Goal: Task Accomplishment & Management: Complete application form

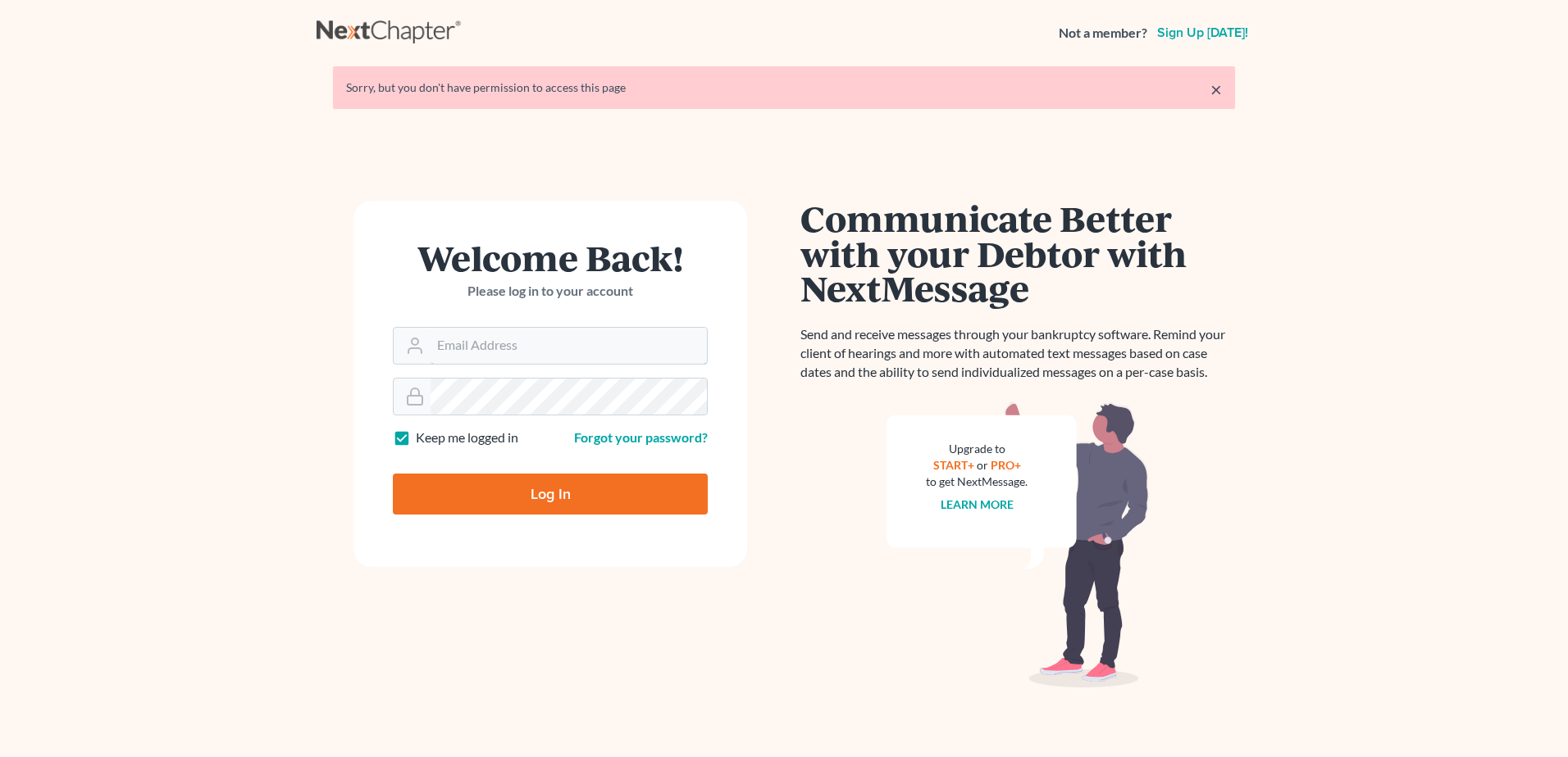
type input "mckinneybankruptcy@gmail.com"
click at [582, 485] on input "Log In" at bounding box center [550, 494] width 315 height 41
type input "Thinking..."
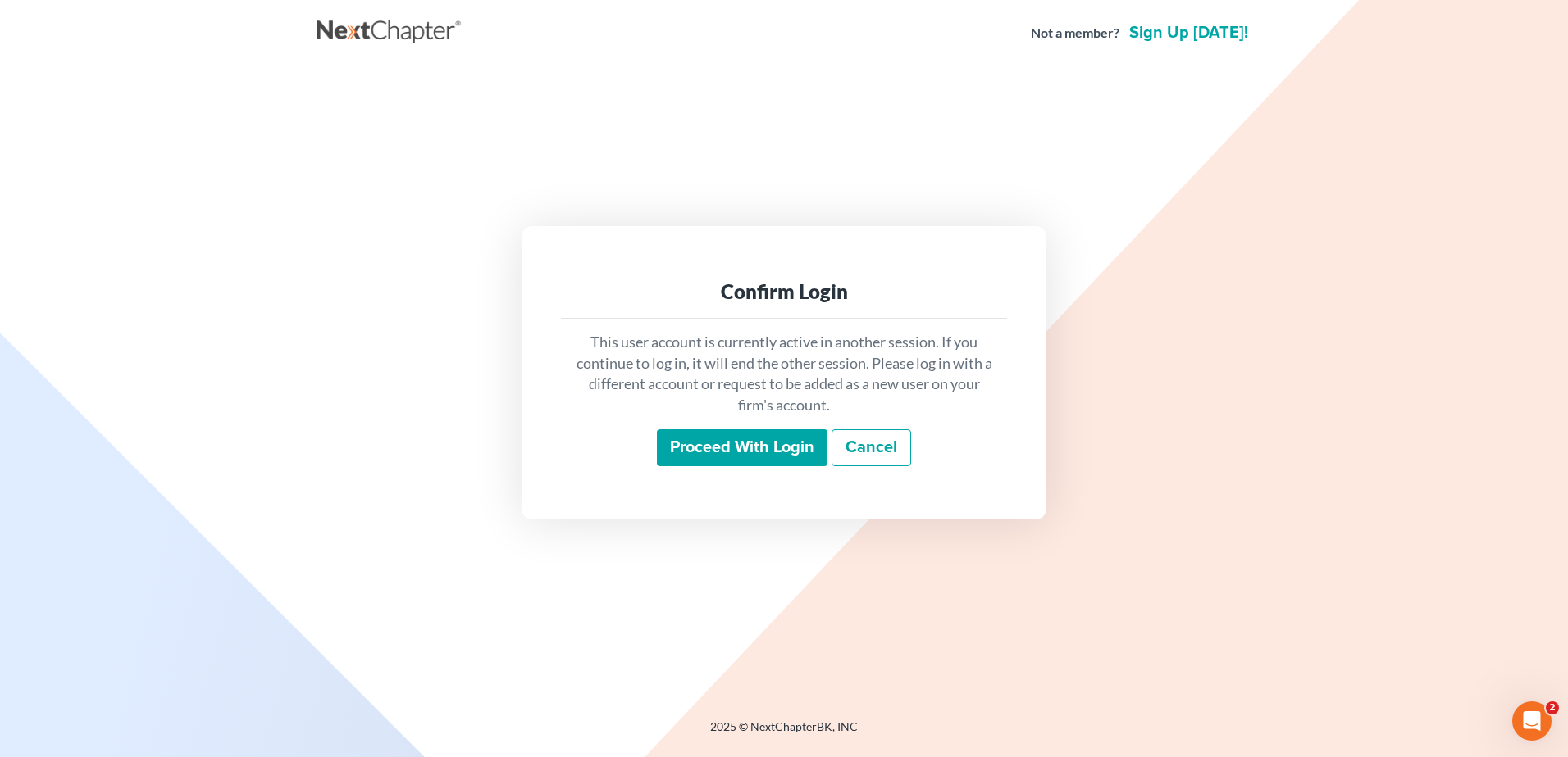
click at [779, 444] on input "Proceed with login" at bounding box center [742, 448] width 171 height 38
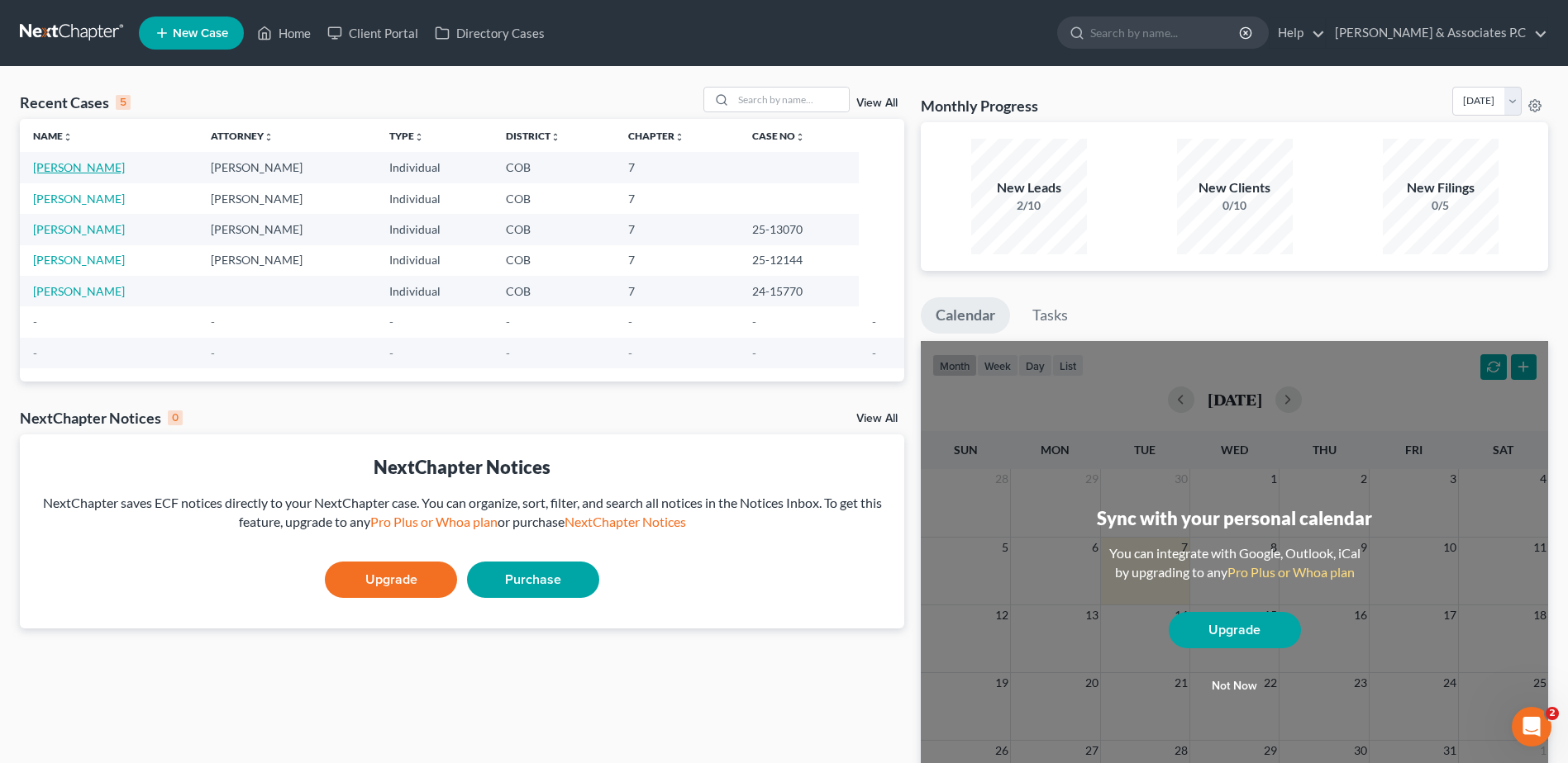
click at [98, 165] on link "Thomas, Jahniqua" at bounding box center [79, 168] width 92 height 14
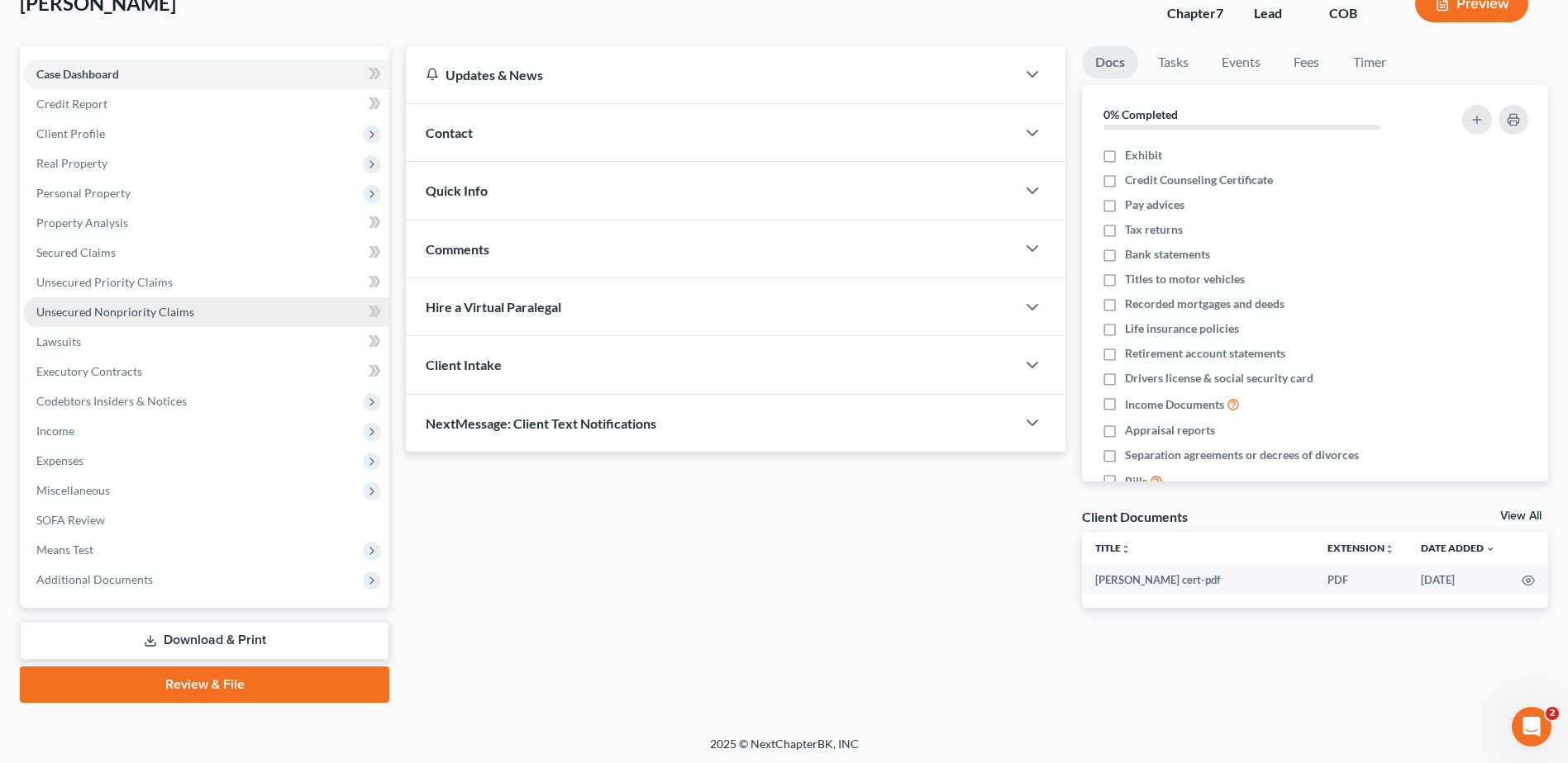
scroll to position [115, 0]
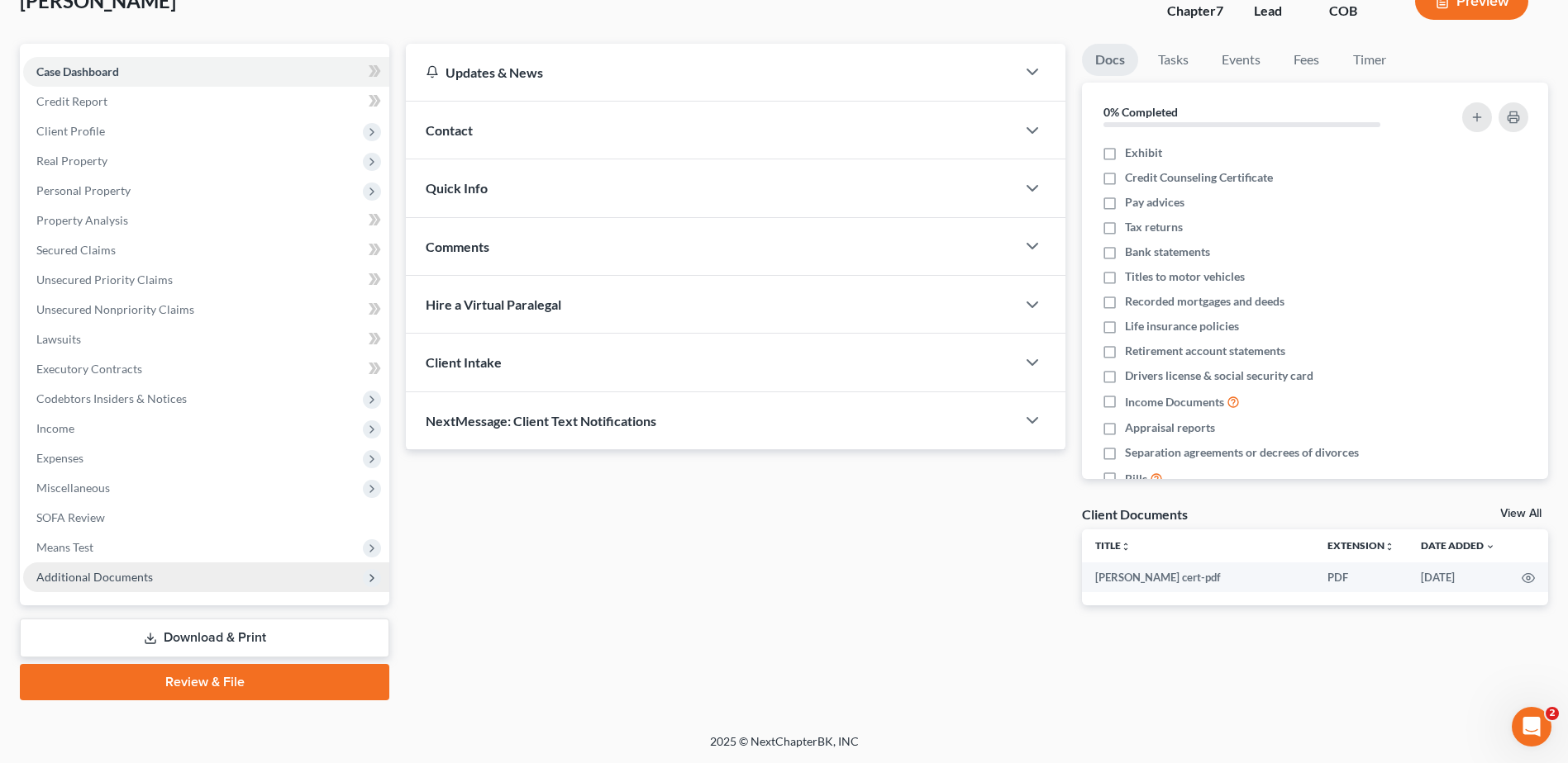
click at [146, 579] on span "Additional Documents" at bounding box center [95, 577] width 117 height 14
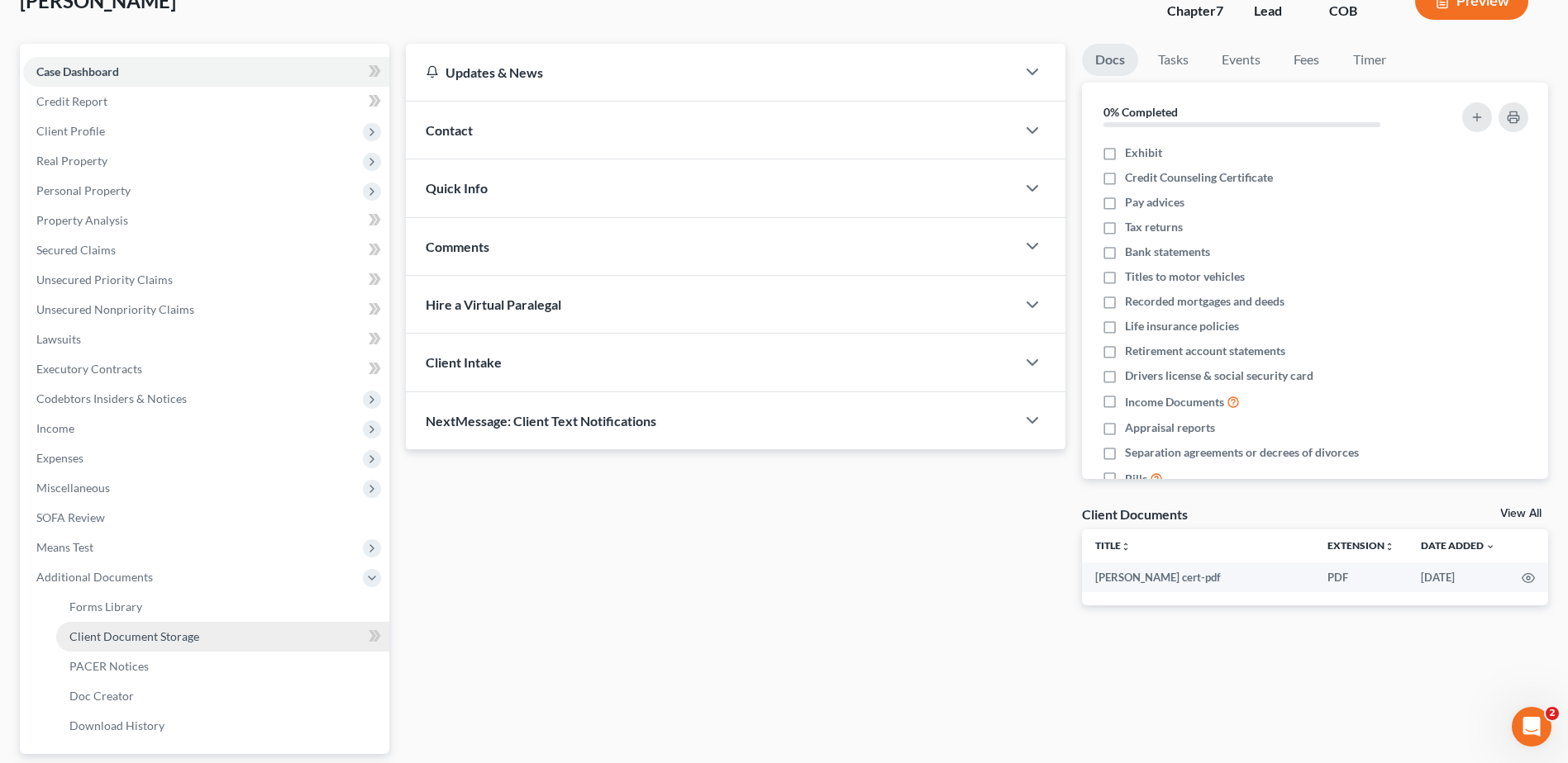
click at [196, 633] on span "Client Document Storage" at bounding box center [134, 636] width 129 height 14
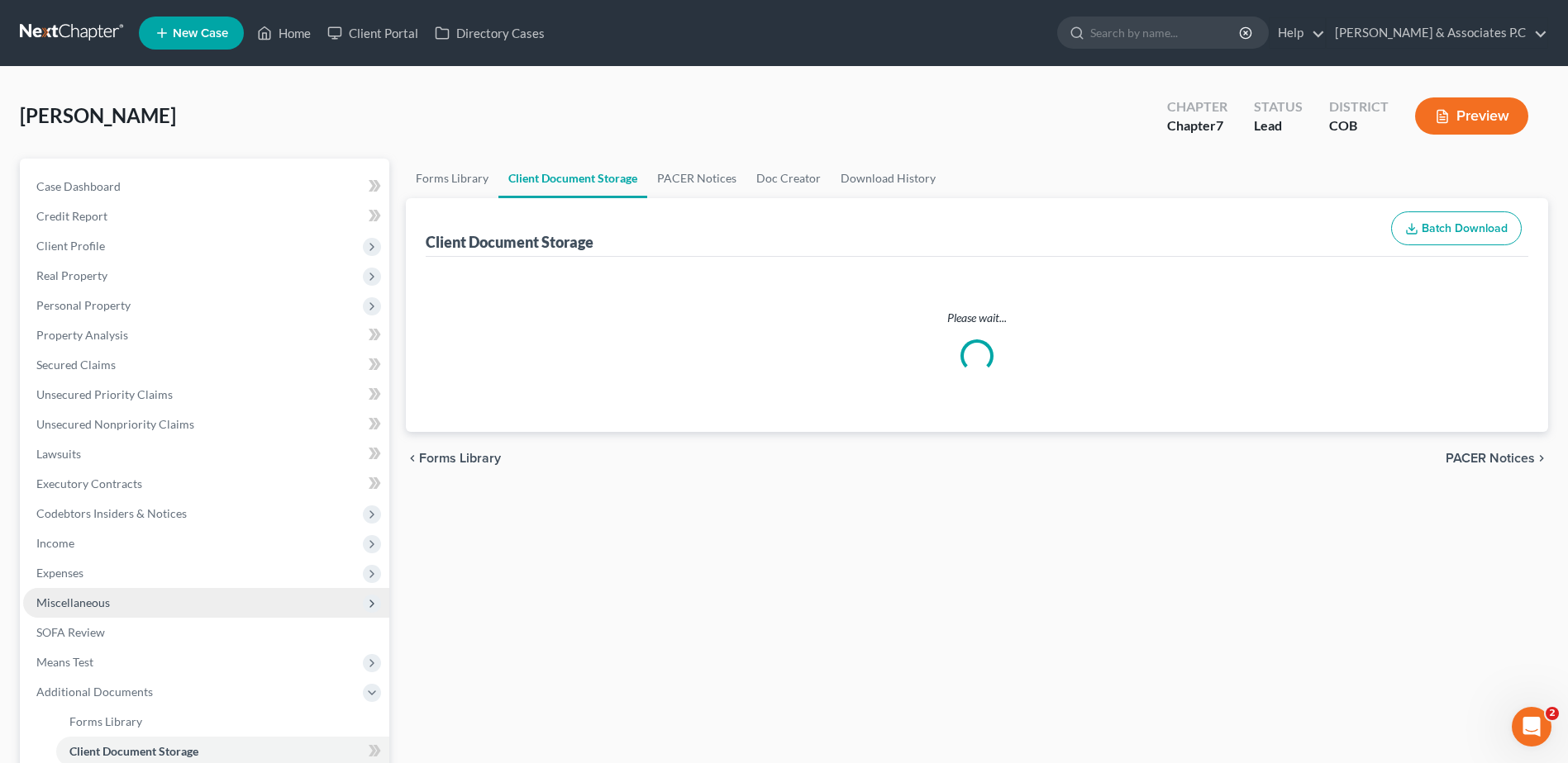
select select "5"
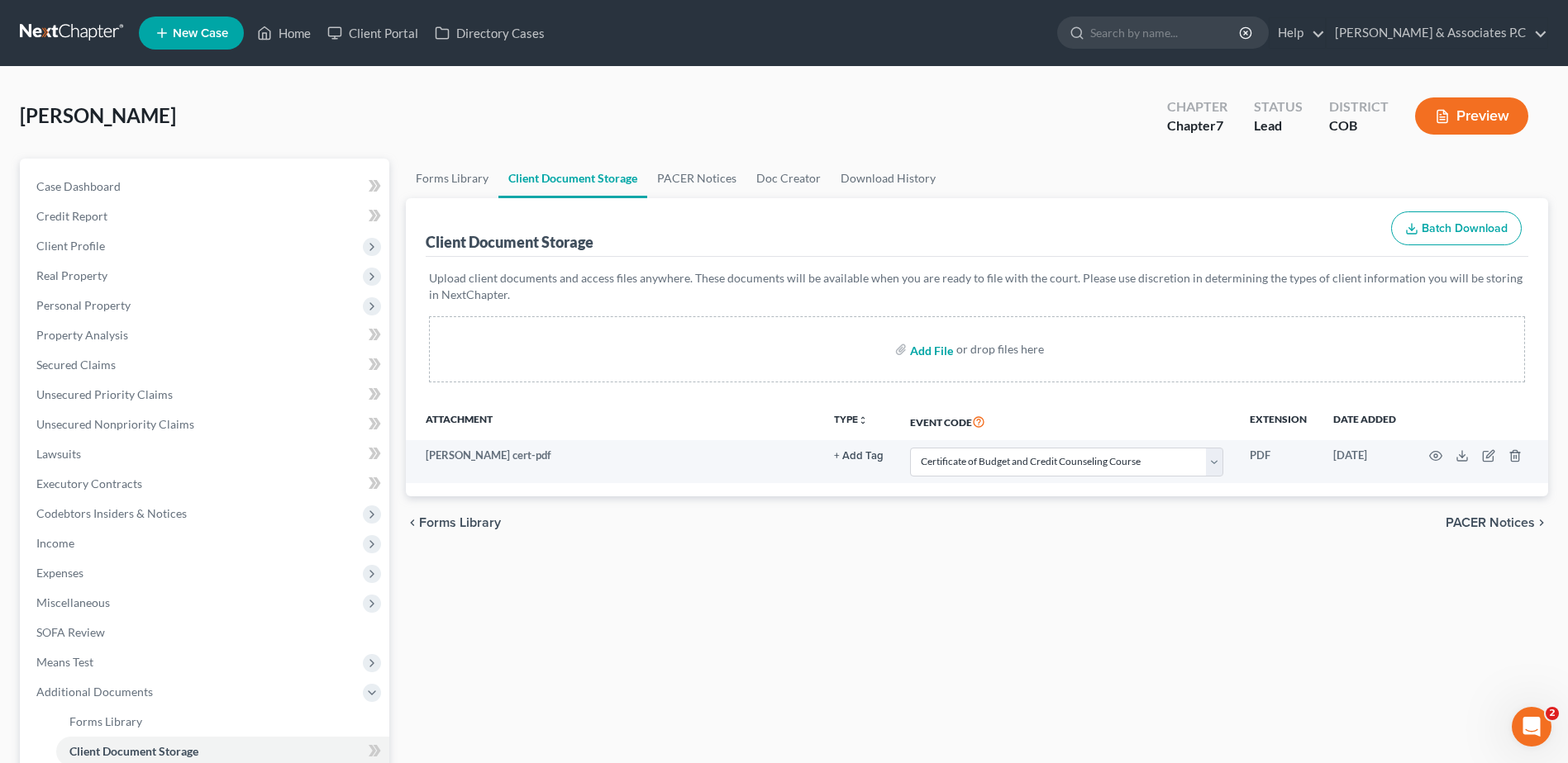
click at [936, 351] on input "file" at bounding box center [930, 349] width 39 height 29
type input "C:\fakepath\thomas pay file.pdf"
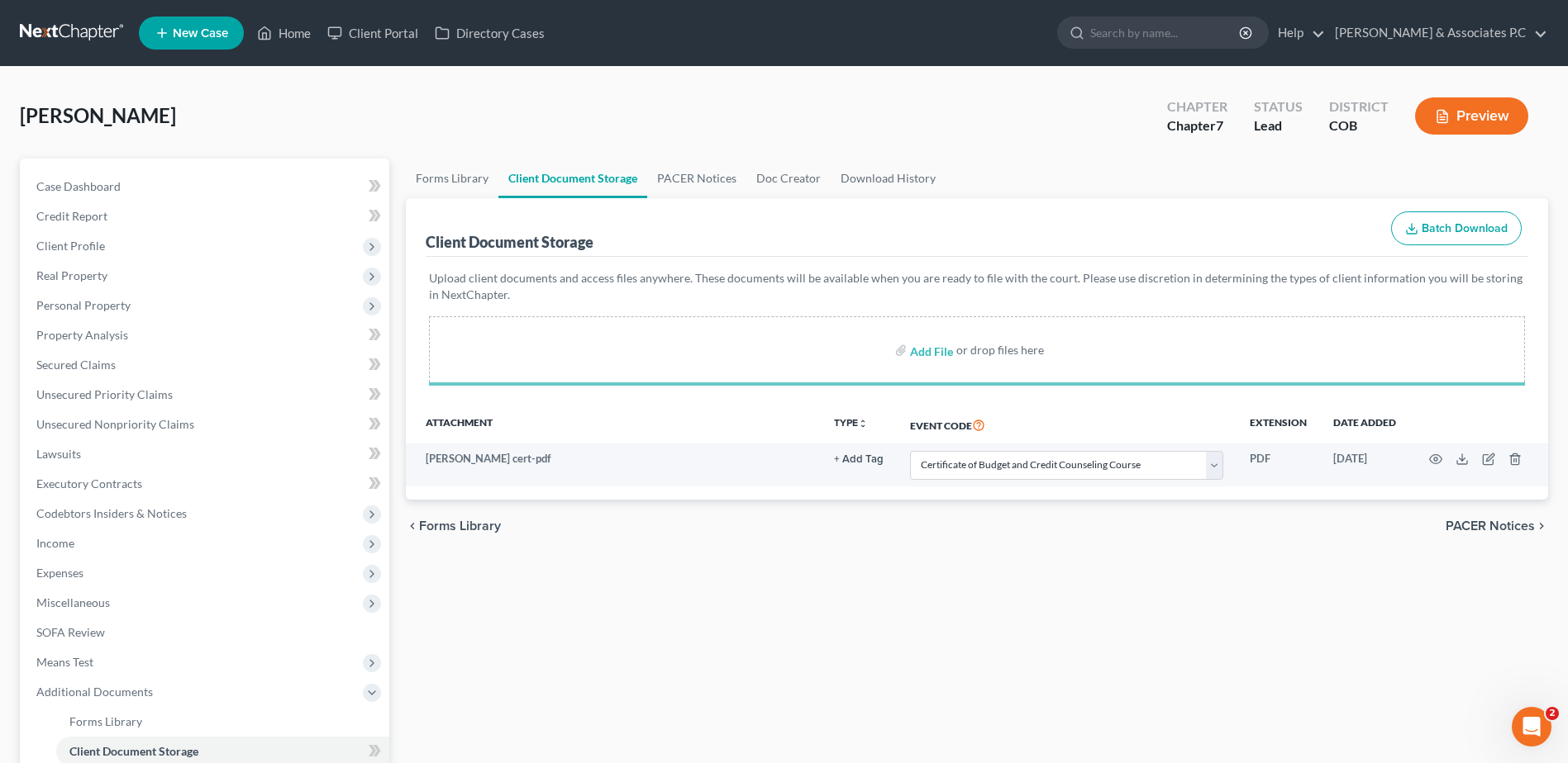
select select "5"
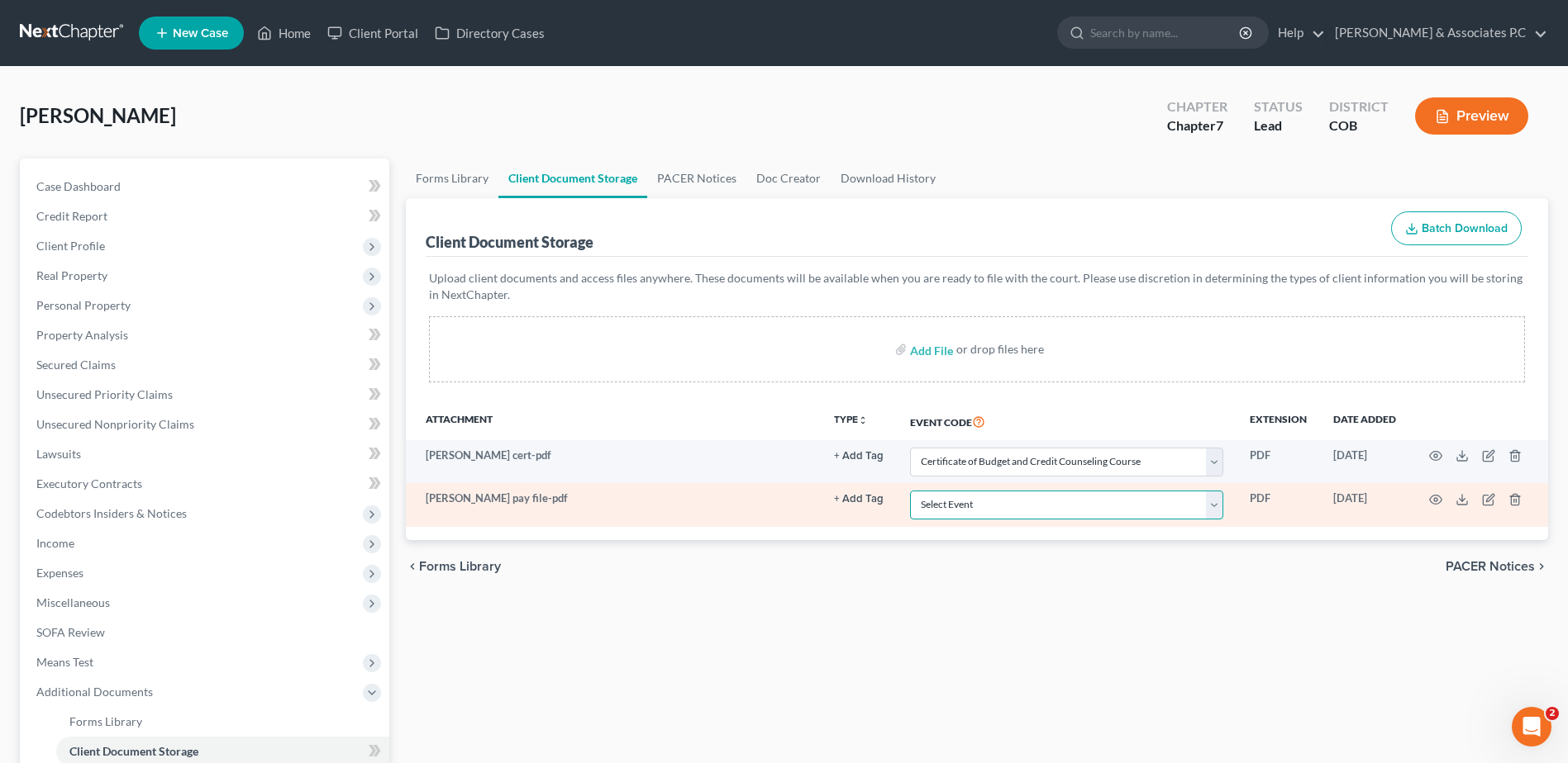
click at [1221, 508] on select "Select Event 1009-1.1 Notice of Amendments 20 Largest Unsecured Creditors Amend…" at bounding box center [1066, 505] width 313 height 29
select select "28"
click at [910, 491] on select "Select Event 1009-1.1 Notice of Amendments 20 Largest Unsecured Creditors Amend…" at bounding box center [1066, 505] width 313 height 29
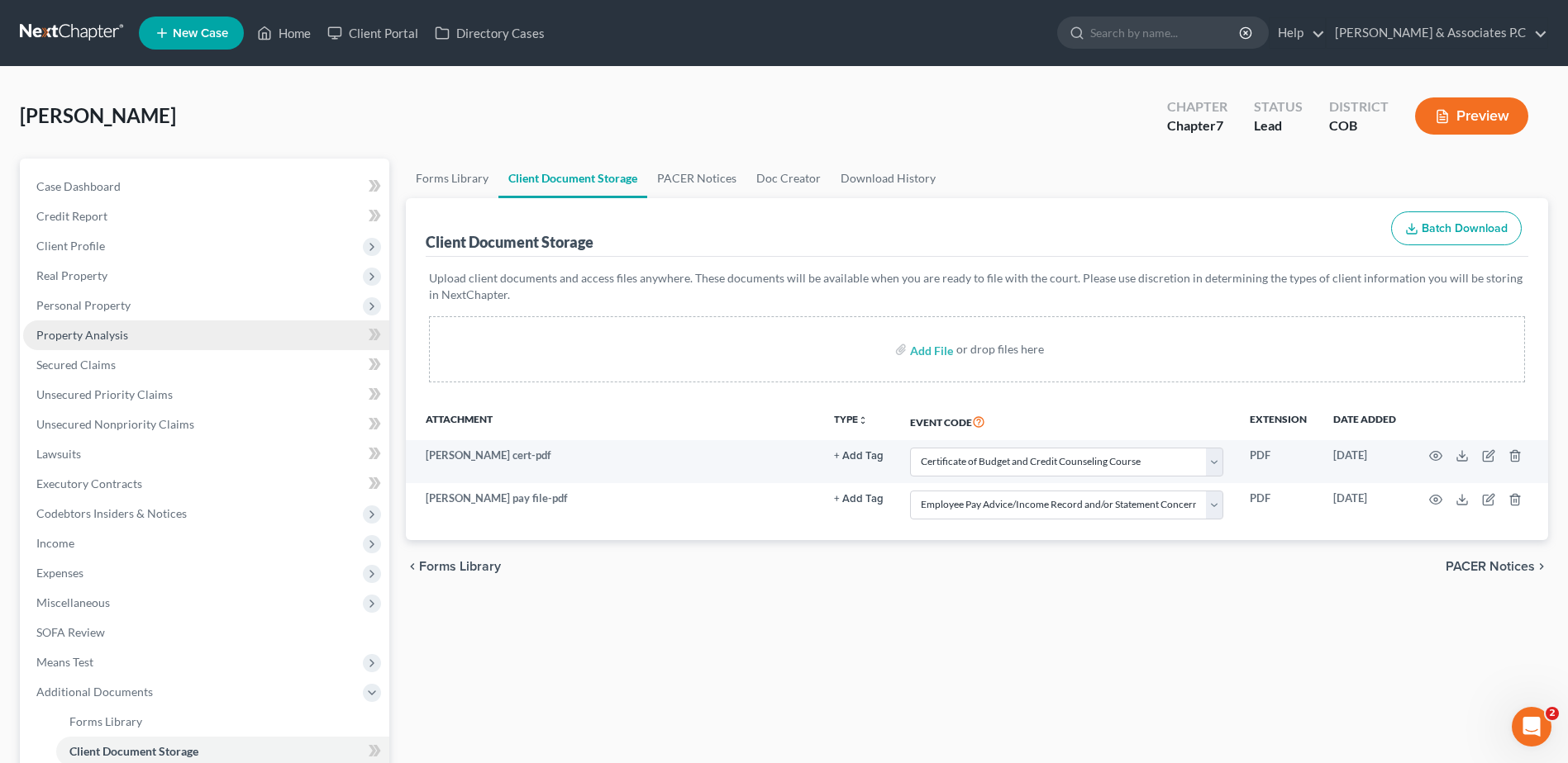
click at [109, 336] on span "Property Analysis" at bounding box center [82, 336] width 92 height 14
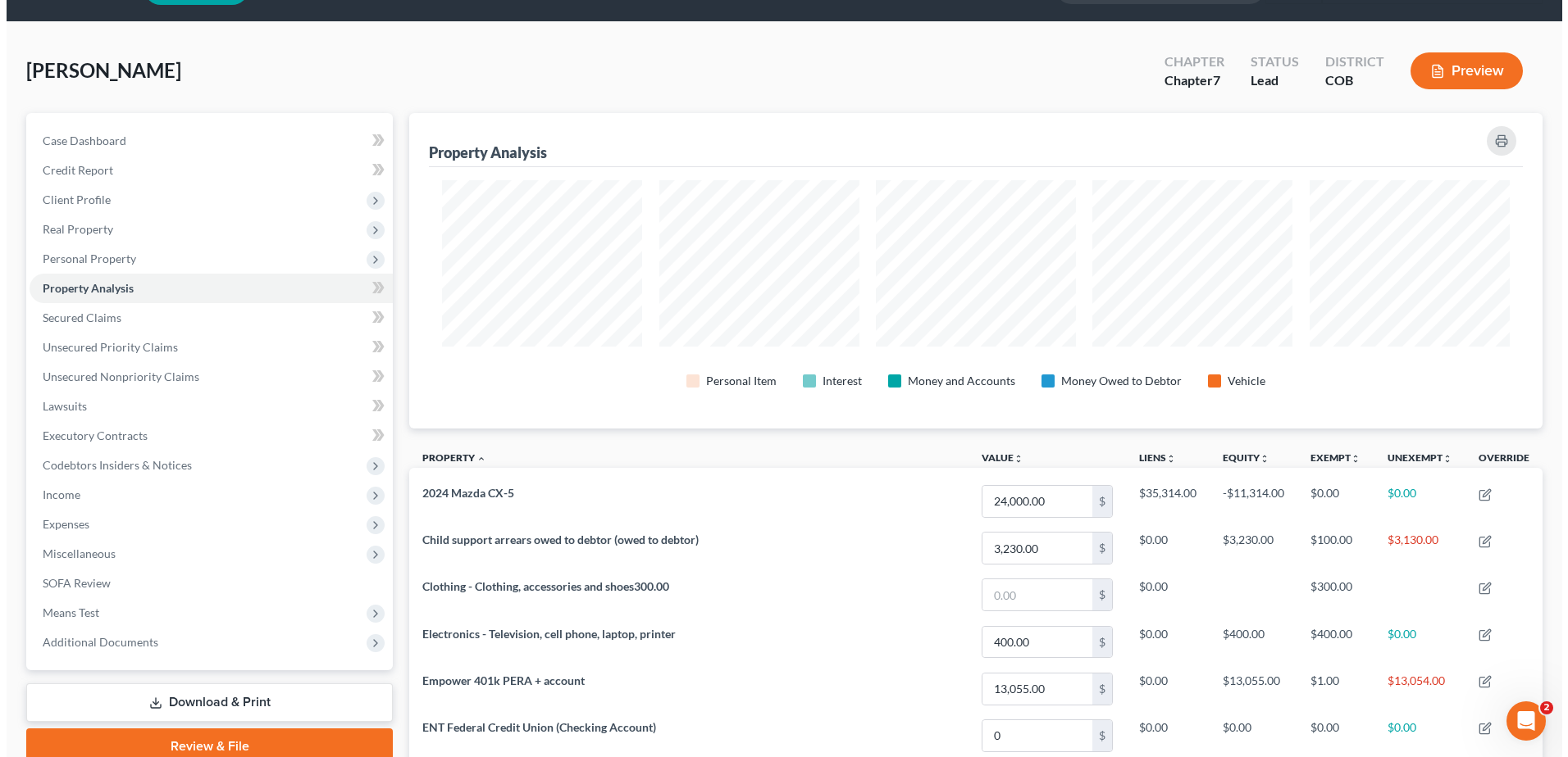
scroll to position [82, 0]
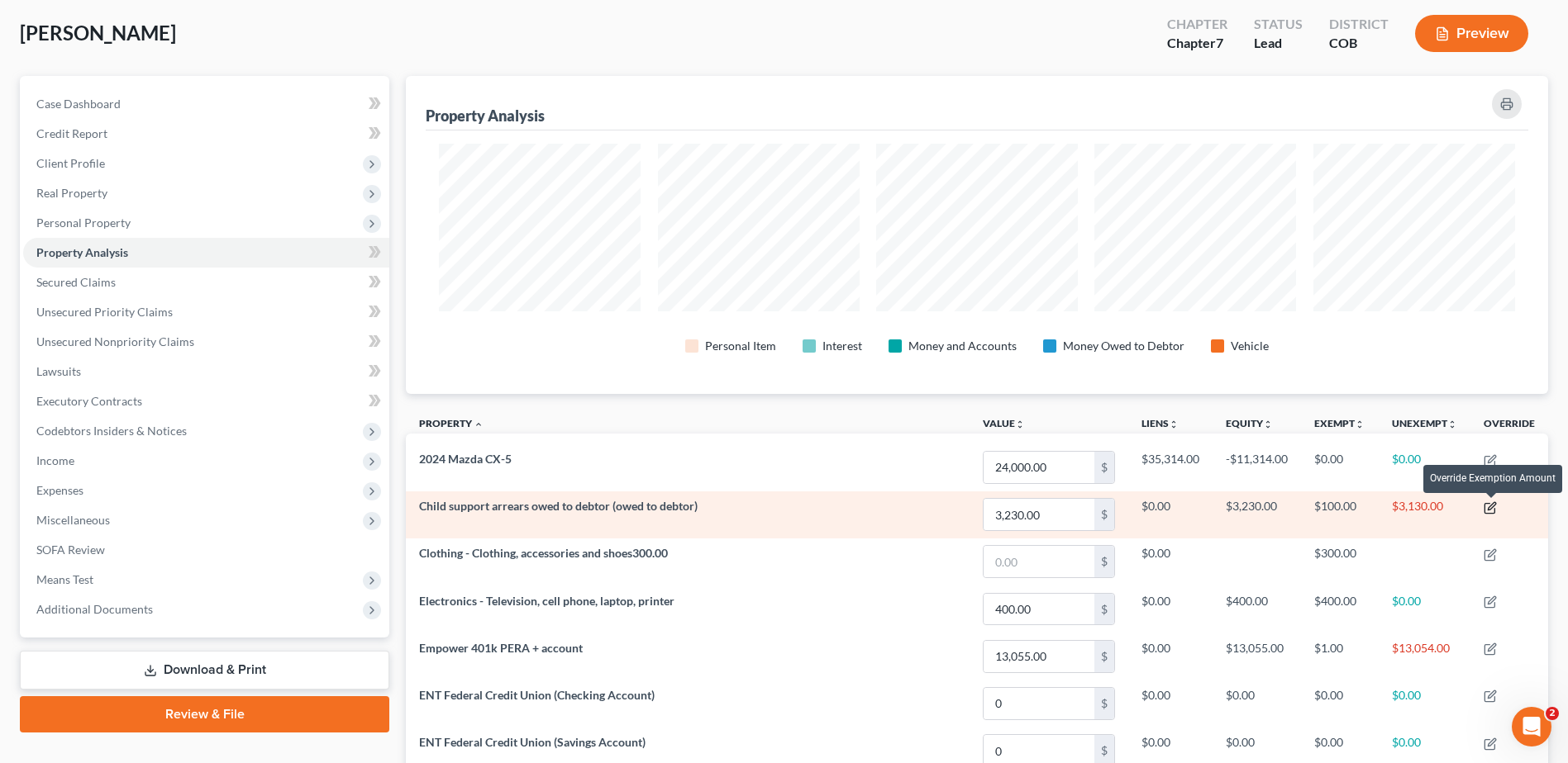
click at [1494, 507] on icon "button" at bounding box center [1491, 506] width 7 height 7
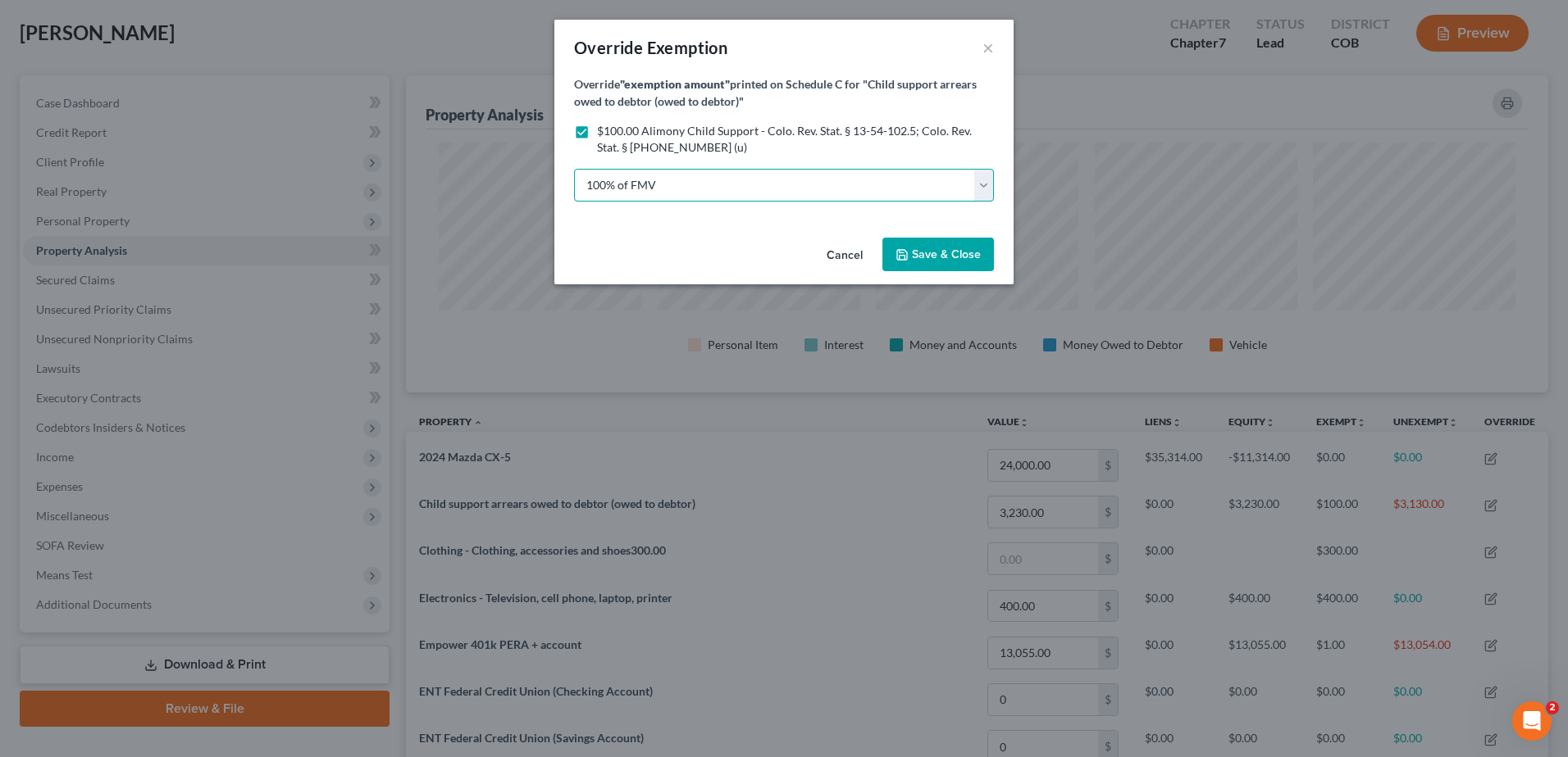
click at [985, 182] on select "100% of FMV Unknown Other" at bounding box center [784, 185] width 420 height 33
click at [574, 169] on select "100% of FMV Unknown Other" at bounding box center [784, 185] width 420 height 33
click at [930, 250] on span "Save & Close" at bounding box center [947, 255] width 69 height 14
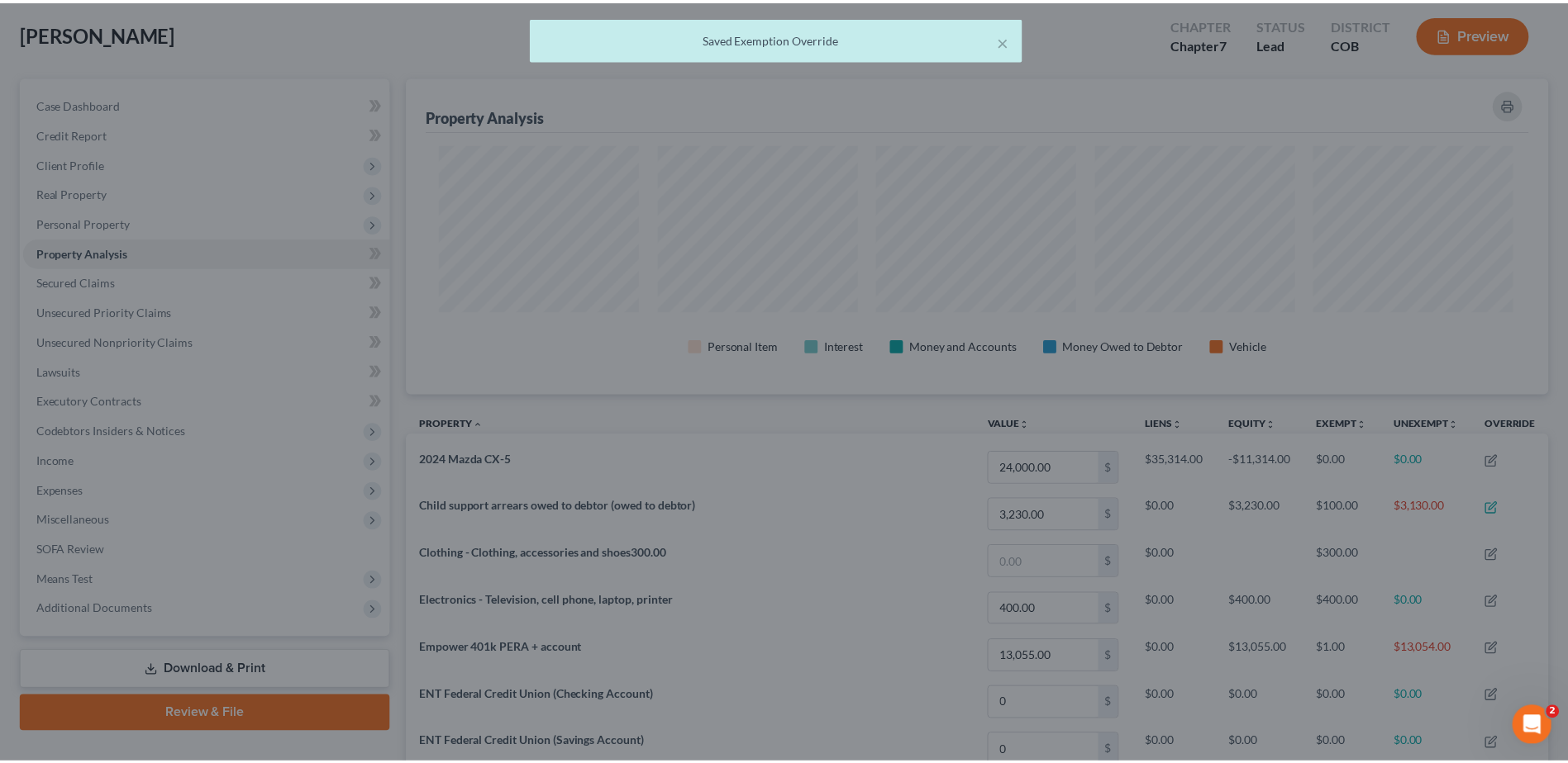
scroll to position [0, 0]
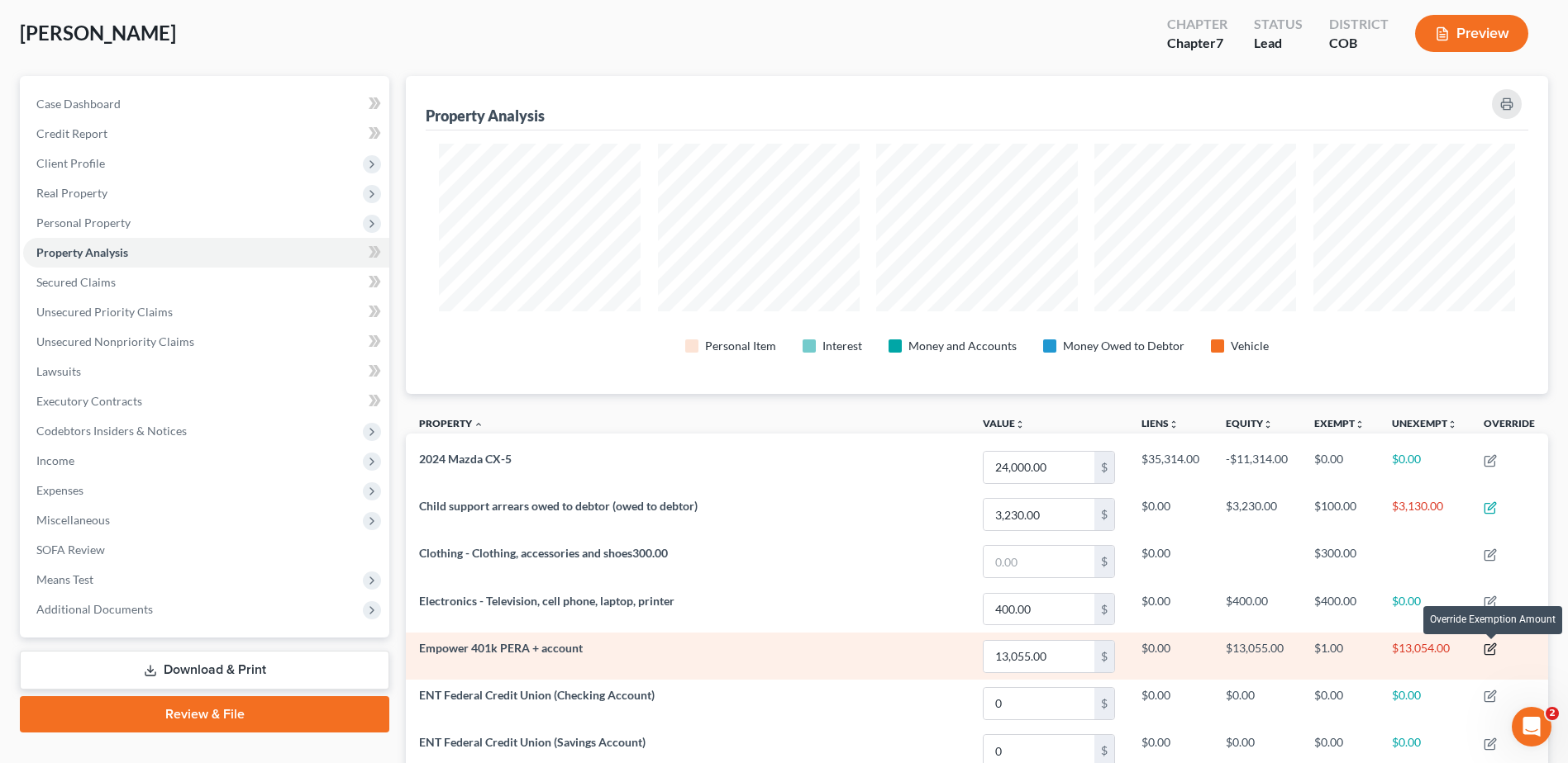
click at [1491, 651] on icon "button" at bounding box center [1490, 649] width 13 height 13
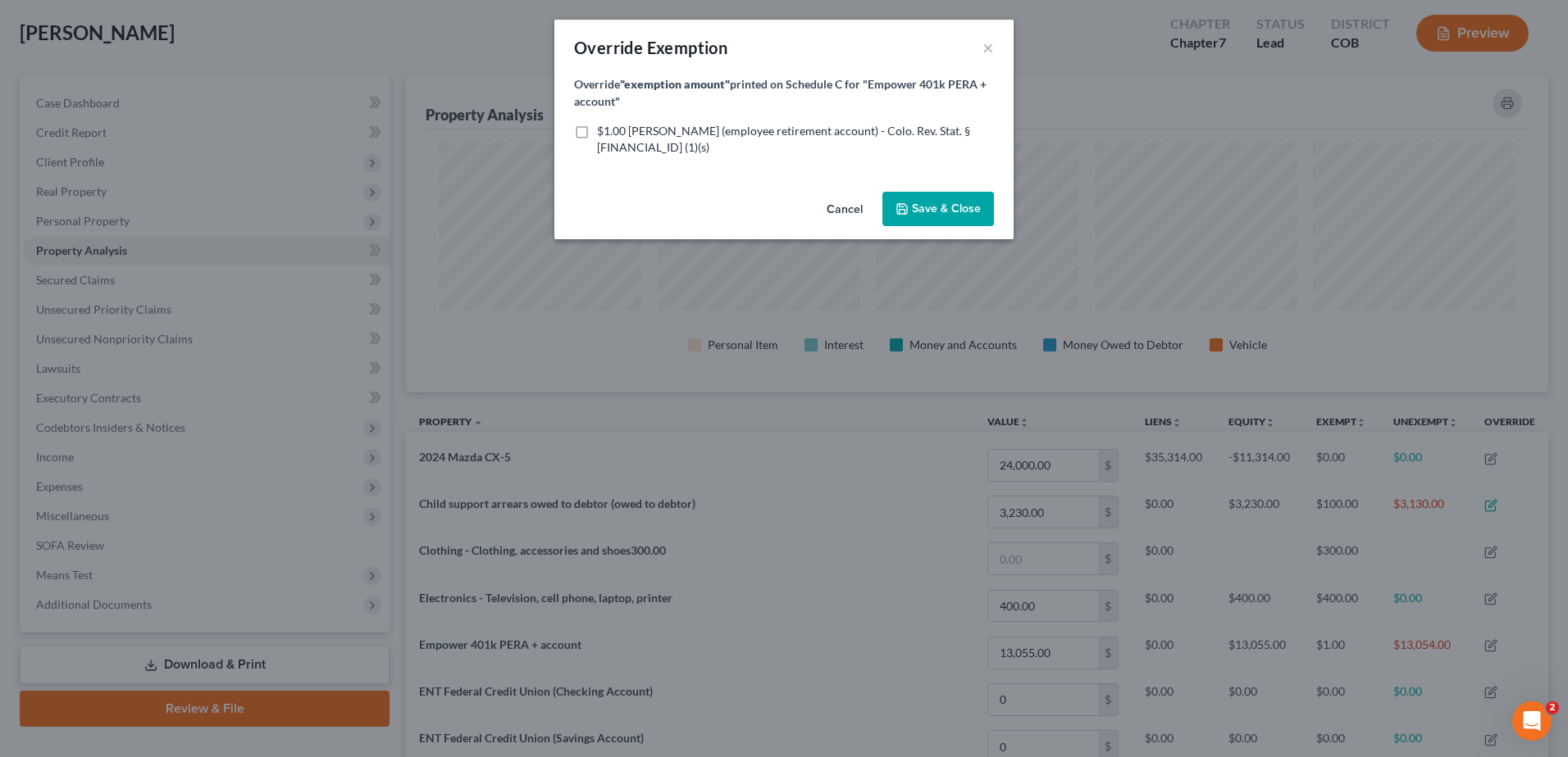
click at [597, 128] on label "$1.00 ERISA (employee retirement account) - Colo. Rev. Stat. § 13-54-102 (1)(s)" at bounding box center [796, 139] width 397 height 33
click at [603, 128] on input "$1.00 ERISA (employee retirement account) - Colo. Rev. Stat. § 13-54-102 (1)(s)" at bounding box center [609, 128] width 11 height 11
checkbox input "true"
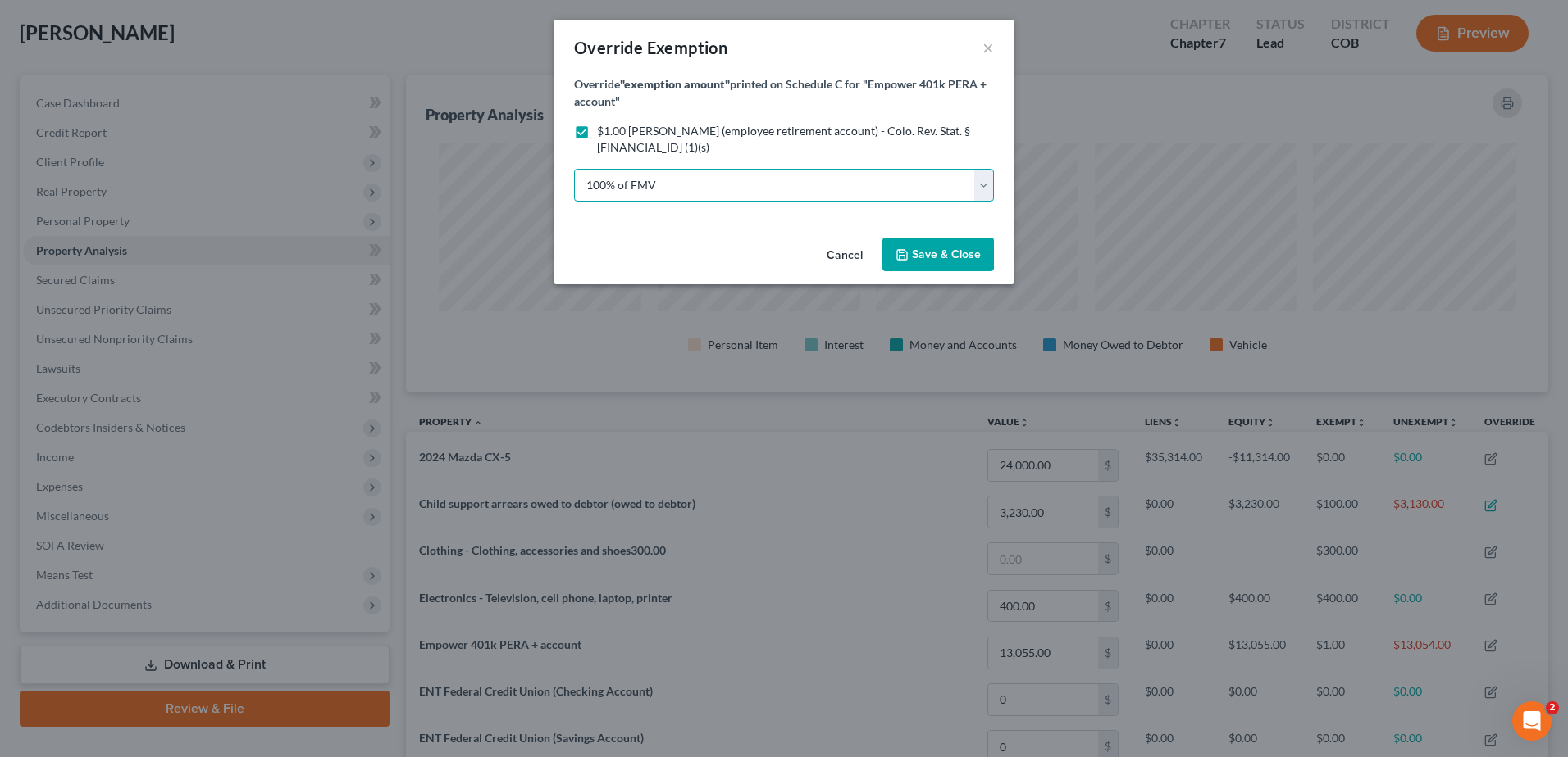
click at [661, 169] on select "100% of FMV Unknown Other" at bounding box center [784, 185] width 420 height 33
click at [574, 169] on select "100% of FMV Unknown Other" at bounding box center [784, 185] width 420 height 33
click at [936, 248] on span "Save & Close" at bounding box center [947, 255] width 69 height 14
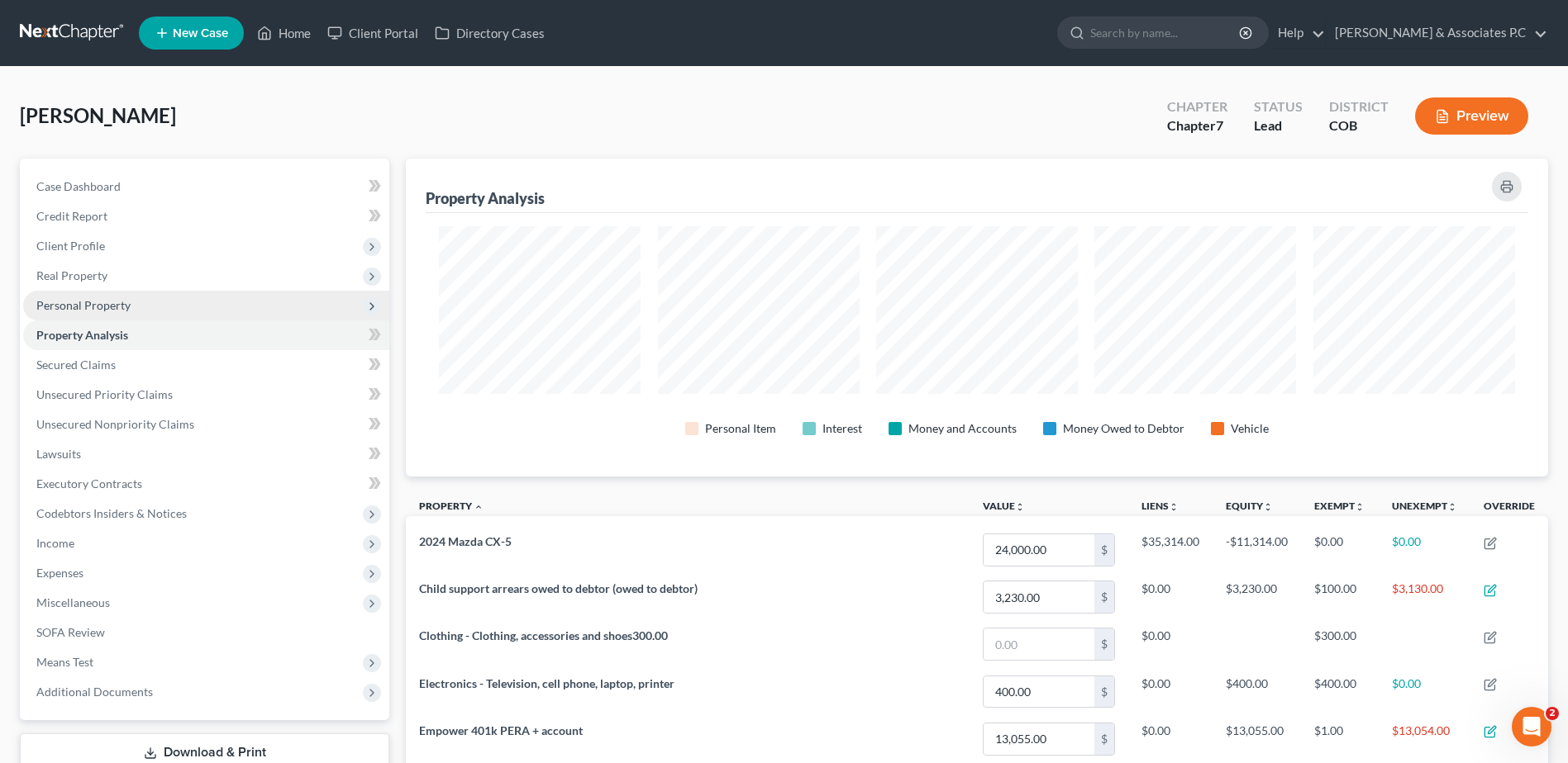
click at [130, 309] on span "Personal Property" at bounding box center [206, 305] width 366 height 29
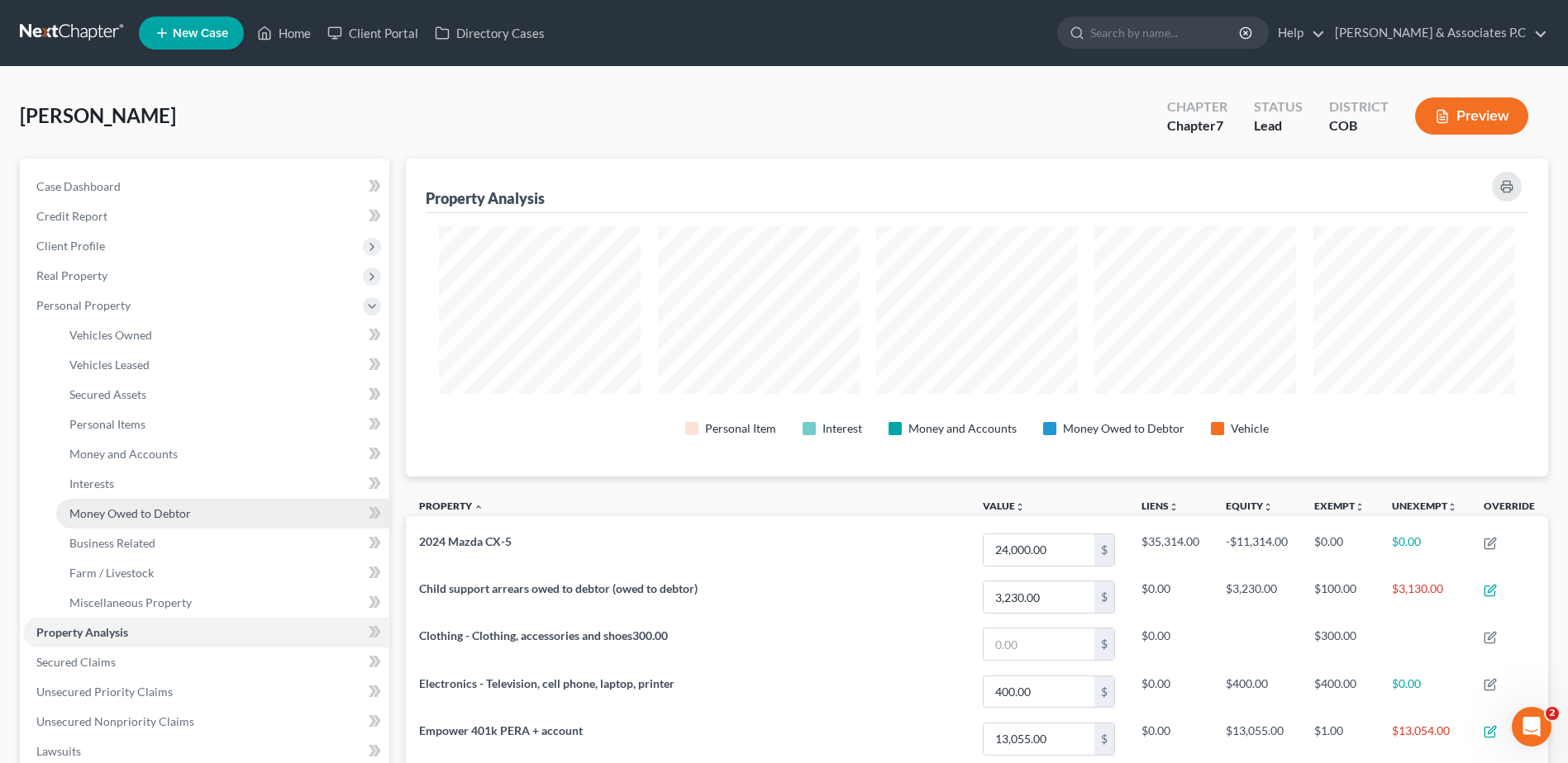
click at [172, 516] on span "Money Owed to Debtor" at bounding box center [130, 514] width 121 height 14
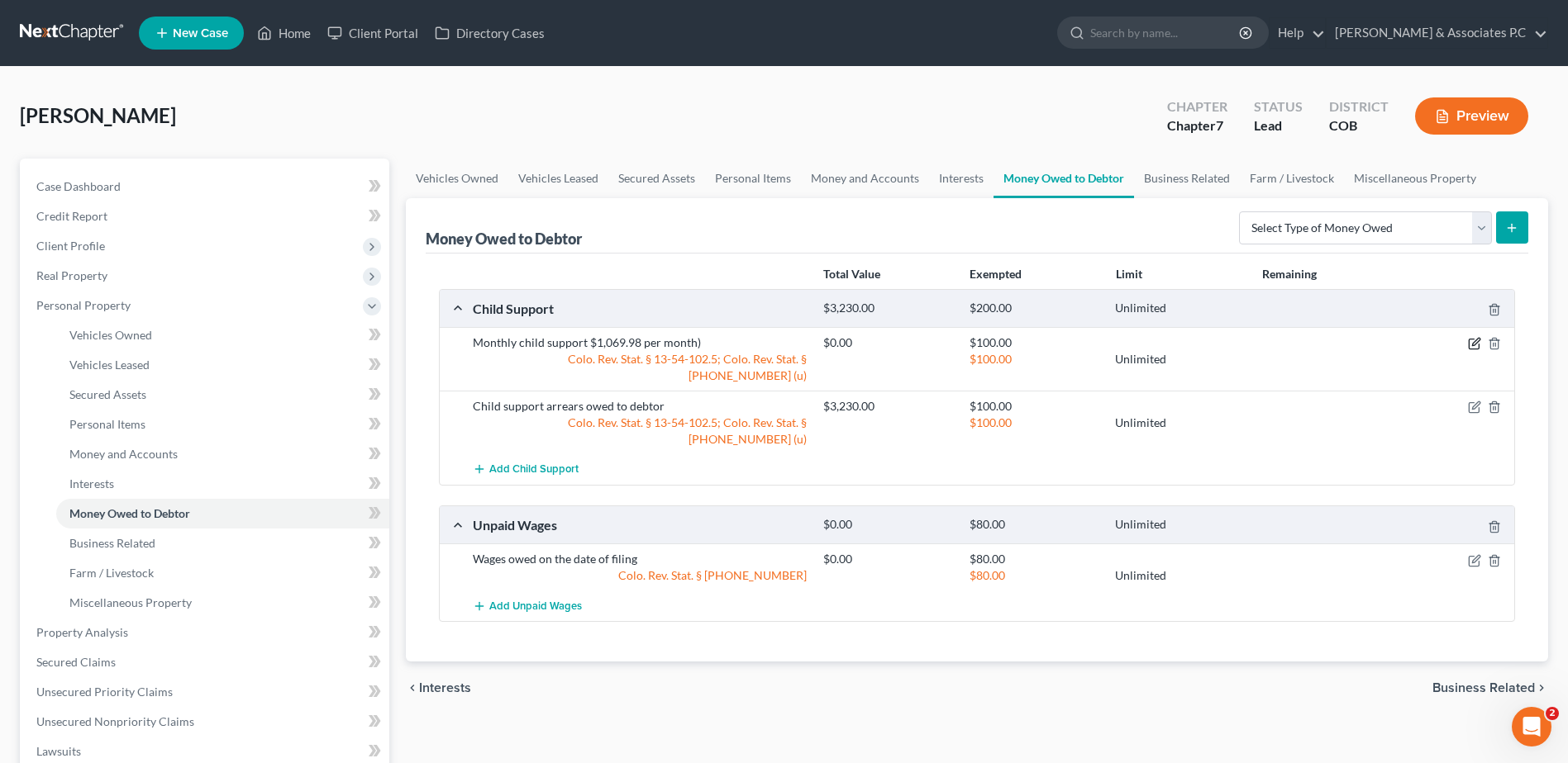
click at [1472, 340] on icon "button" at bounding box center [1474, 344] width 13 height 13
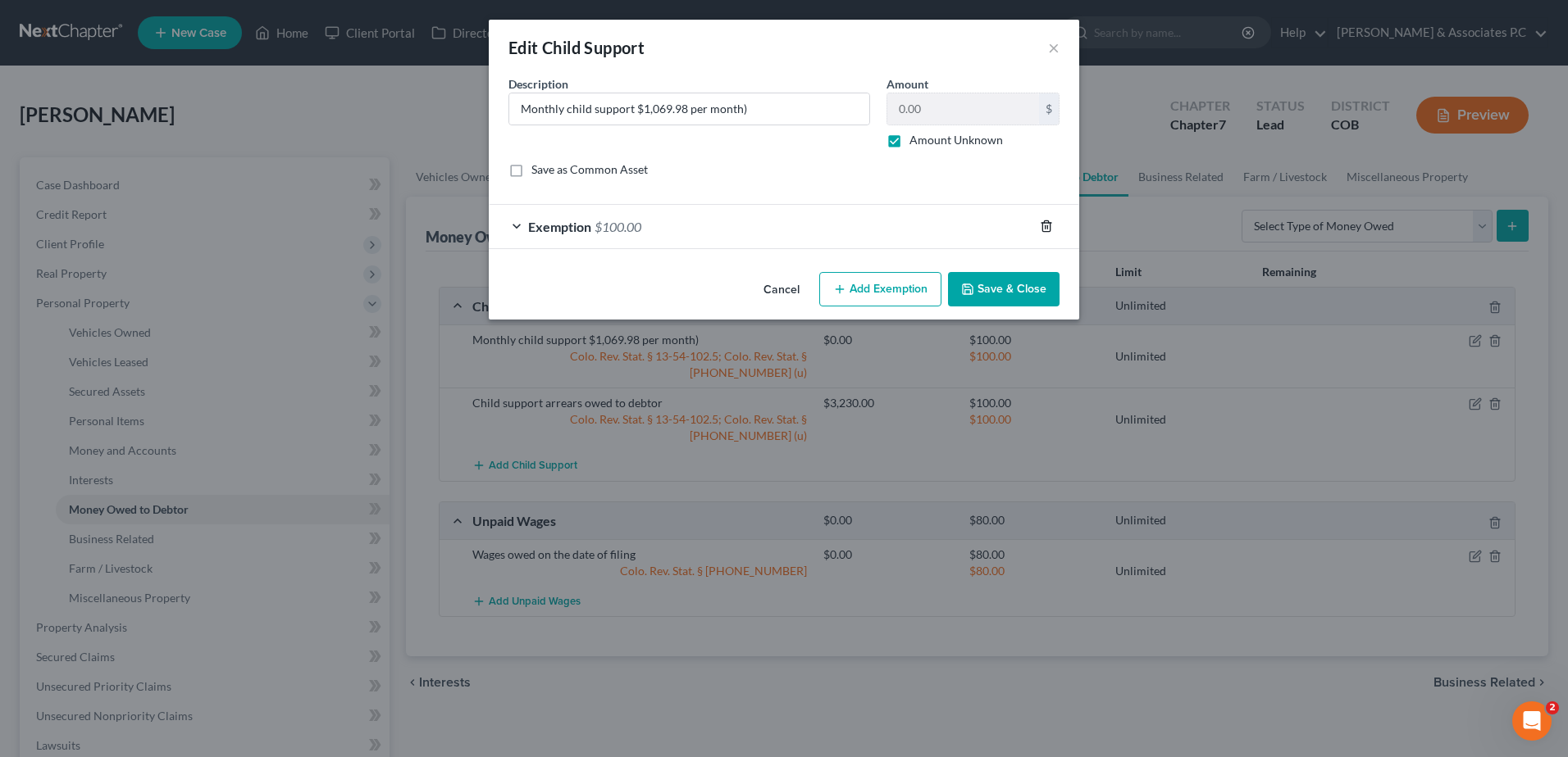
click at [1050, 224] on icon "button" at bounding box center [1046, 227] width 7 height 11
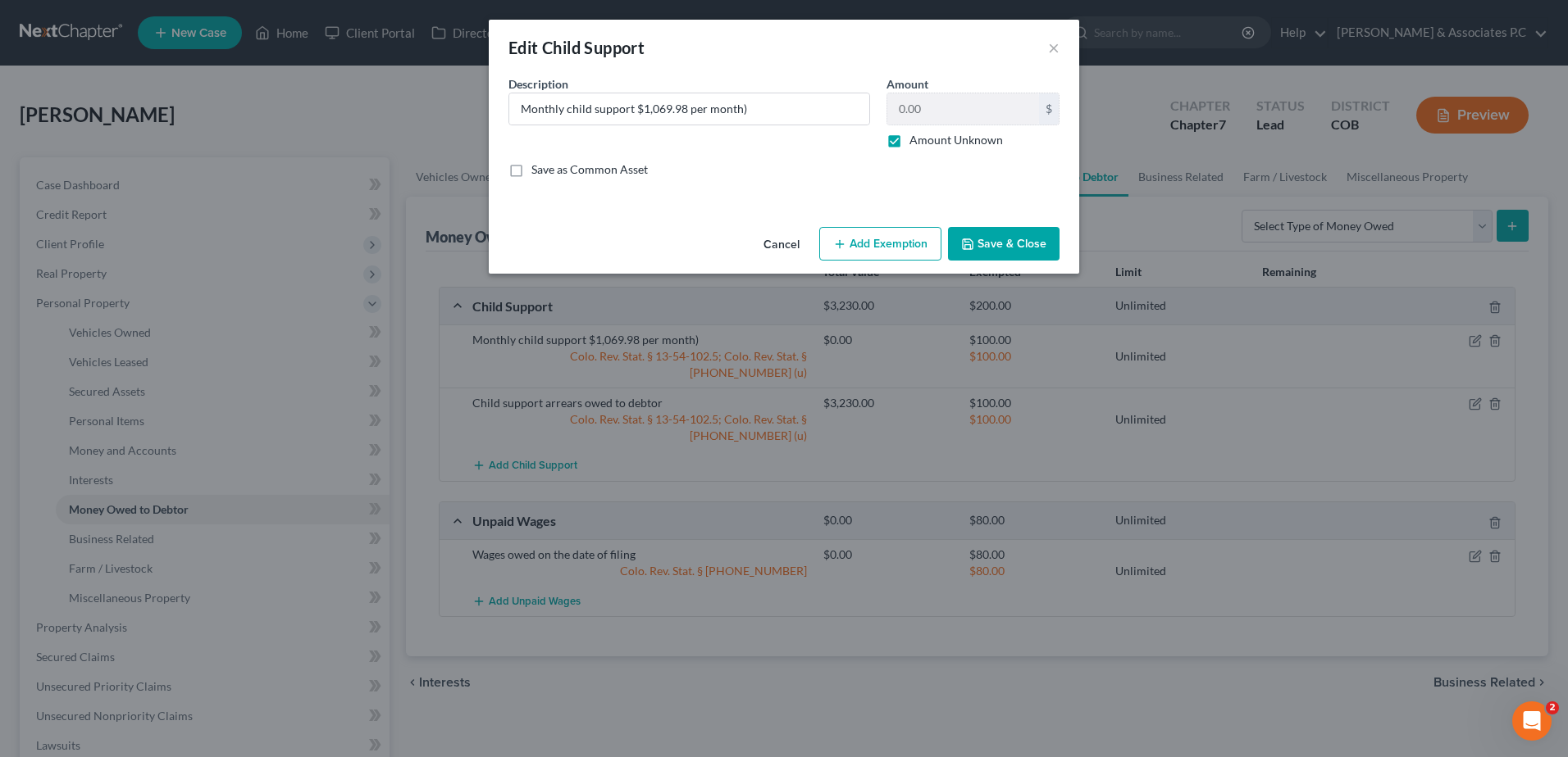
click at [1019, 248] on button "Save & Close" at bounding box center [1004, 243] width 112 height 35
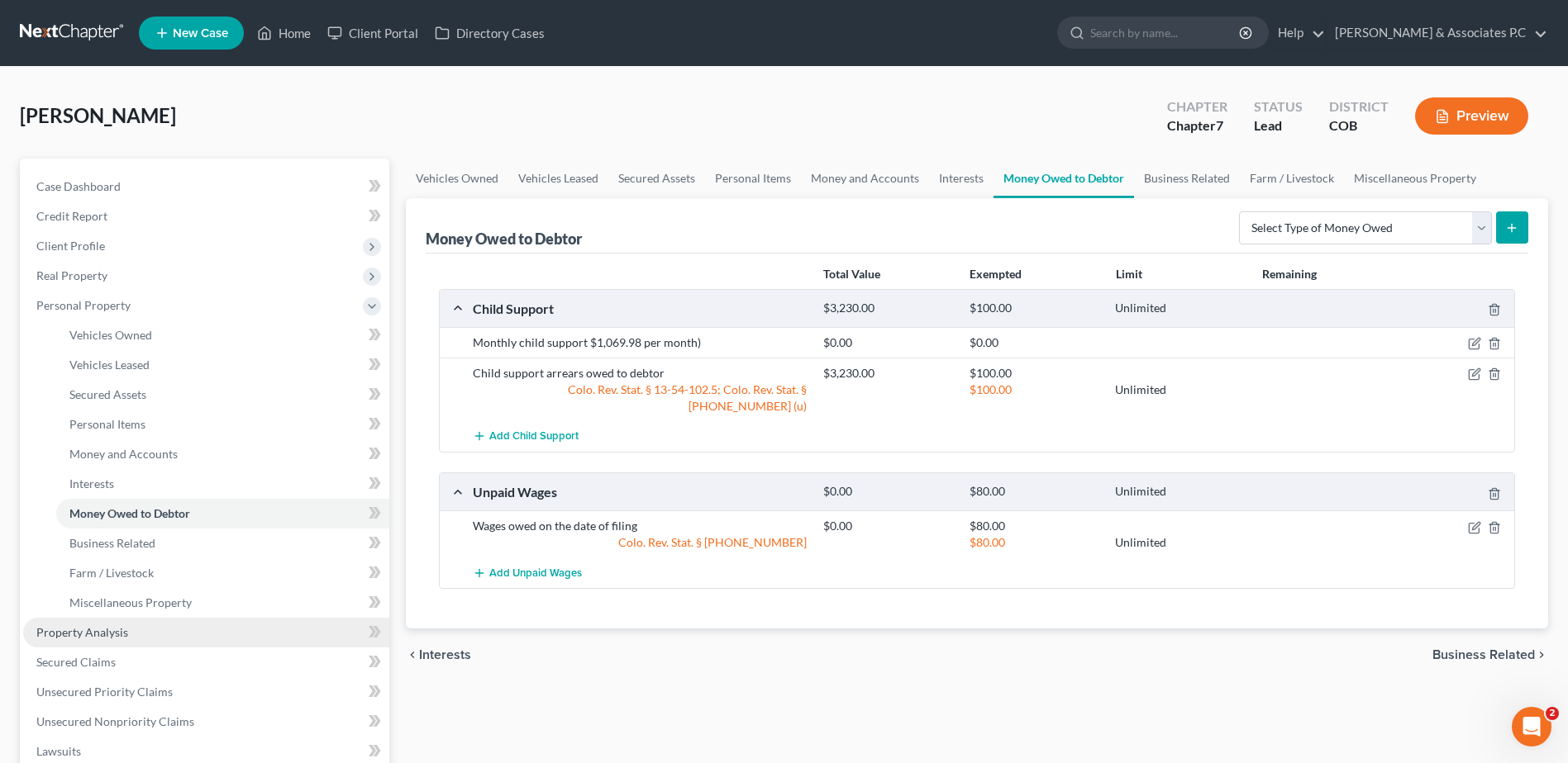
click at [132, 632] on link "Property Analysis" at bounding box center [206, 633] width 366 height 29
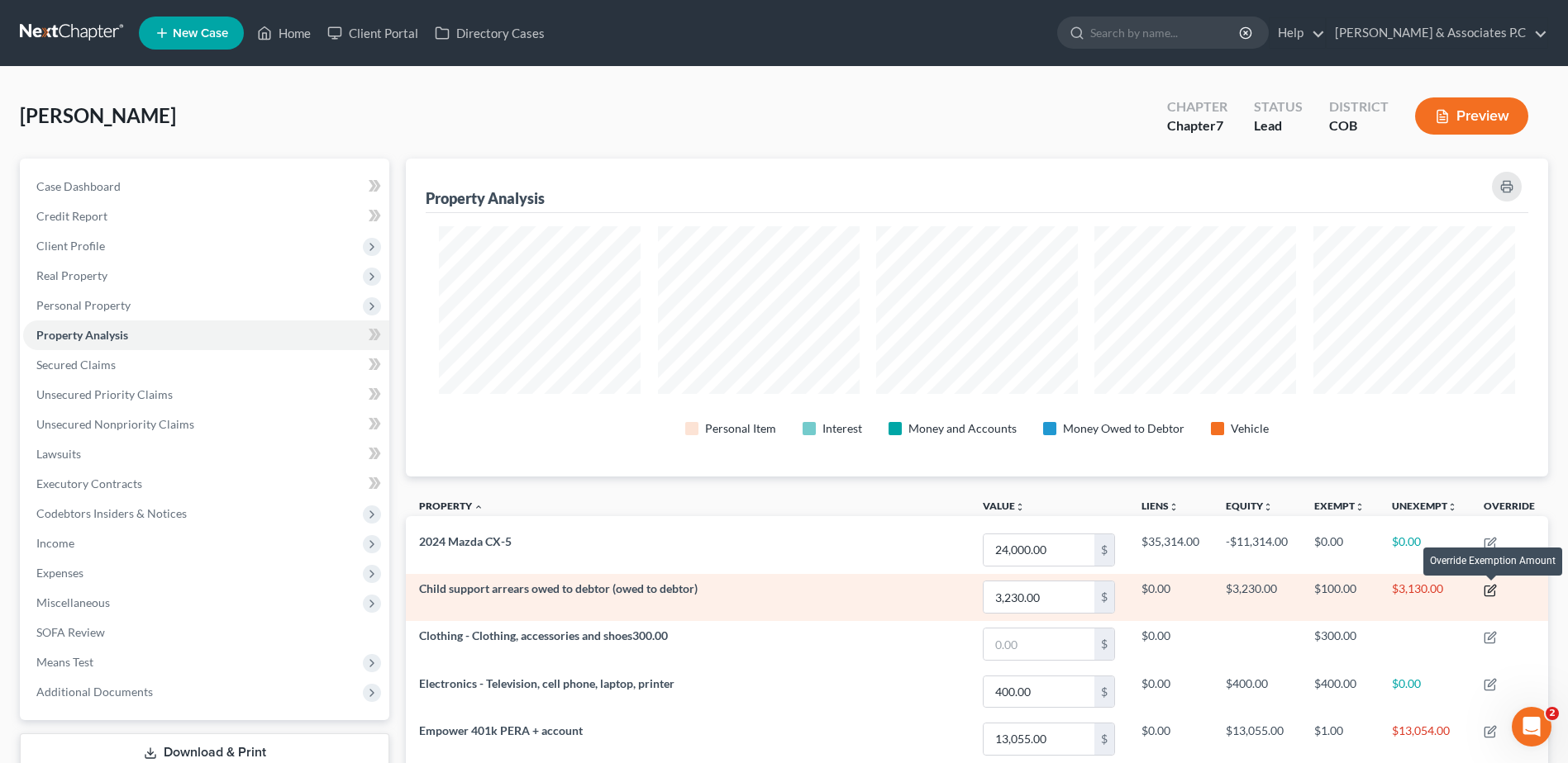
click at [1492, 591] on icon "button" at bounding box center [1490, 591] width 13 height 13
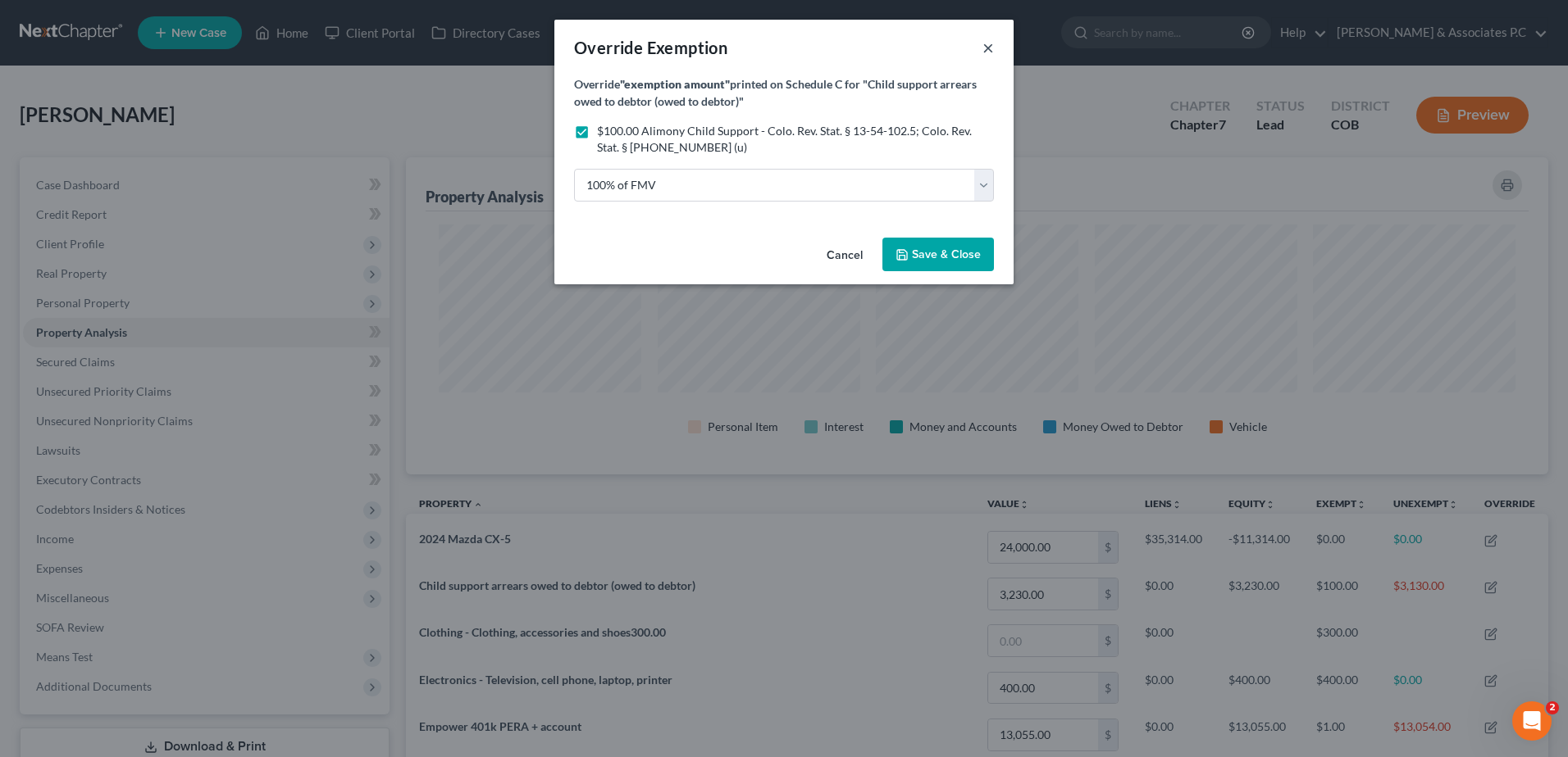
click at [987, 48] on button "×" at bounding box center [988, 48] width 12 height 19
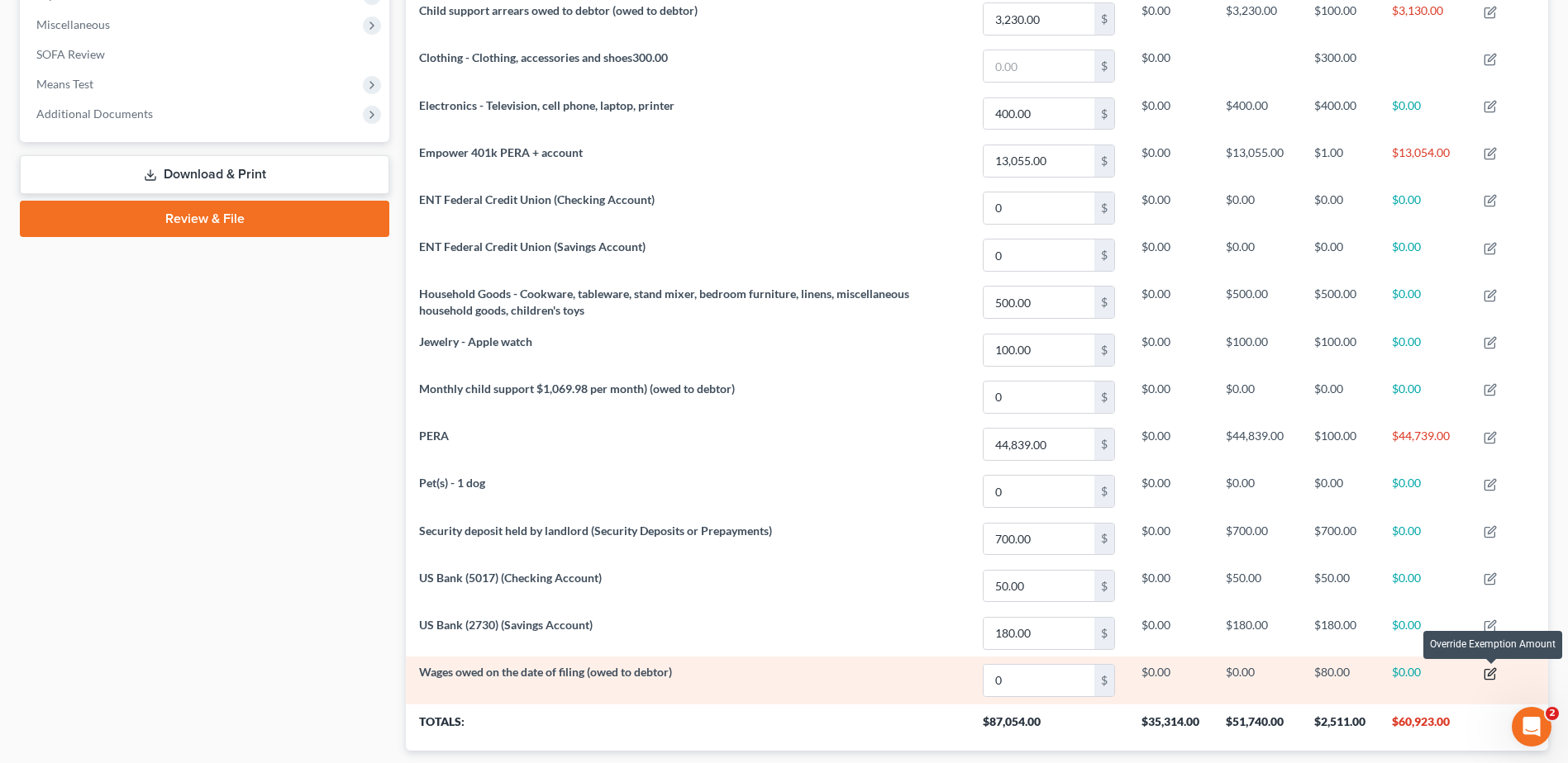
click at [1494, 674] on icon "button" at bounding box center [1491, 672] width 7 height 7
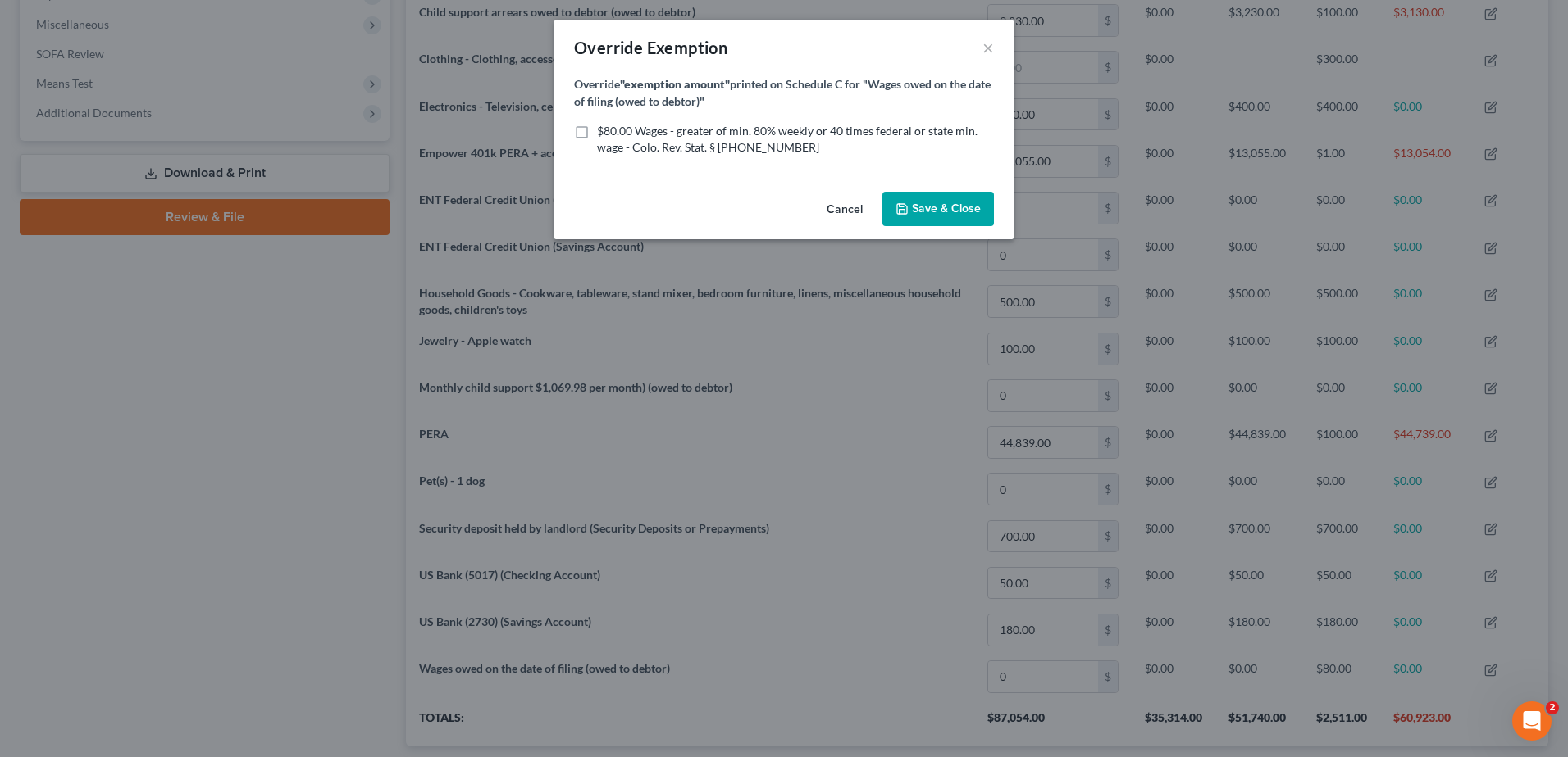
click at [597, 131] on label "$80.00 Wages - greater of min. 80% weekly or 40 times federal or state min. wag…" at bounding box center [796, 139] width 397 height 33
click at [603, 131] on input "$80.00 Wages - greater of min. 80% weekly or 40 times federal or state min. wag…" at bounding box center [609, 128] width 11 height 11
checkbox input "true"
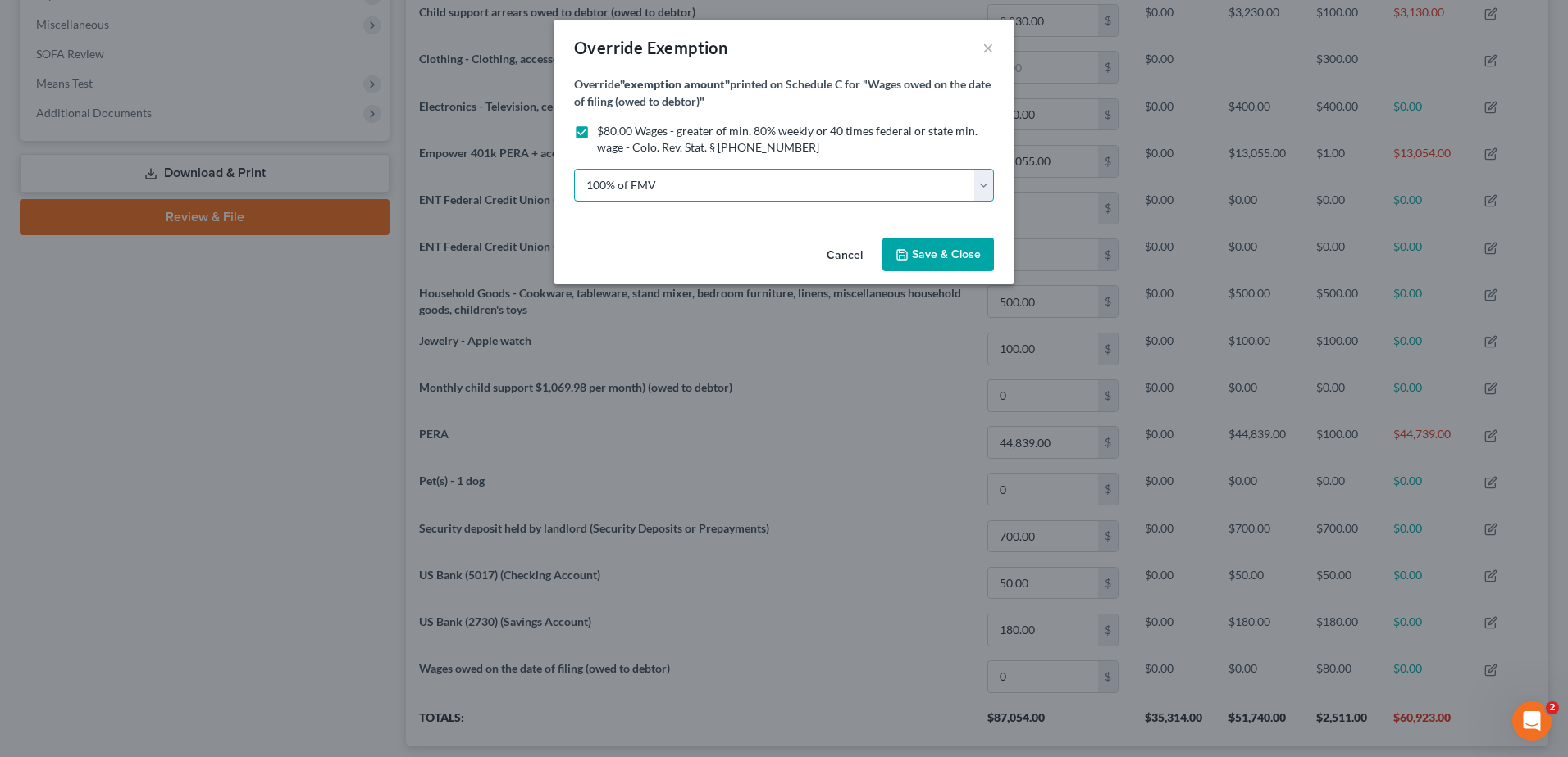
click at [695, 184] on select "100% of FMV Unknown Other" at bounding box center [784, 185] width 420 height 33
select select "2"
click at [574, 169] on select "100% of FMV Unknown Other" at bounding box center [784, 185] width 420 height 33
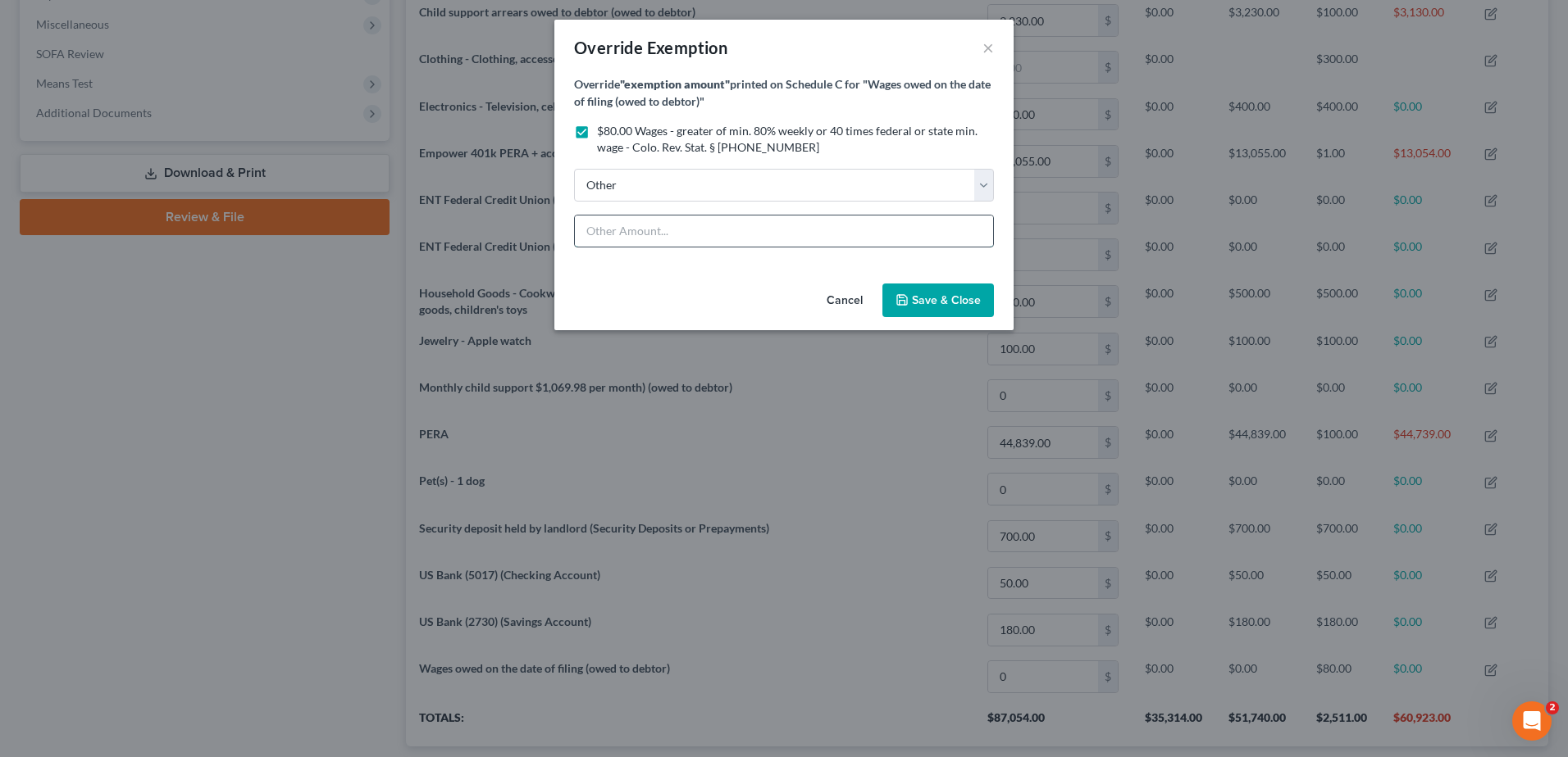
click at [625, 231] on input "text" at bounding box center [784, 230] width 418 height 31
type input "80%"
click at [850, 297] on button "Cancel" at bounding box center [844, 301] width 62 height 33
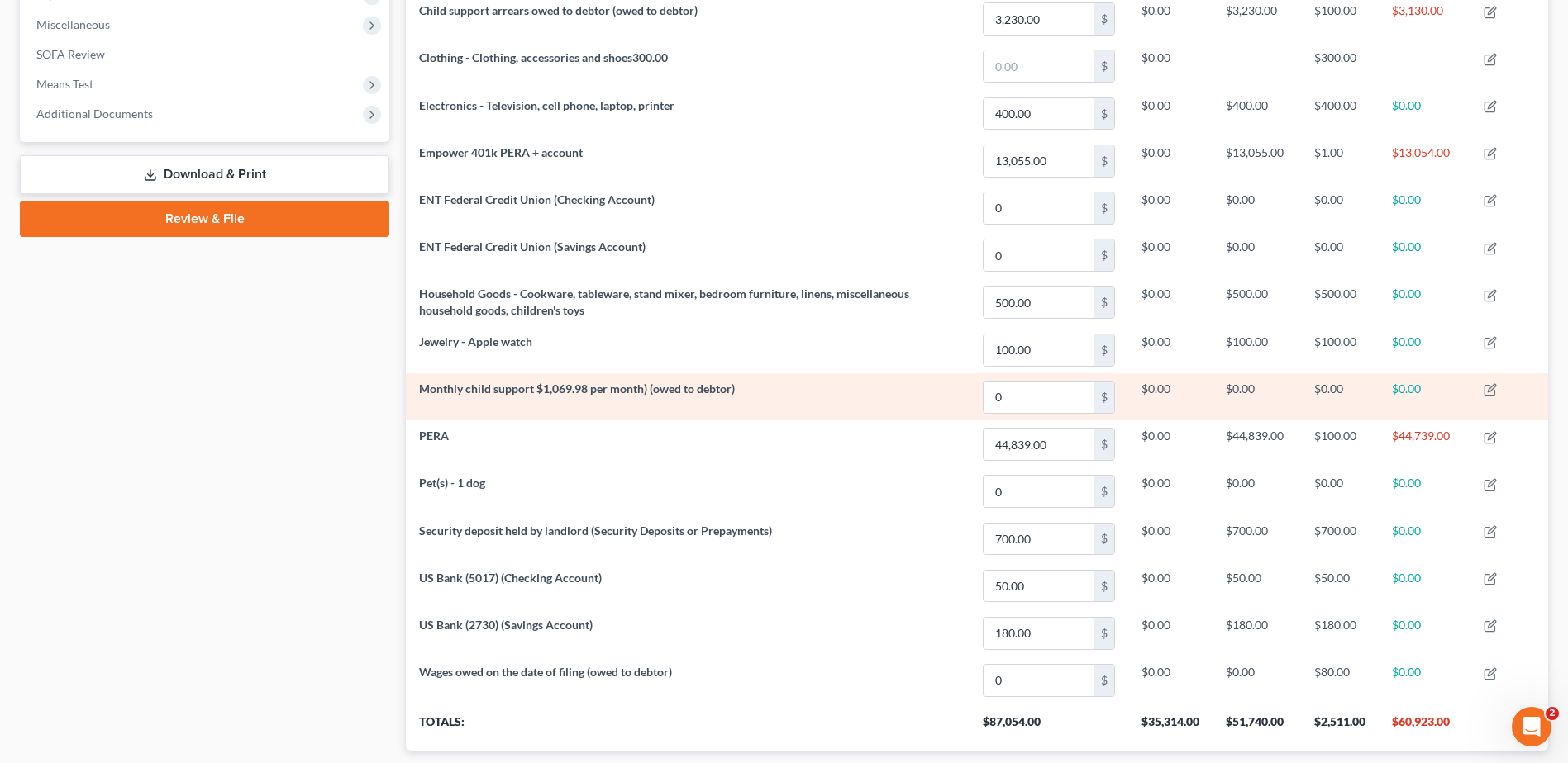
click at [1496, 383] on td at bounding box center [1509, 396] width 78 height 47
click at [1489, 389] on icon "button" at bounding box center [1490, 390] width 13 height 13
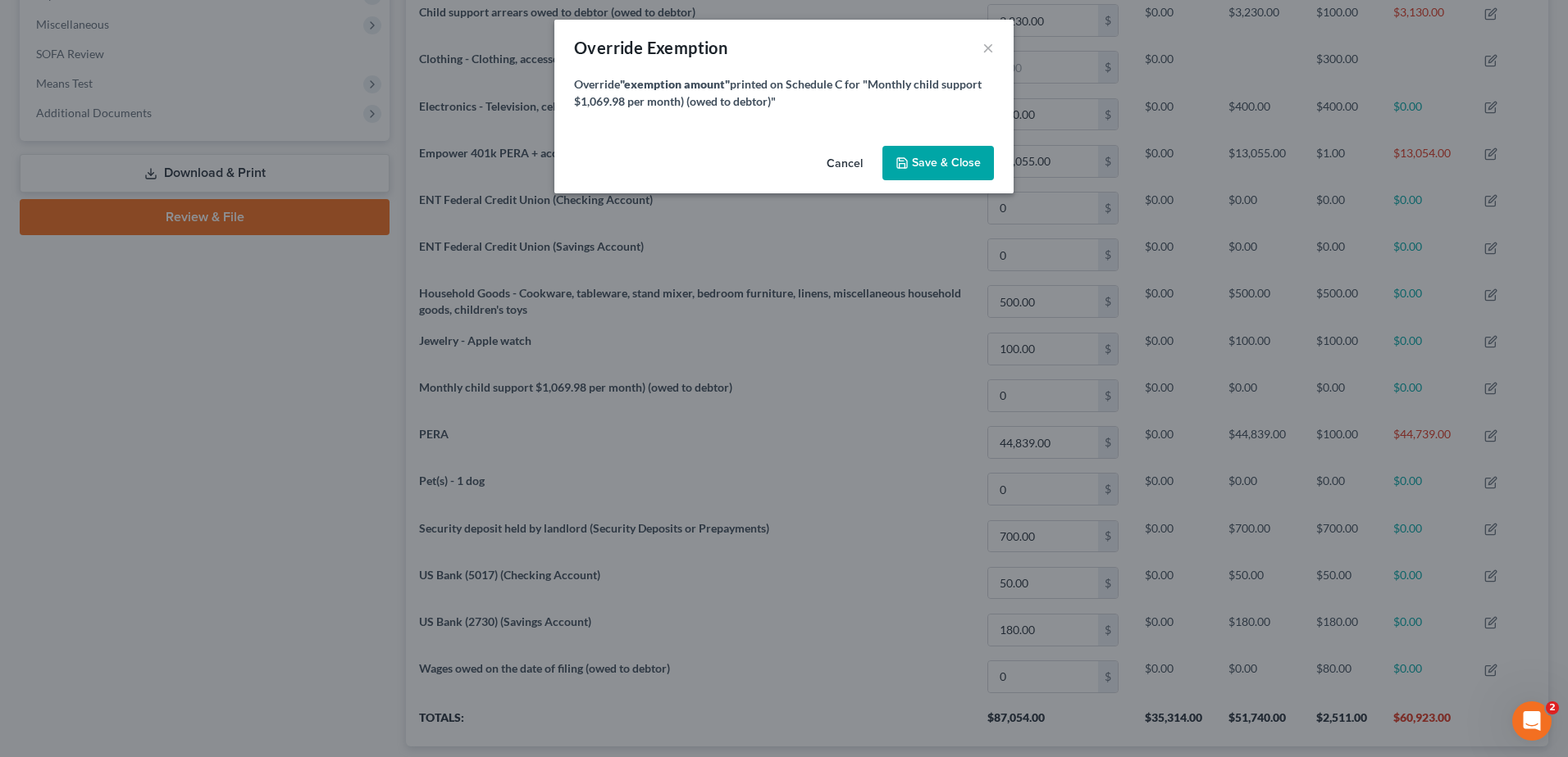
click at [707, 88] on strong ""exemption amount"" at bounding box center [675, 84] width 110 height 14
click at [939, 161] on span "Save & Close" at bounding box center [947, 163] width 69 height 14
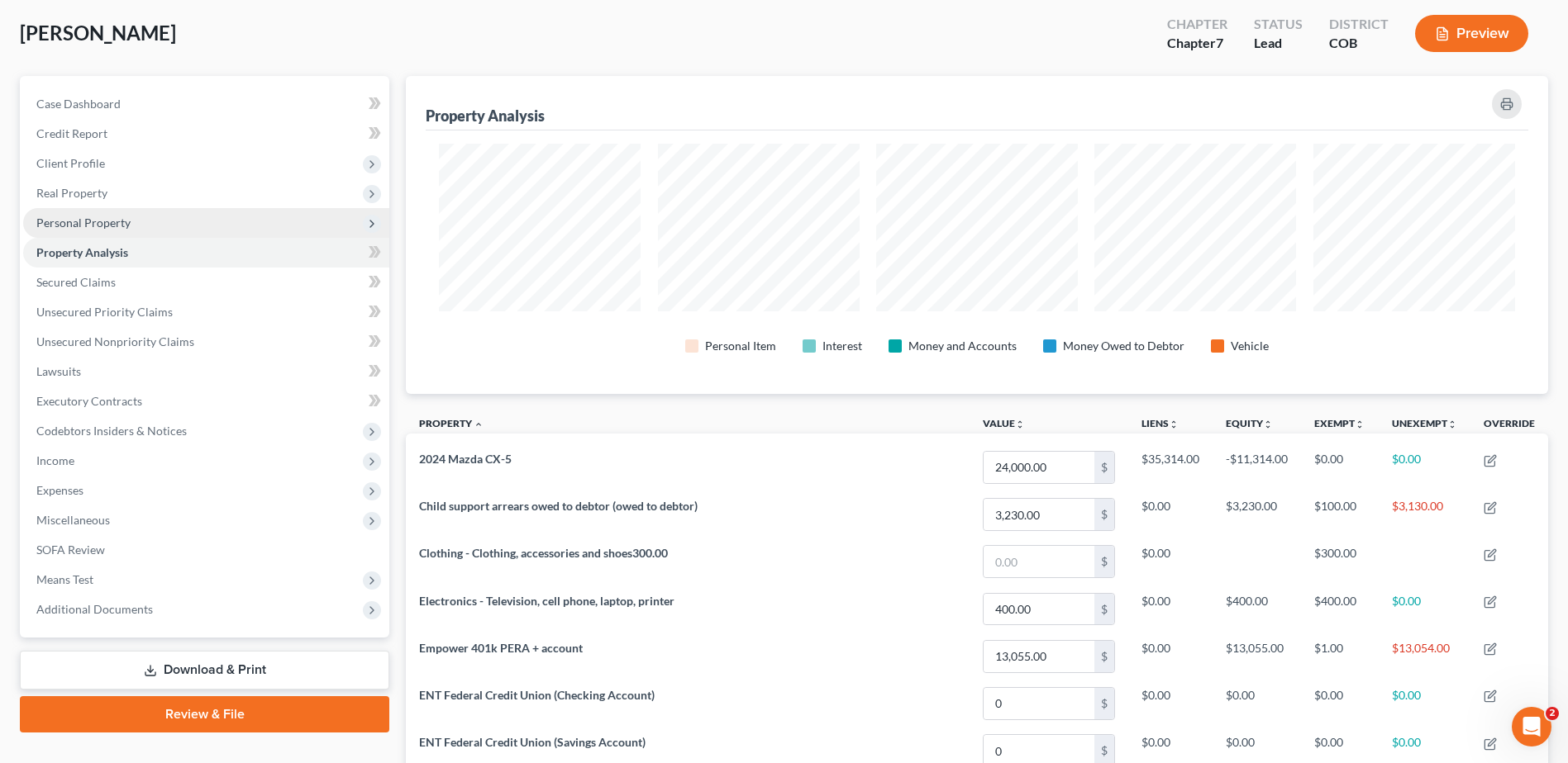
click at [152, 227] on span "Personal Property" at bounding box center [206, 222] width 366 height 29
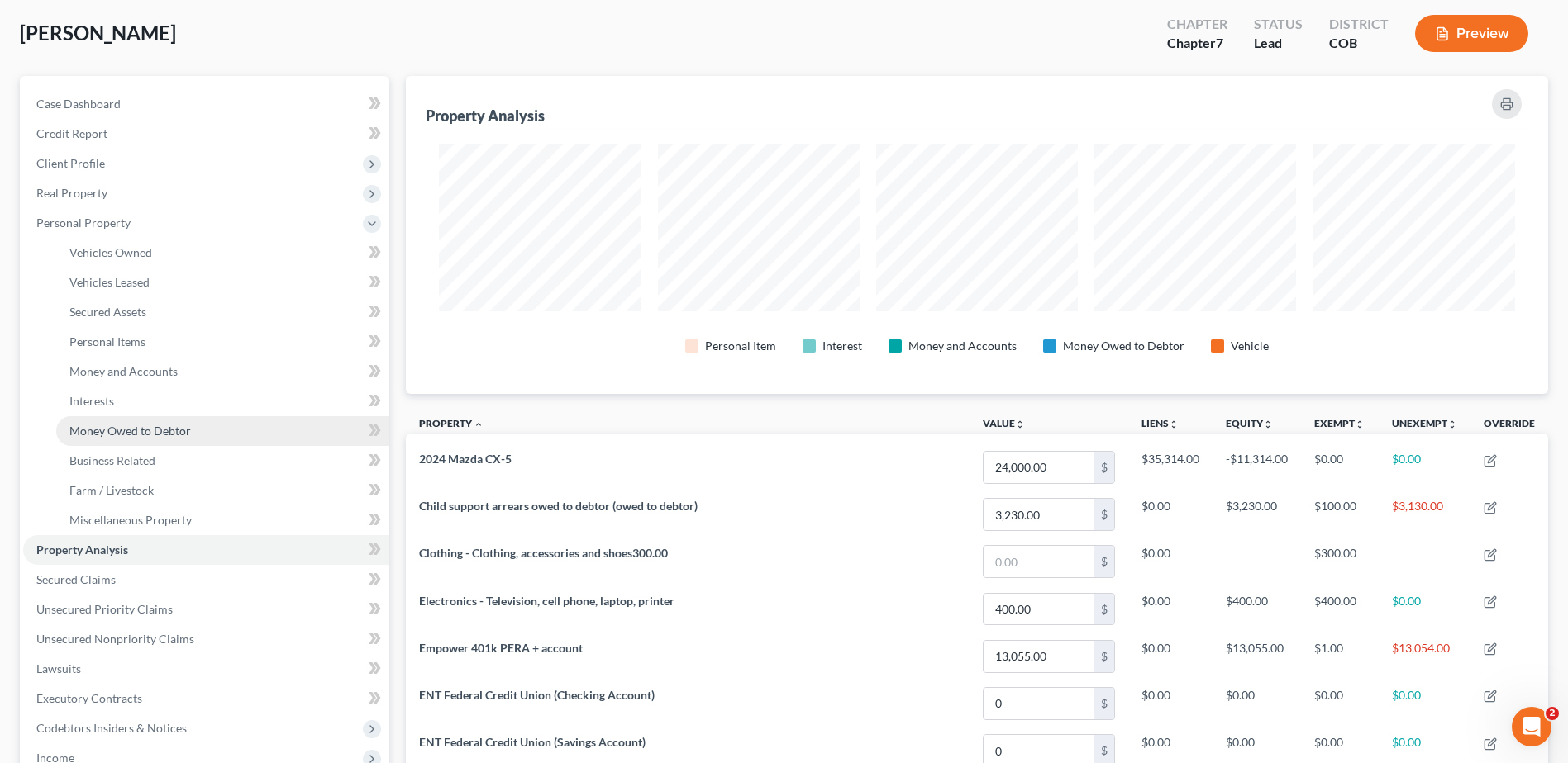
click at [162, 427] on span "Money Owed to Debtor" at bounding box center [130, 431] width 121 height 14
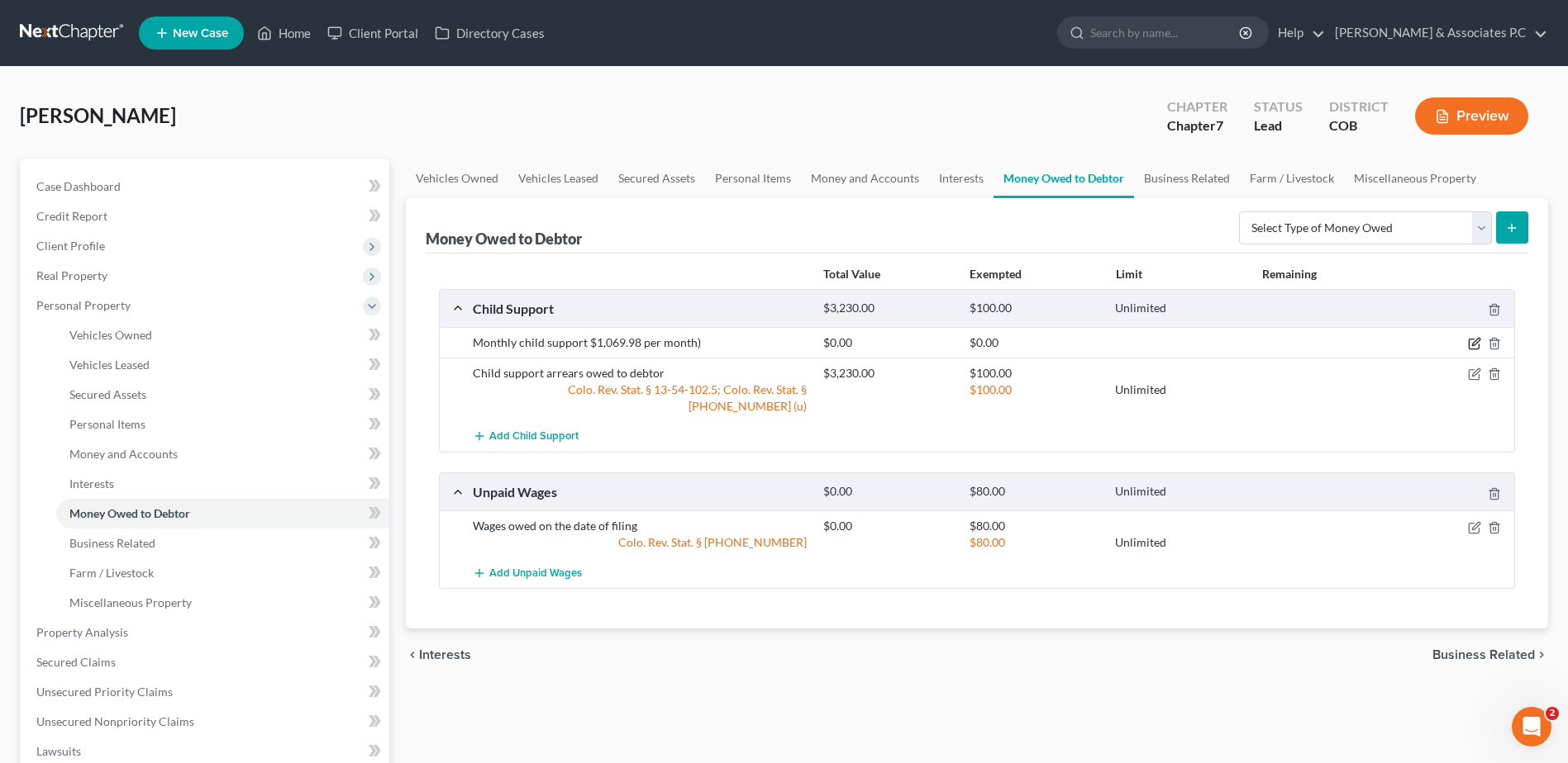
click at [1472, 340] on icon "button" at bounding box center [1474, 344] width 13 height 13
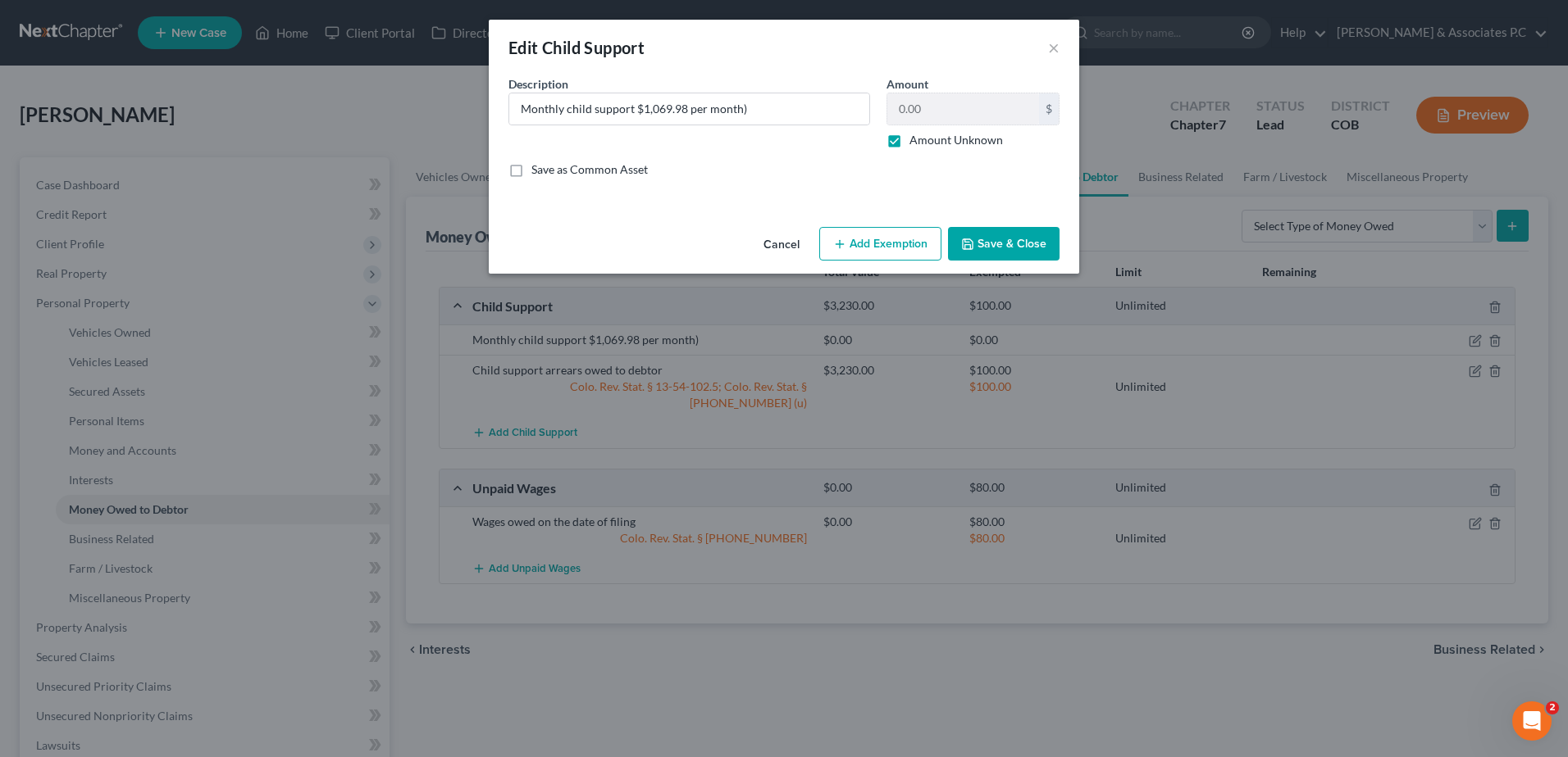
click at [854, 242] on button "Add Exemption" at bounding box center [881, 243] width 122 height 35
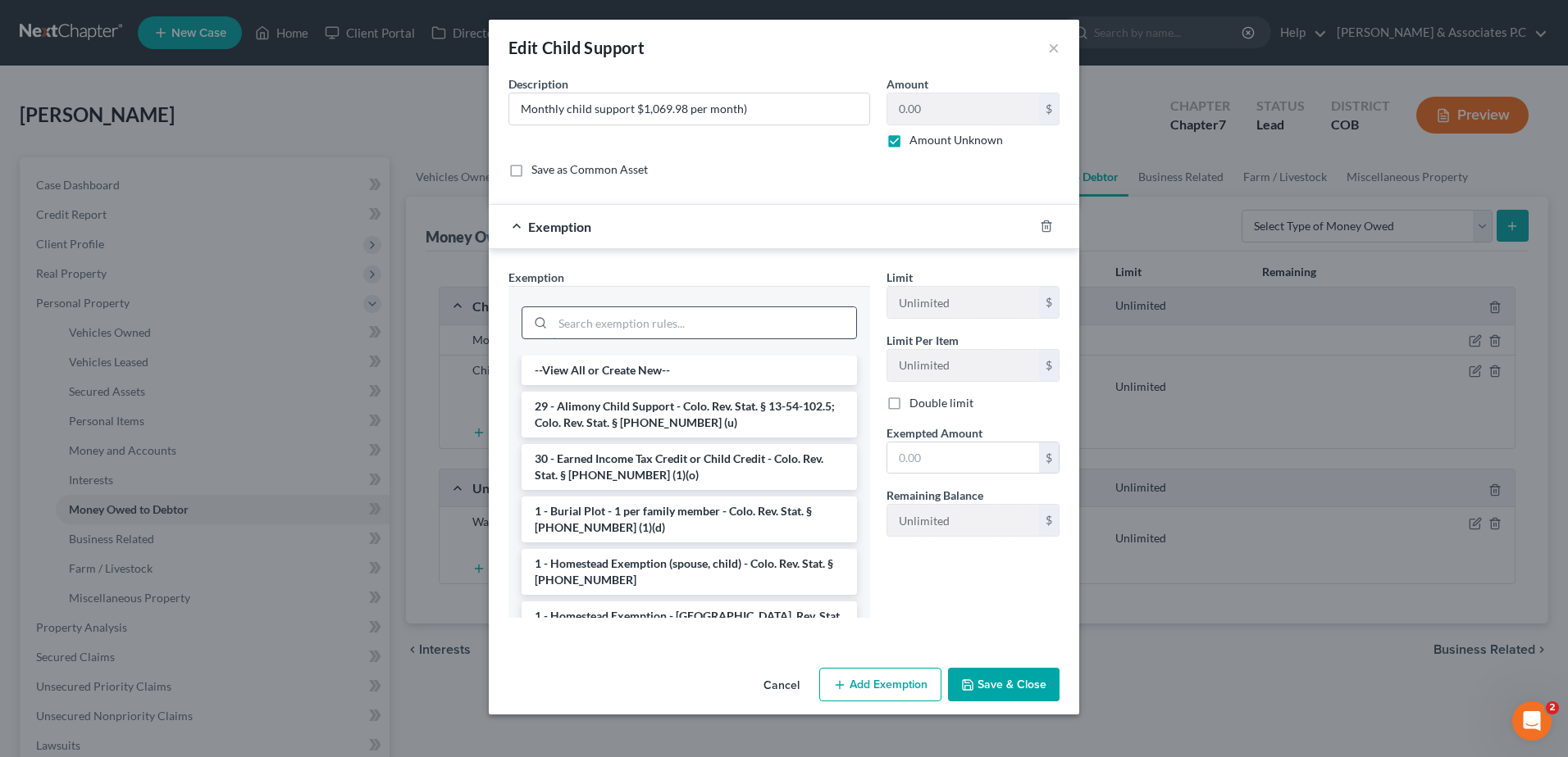
click at [635, 326] on input "search" at bounding box center [704, 322] width 304 height 31
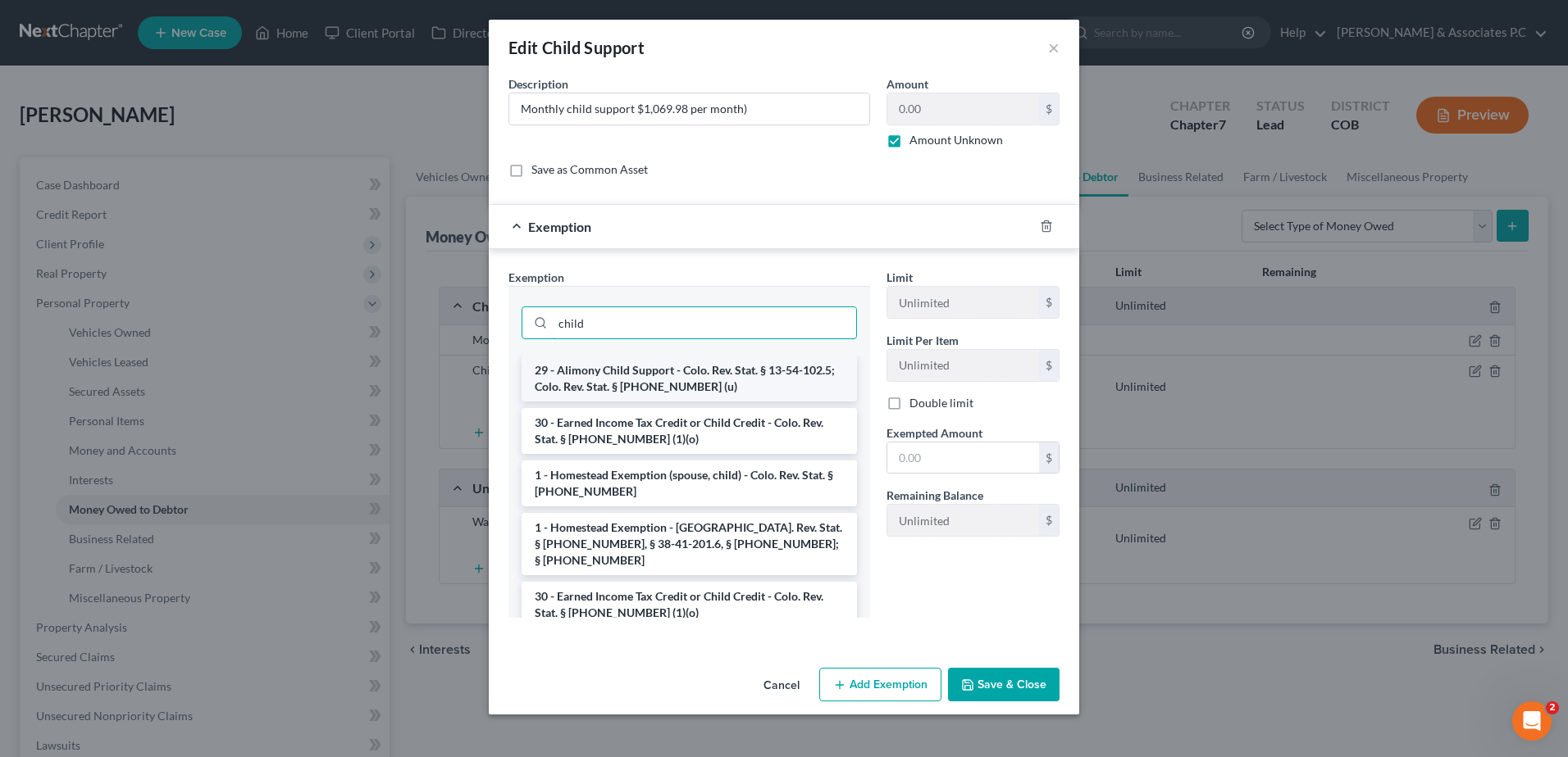
type input "child"
click at [636, 371] on li "29 - Alimony Child Support - Colo. Rev. Stat. § 13-54-102.5; Colo. Rev. Stat. §…" at bounding box center [689, 379] width 336 height 46
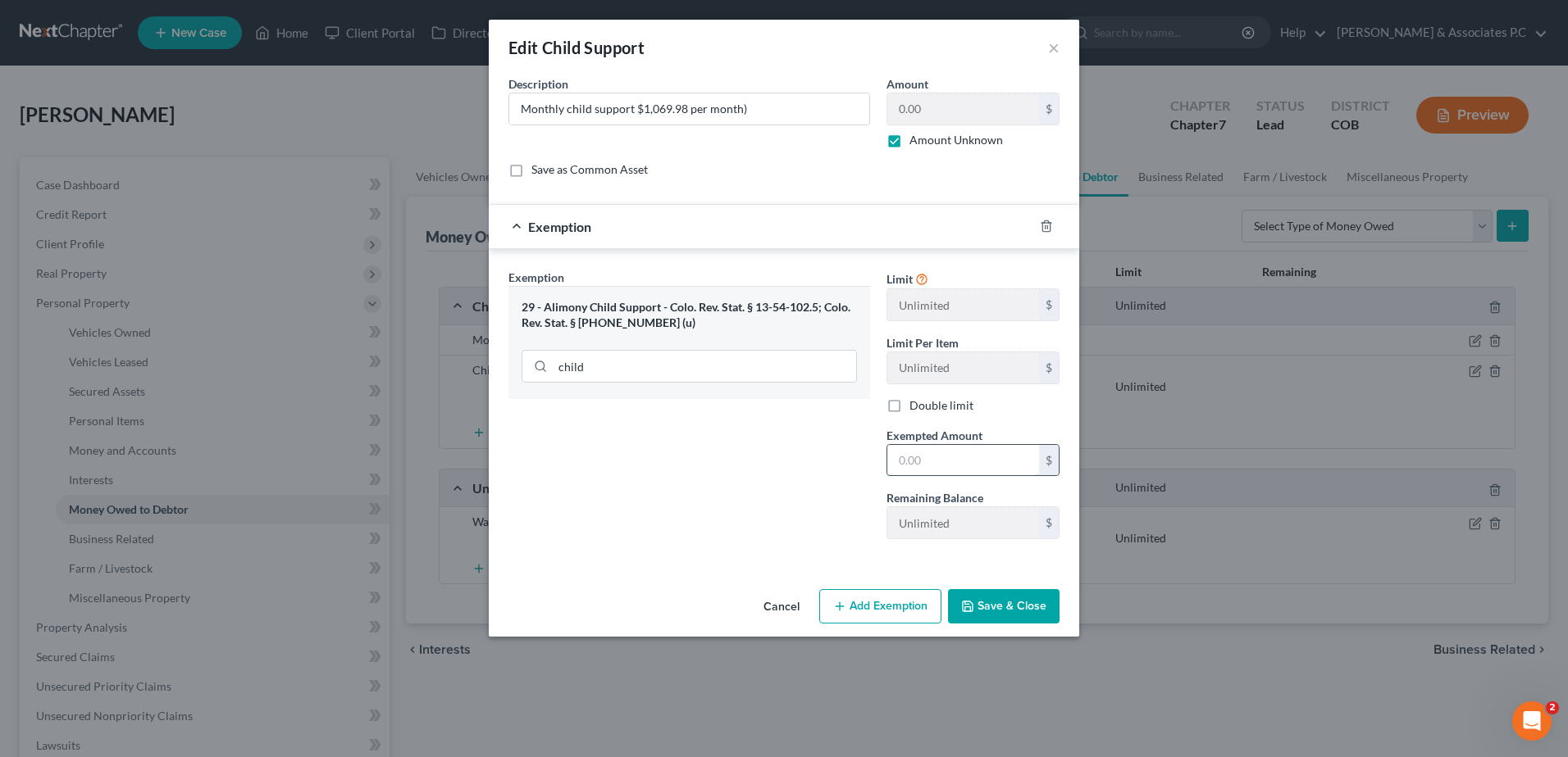
click at [934, 465] on input "text" at bounding box center [963, 460] width 151 height 31
type input "8"
type input "100"
click at [1008, 606] on button "Save & Close" at bounding box center [1004, 606] width 112 height 35
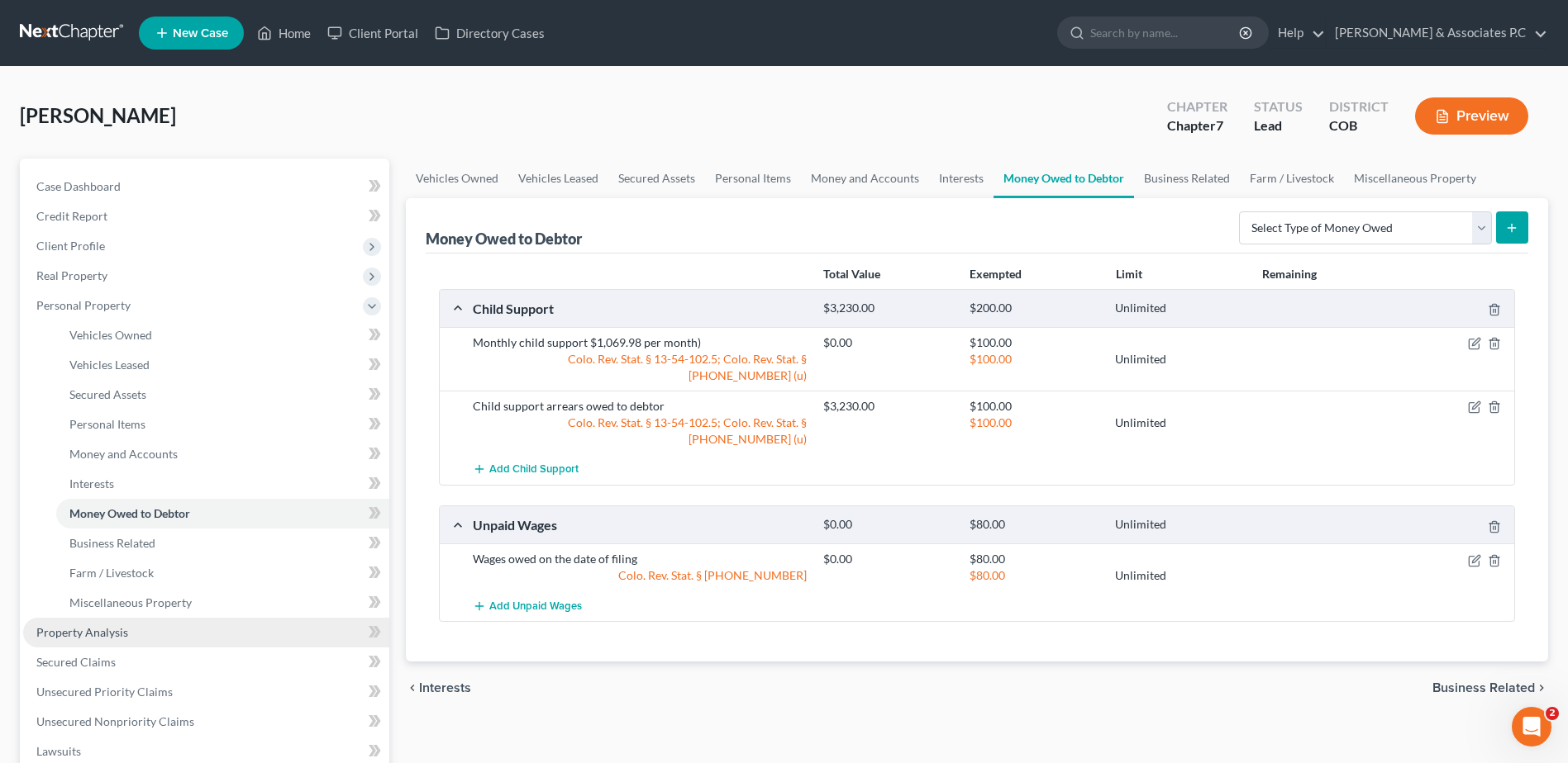
click at [109, 629] on span "Property Analysis" at bounding box center [82, 633] width 92 height 14
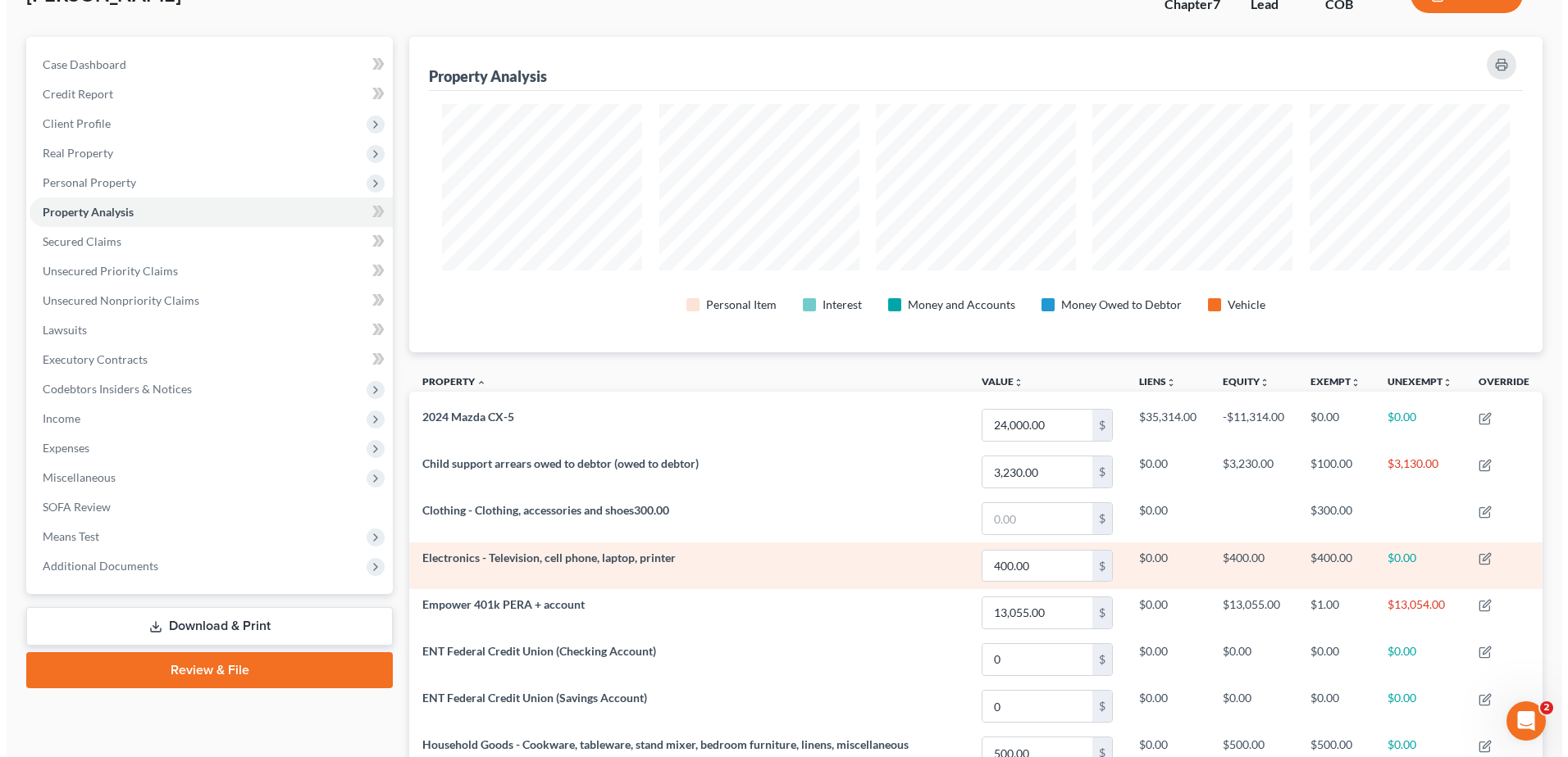
scroll to position [164, 0]
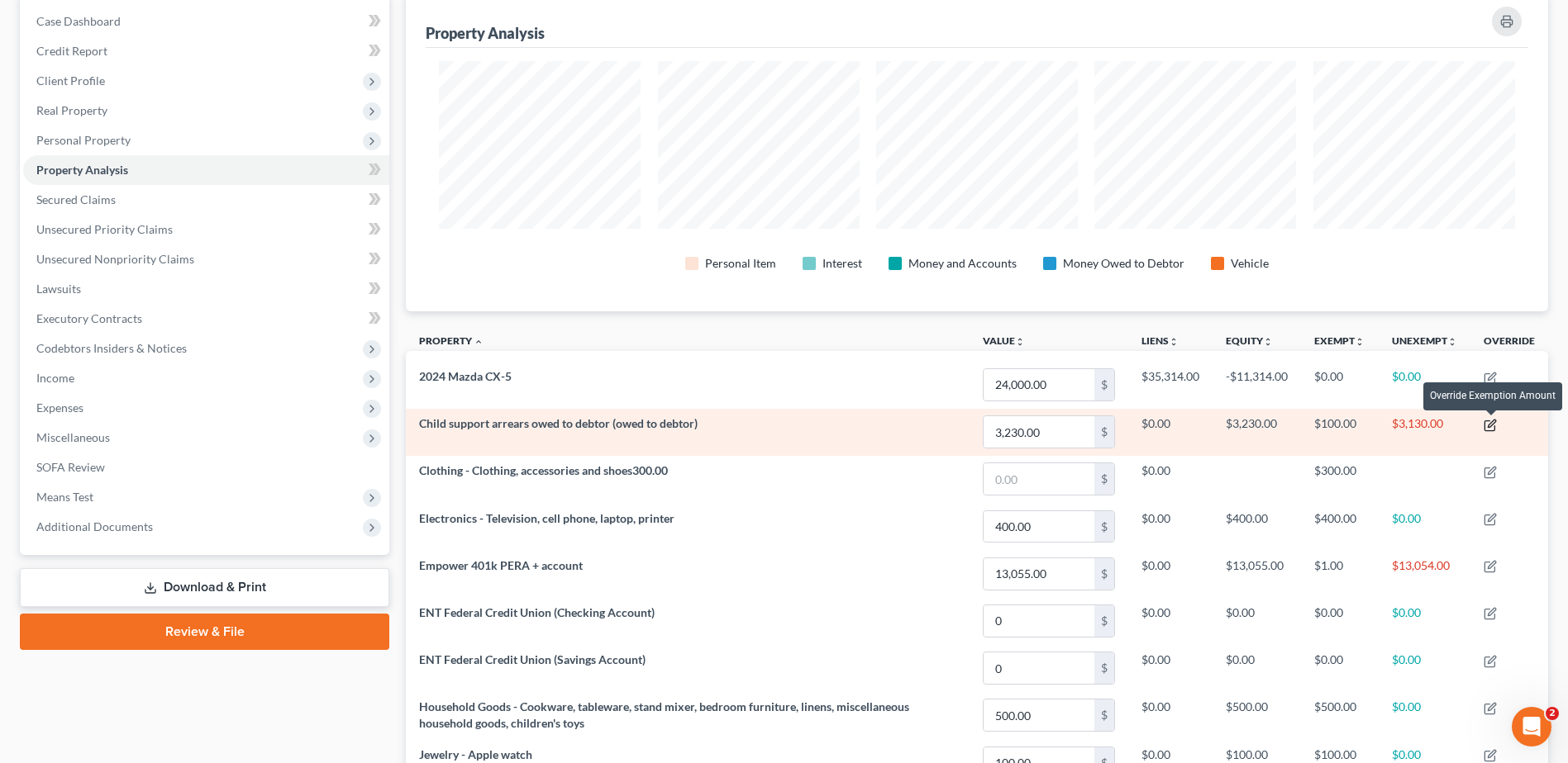
click at [1491, 423] on icon "button" at bounding box center [1490, 425] width 13 height 13
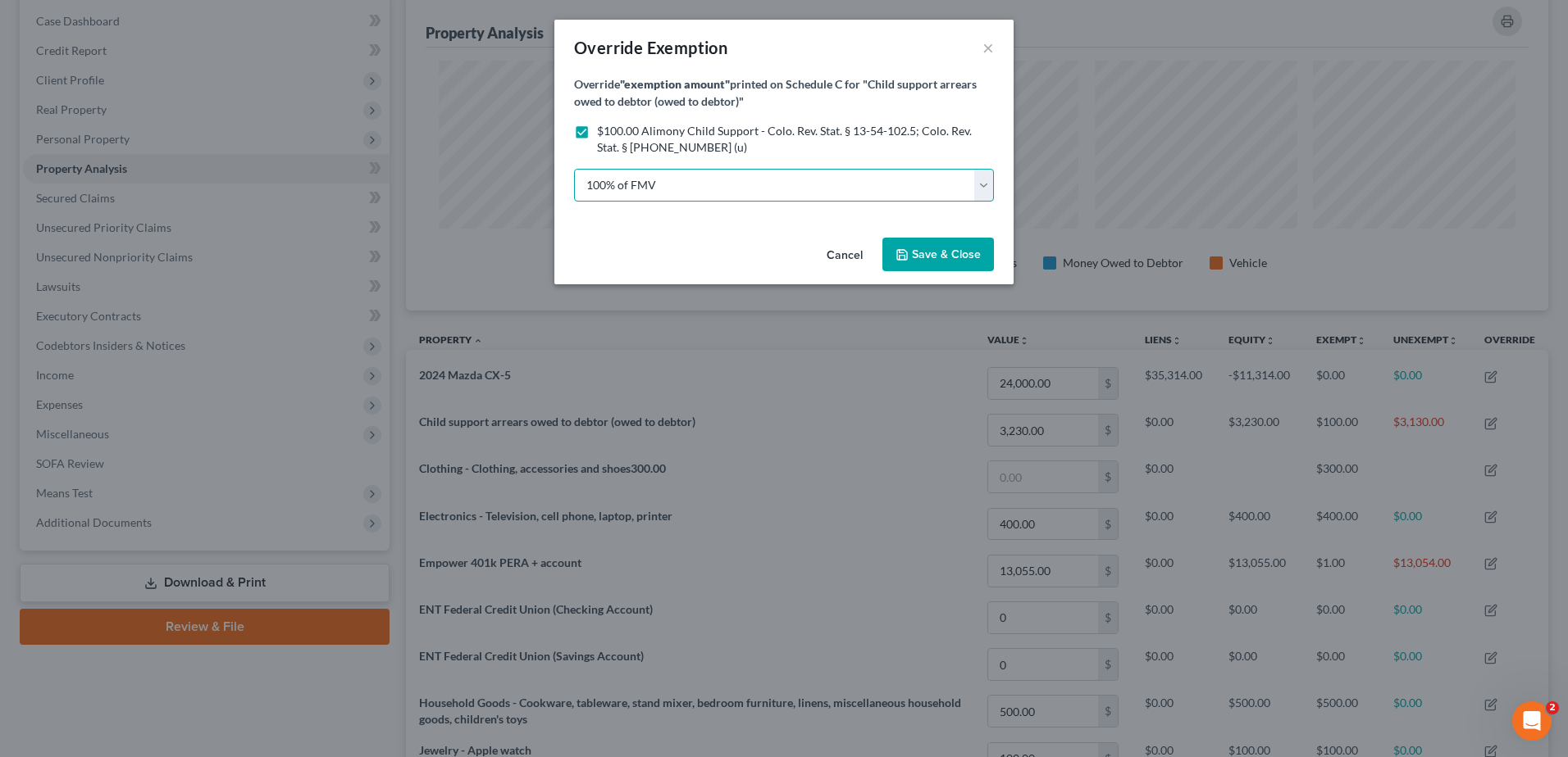
click at [985, 189] on select "100% of FMV Unknown Other" at bounding box center [784, 185] width 420 height 33
click at [574, 169] on select "100% of FMV Unknown Other" at bounding box center [784, 185] width 420 height 33
click at [984, 188] on select "100% of FMV Unknown Other" at bounding box center [784, 185] width 420 height 33
select select "2"
click at [574, 169] on select "100% of FMV Unknown Other" at bounding box center [784, 185] width 420 height 33
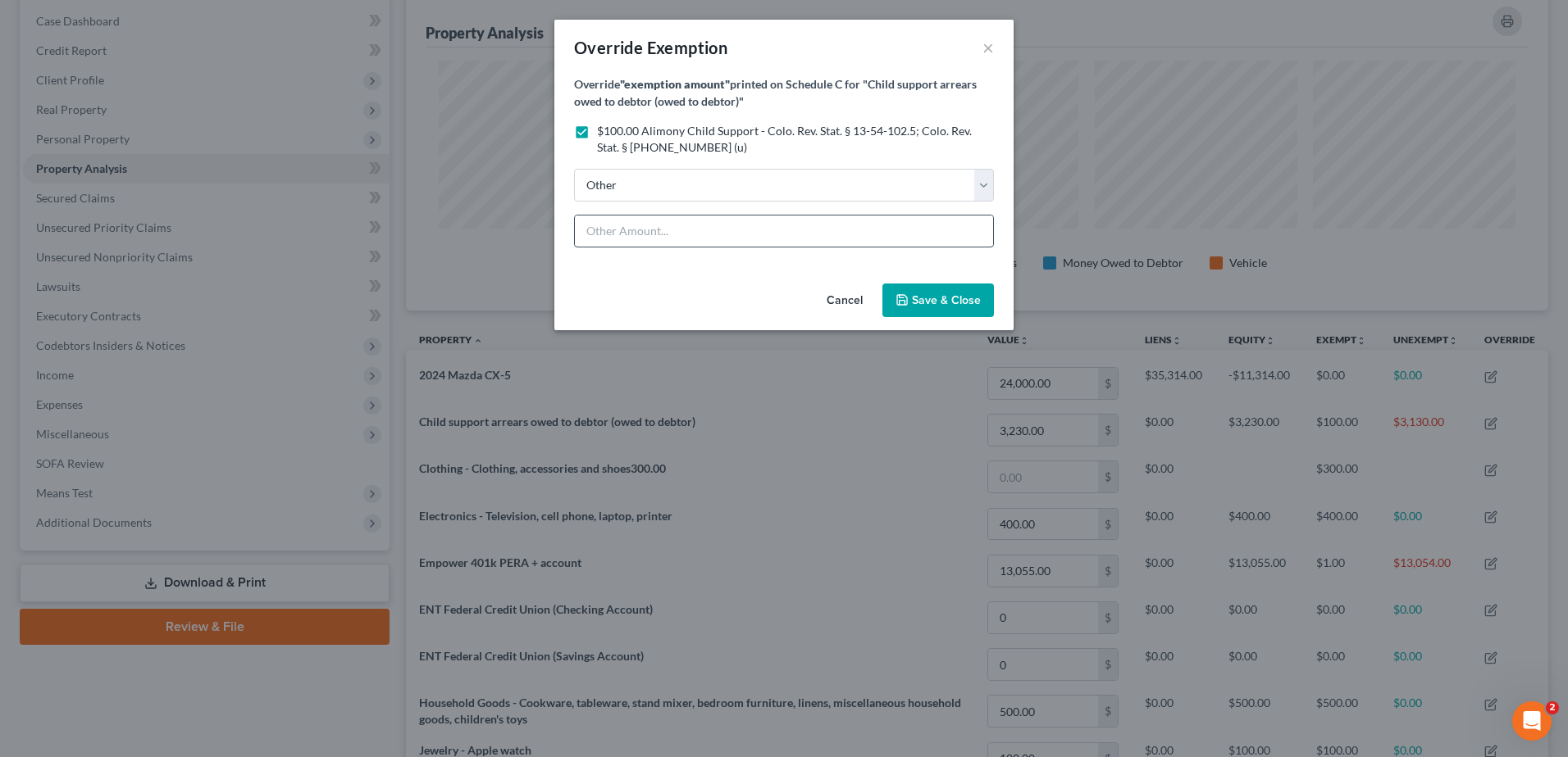
click at [646, 236] on input "text" at bounding box center [784, 230] width 418 height 31
type input "100%"
click at [916, 298] on span "Save & Close" at bounding box center [947, 300] width 69 height 14
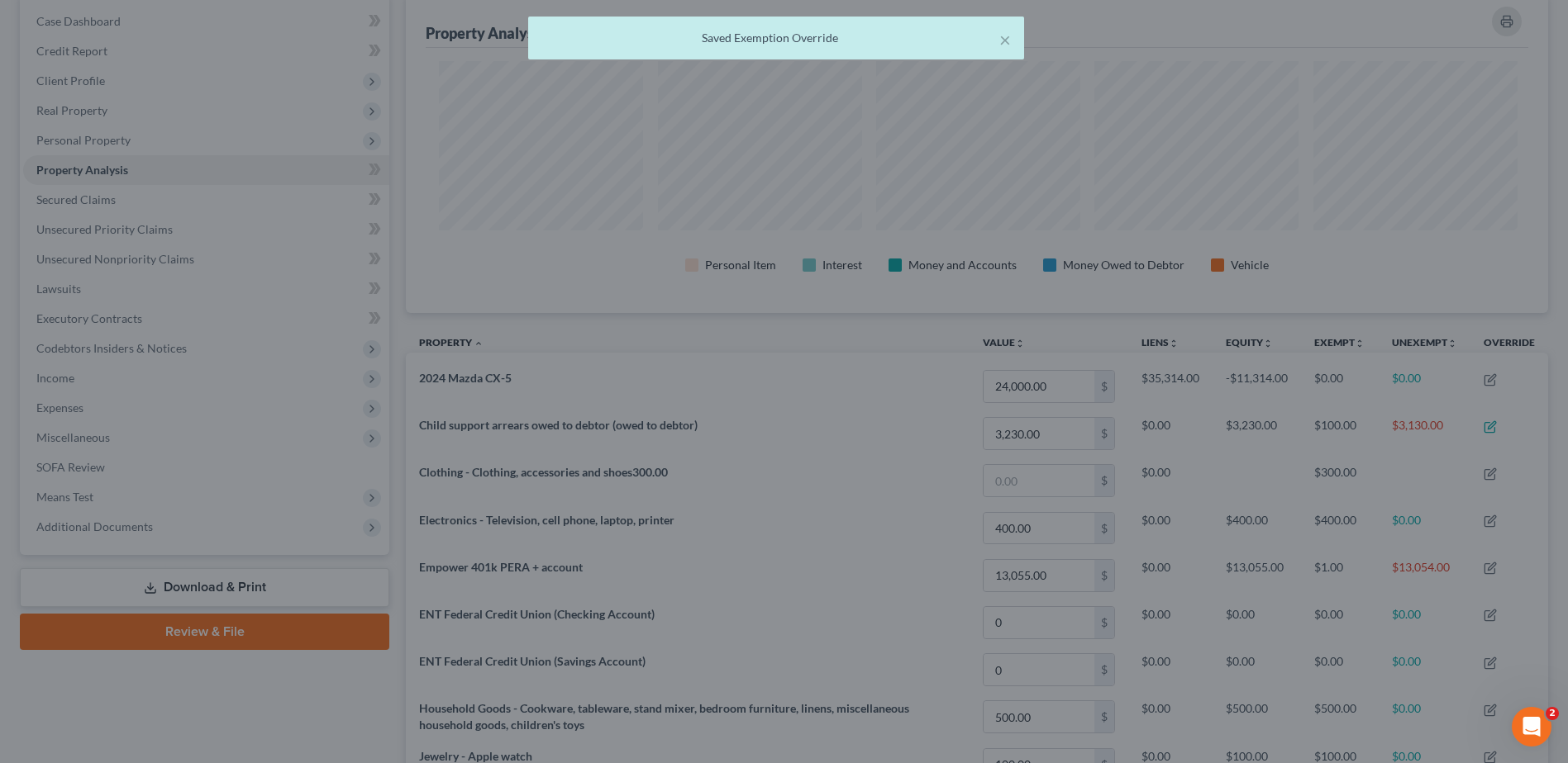
scroll to position [825886, 825563]
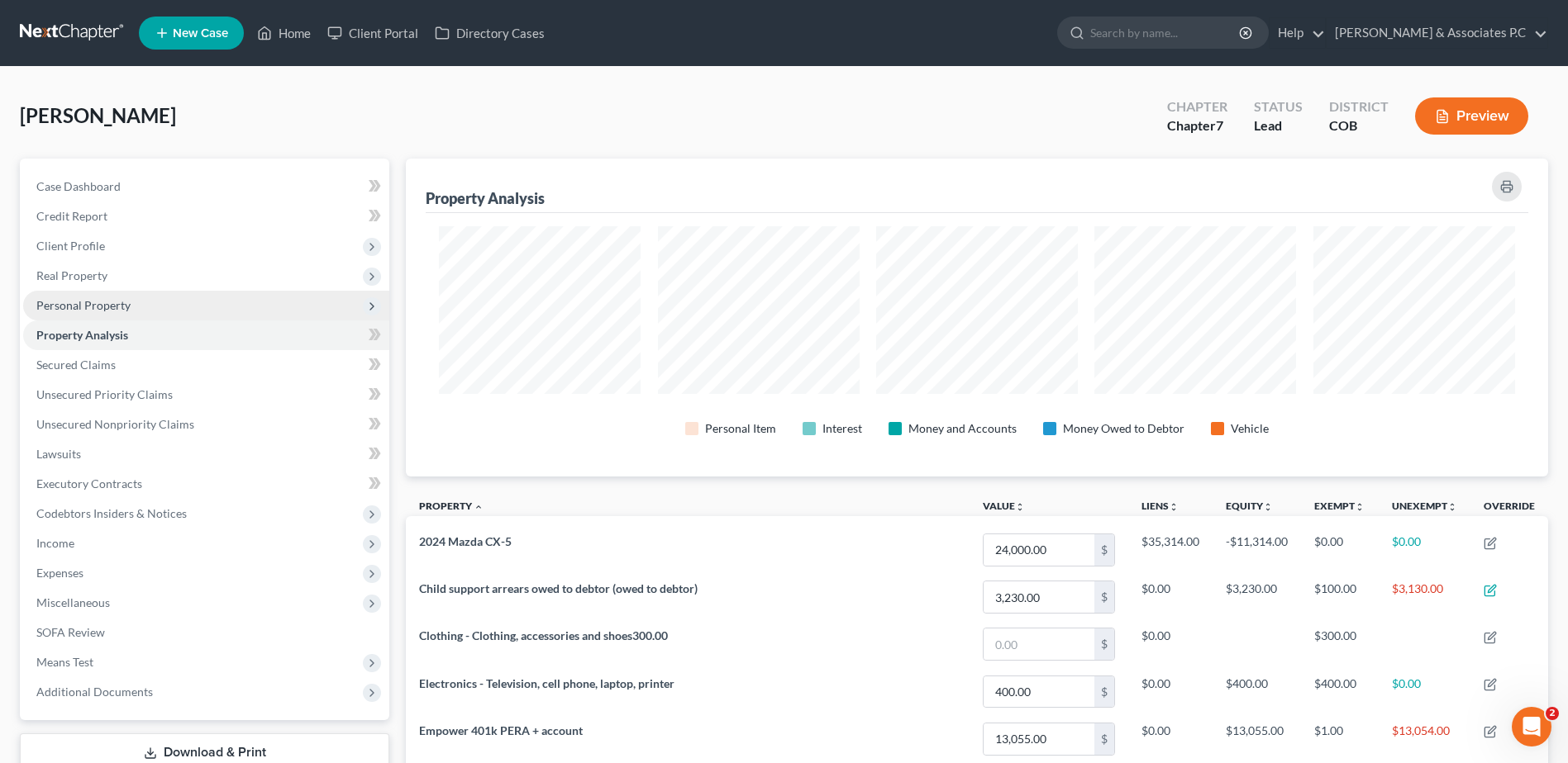
click at [105, 311] on span "Personal Property" at bounding box center [84, 305] width 95 height 14
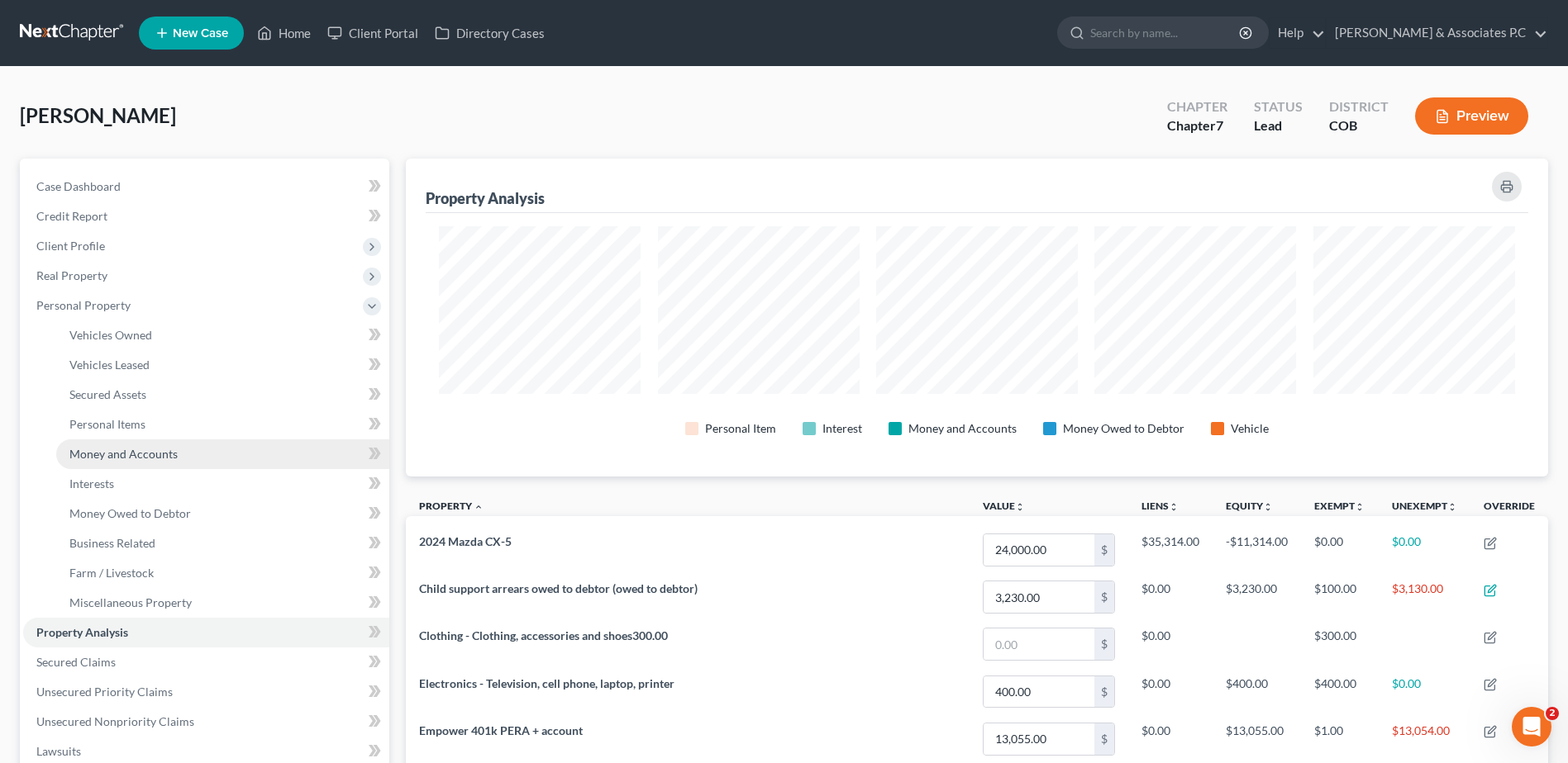
click at [148, 455] on span "Money and Accounts" at bounding box center [123, 454] width 108 height 14
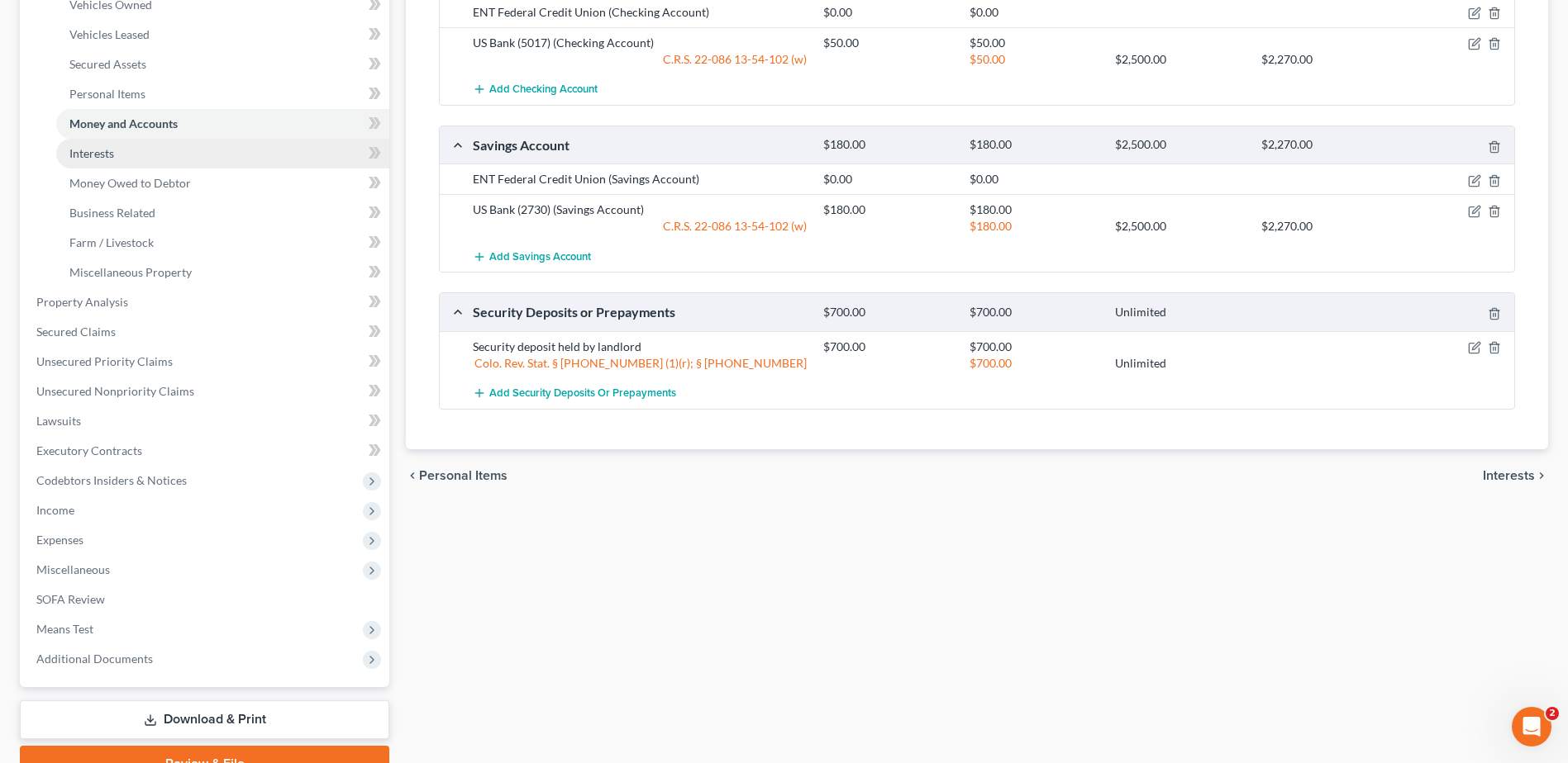
click at [107, 152] on span "Interests" at bounding box center [92, 153] width 45 height 14
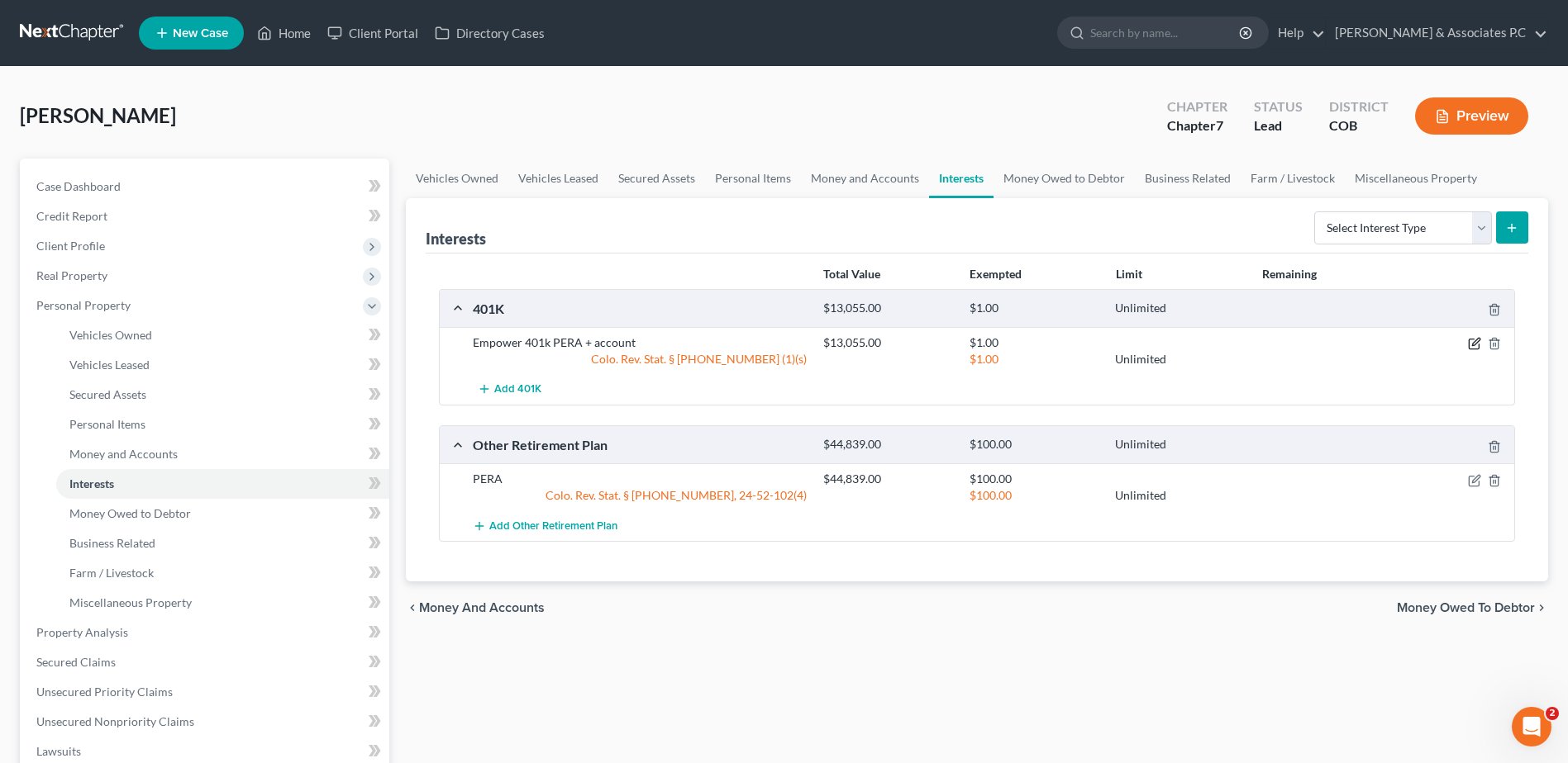
click at [1471, 344] on icon "button" at bounding box center [1474, 344] width 13 height 13
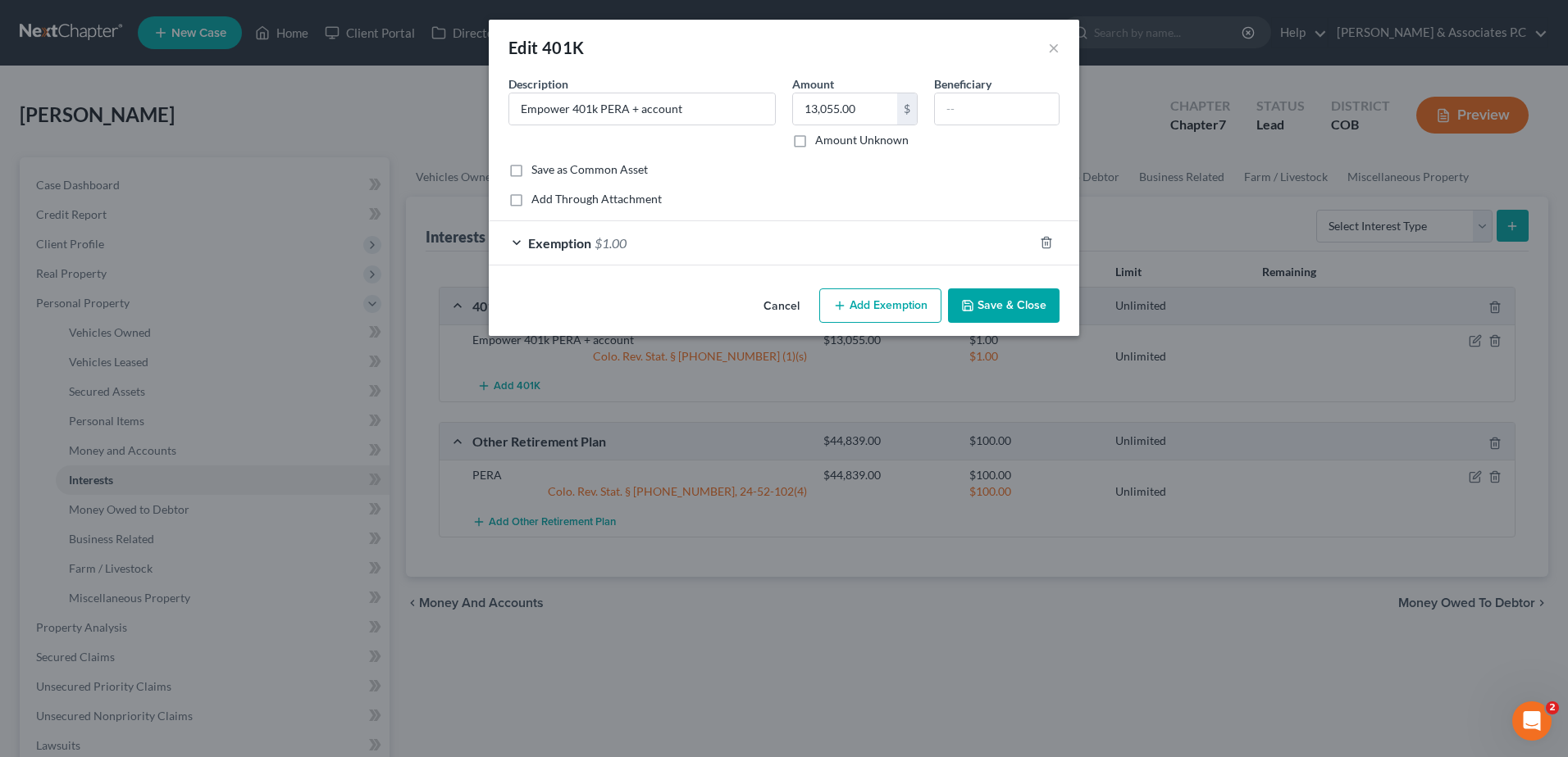
click at [577, 242] on span "Exemption" at bounding box center [559, 243] width 63 height 16
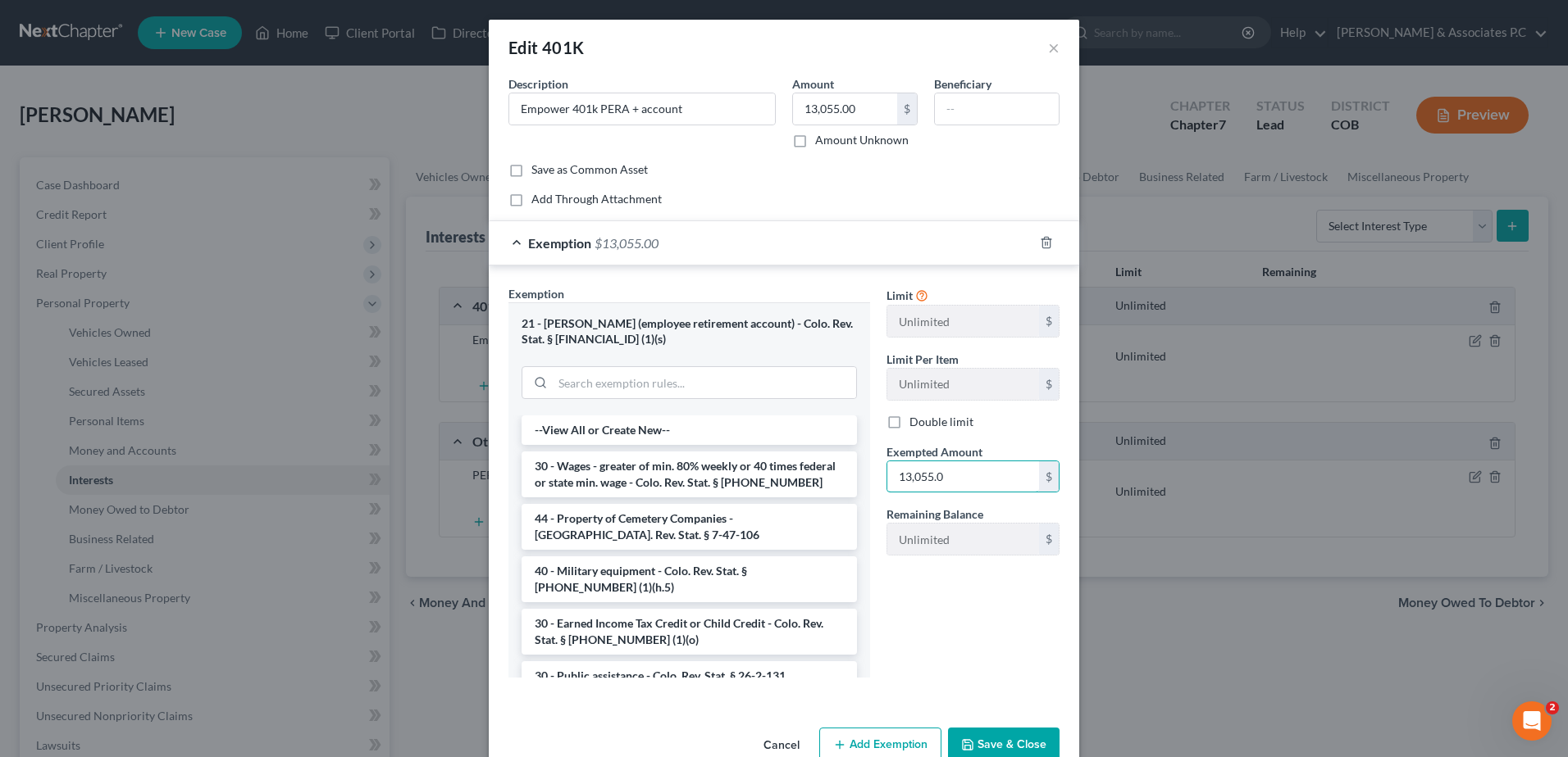
type input "13,055.0"
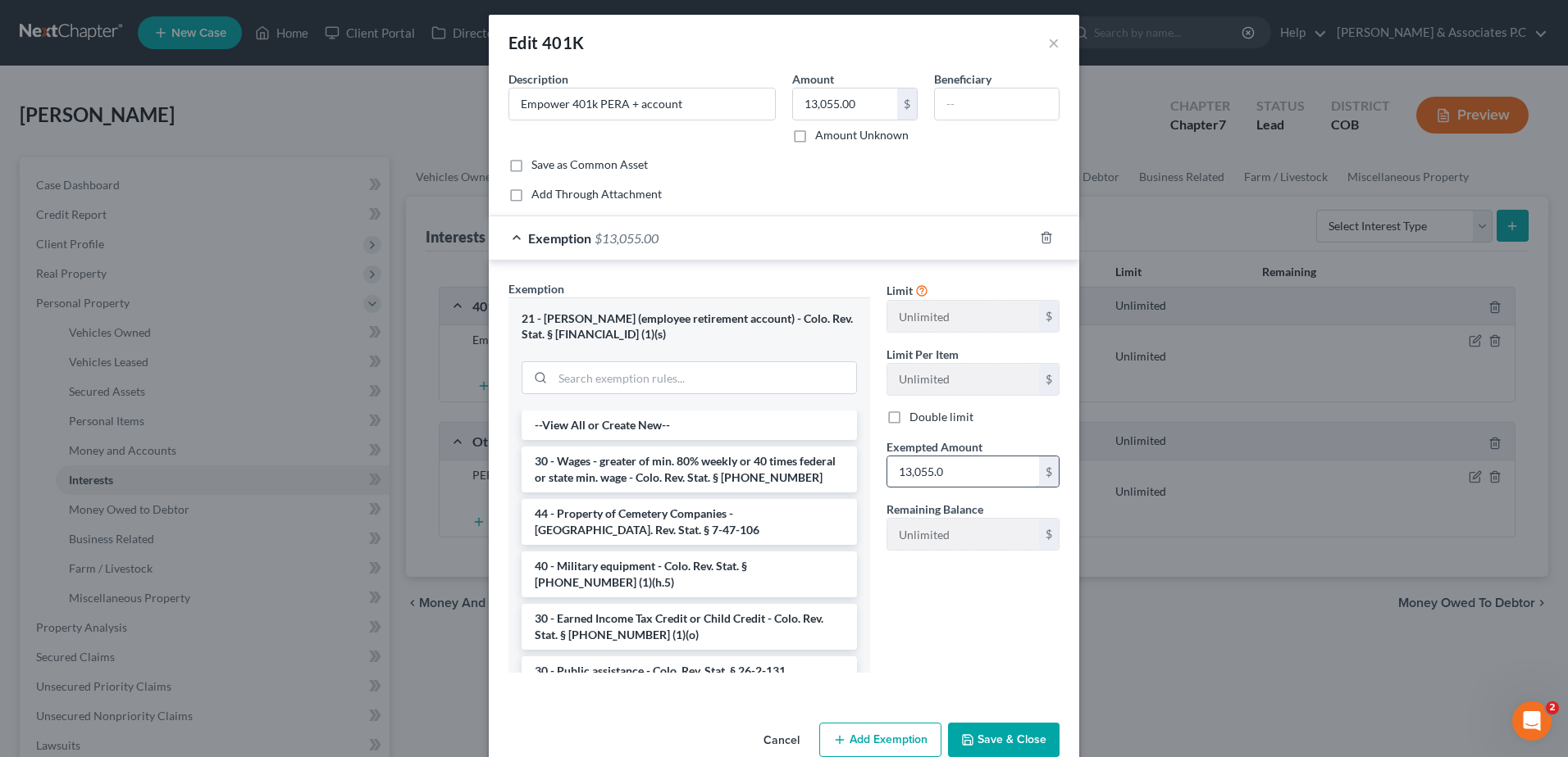
click at [989, 471] on input "13,055.0" at bounding box center [963, 472] width 151 height 31
type input "13,055.00"
click at [990, 733] on button "Save & Close" at bounding box center [1004, 740] width 112 height 35
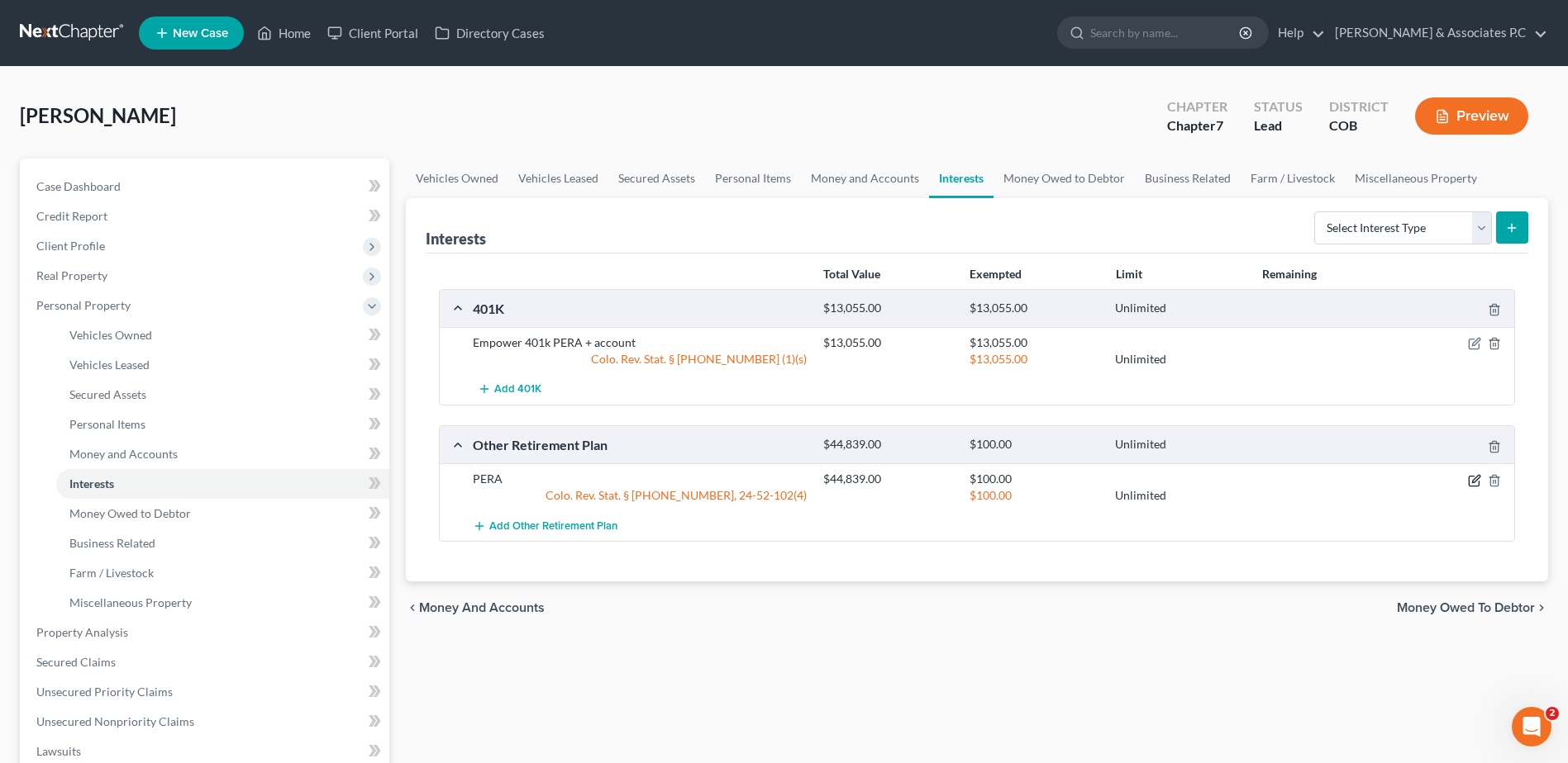
click at [1473, 481] on icon "button" at bounding box center [1474, 480] width 13 height 13
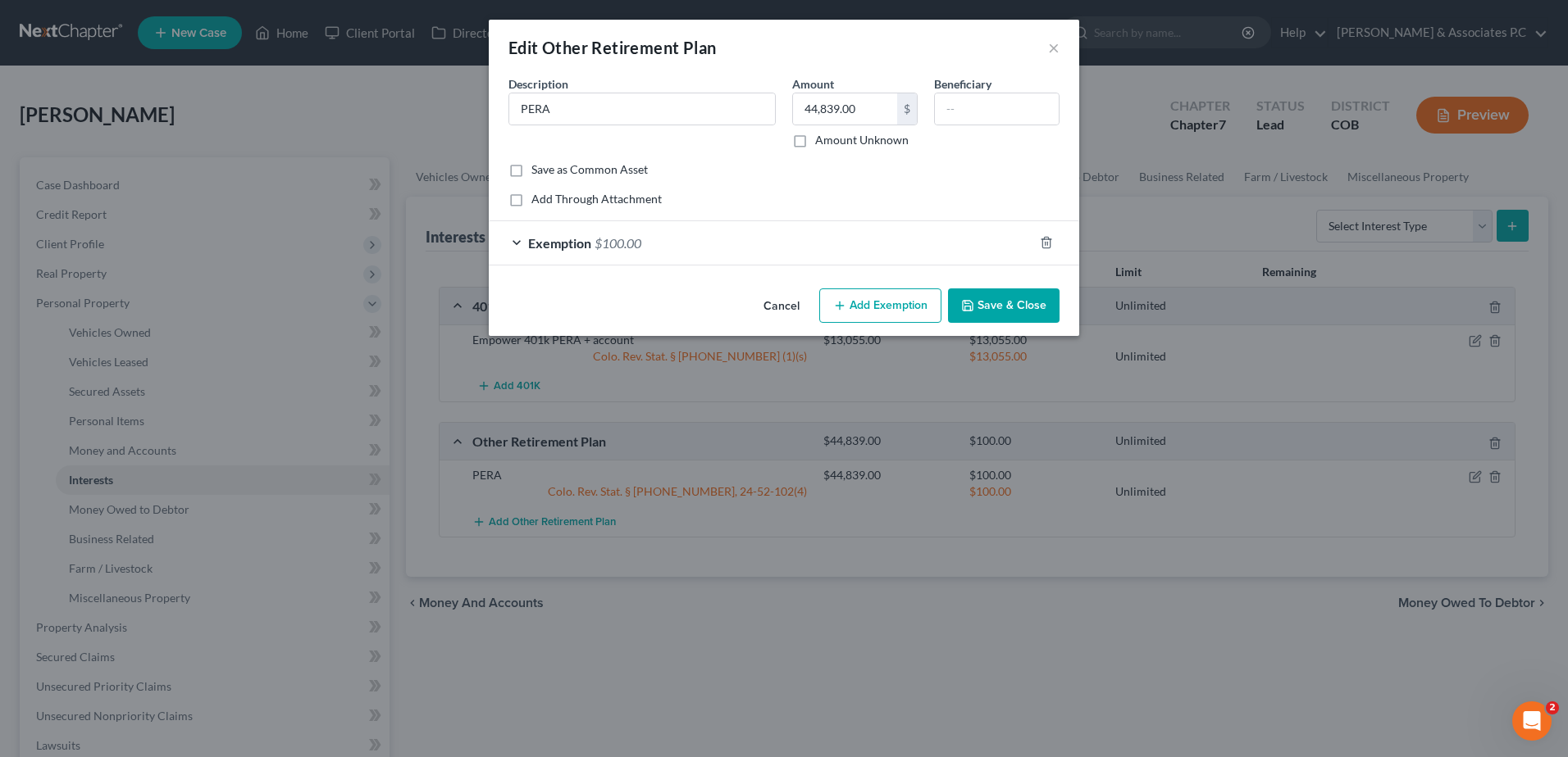
click at [573, 237] on span "Exemption" at bounding box center [559, 243] width 63 height 16
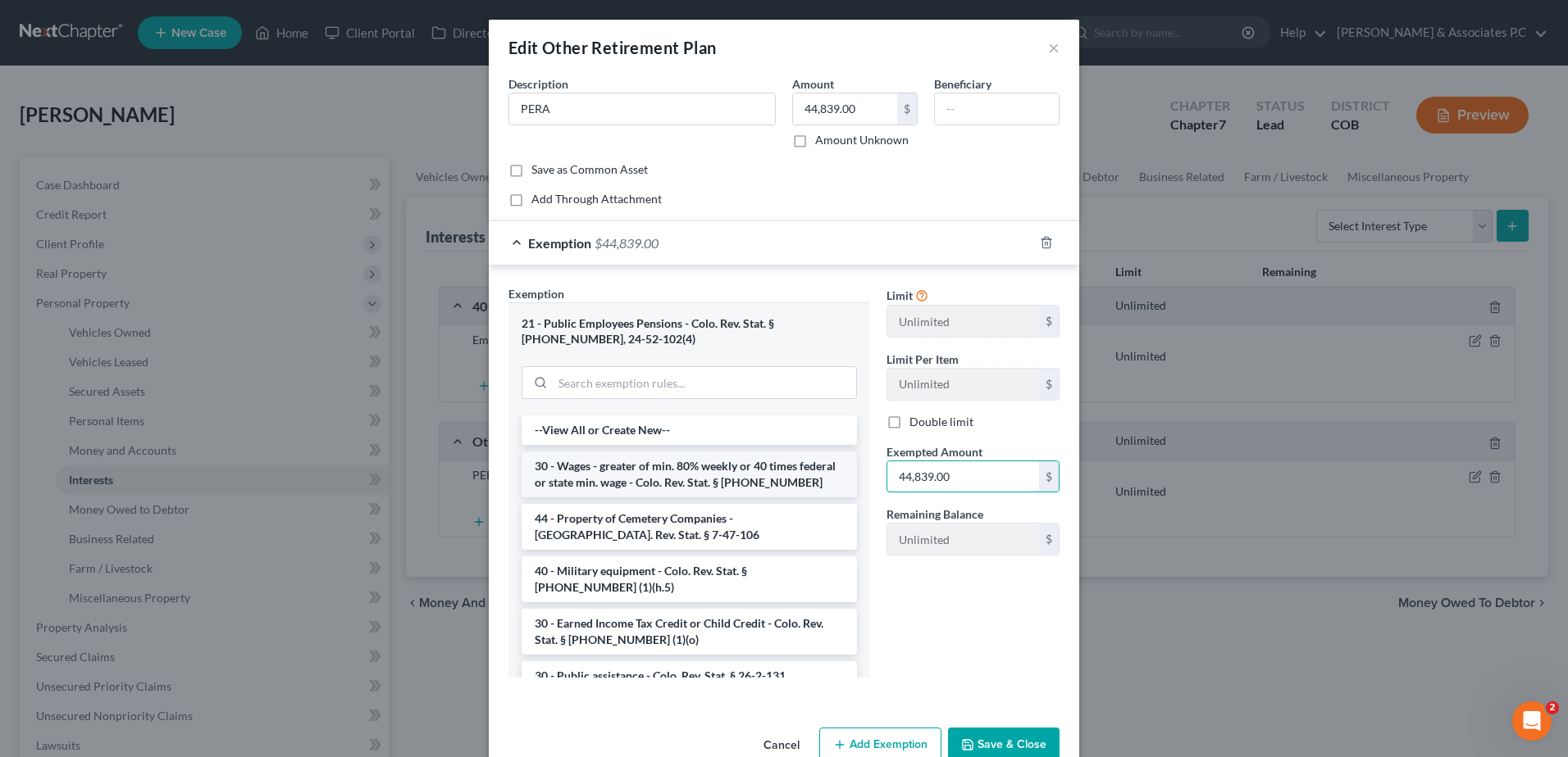
type input "44,839.00"
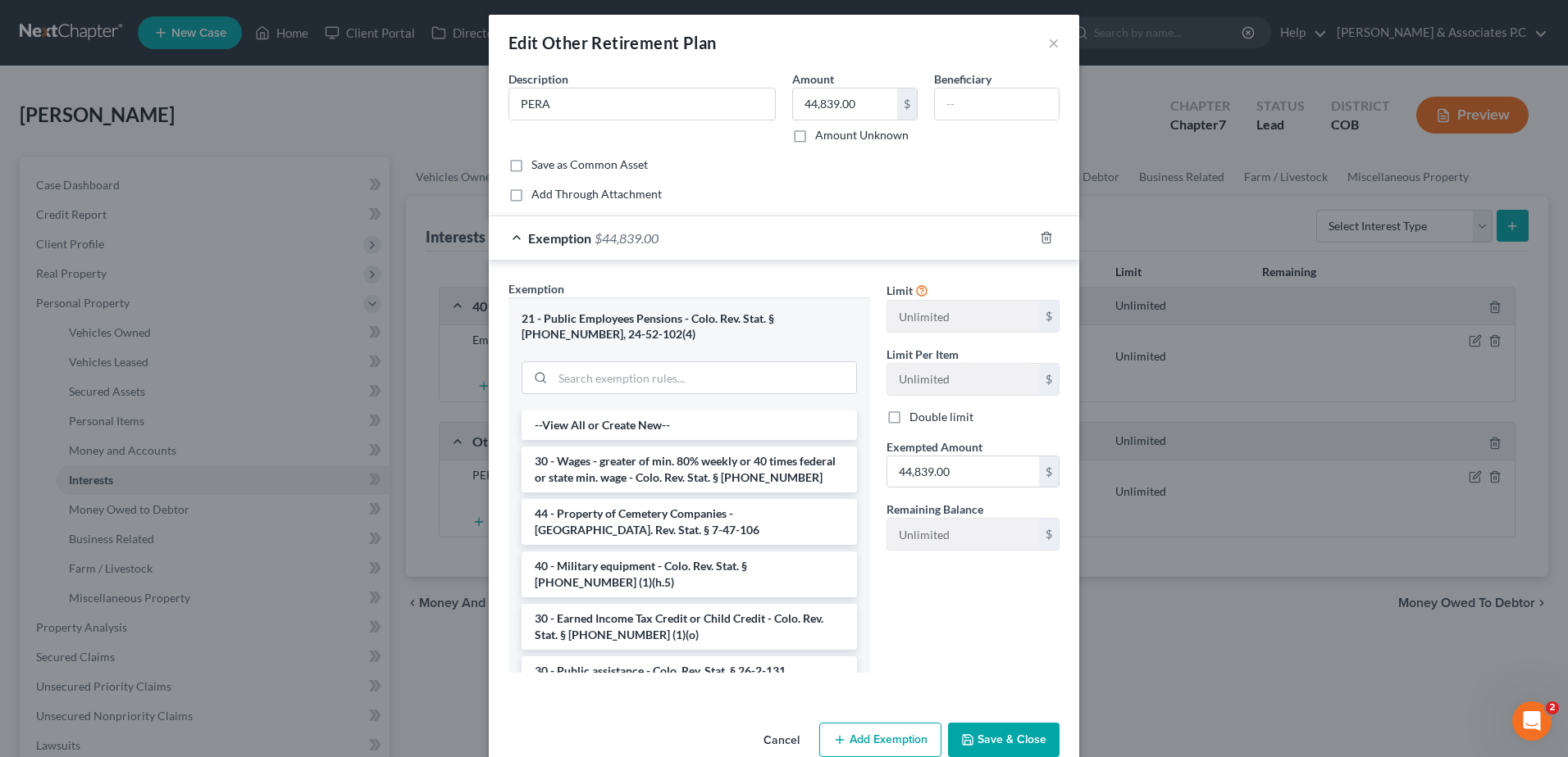
click at [1001, 736] on button "Save & Close" at bounding box center [1004, 740] width 112 height 35
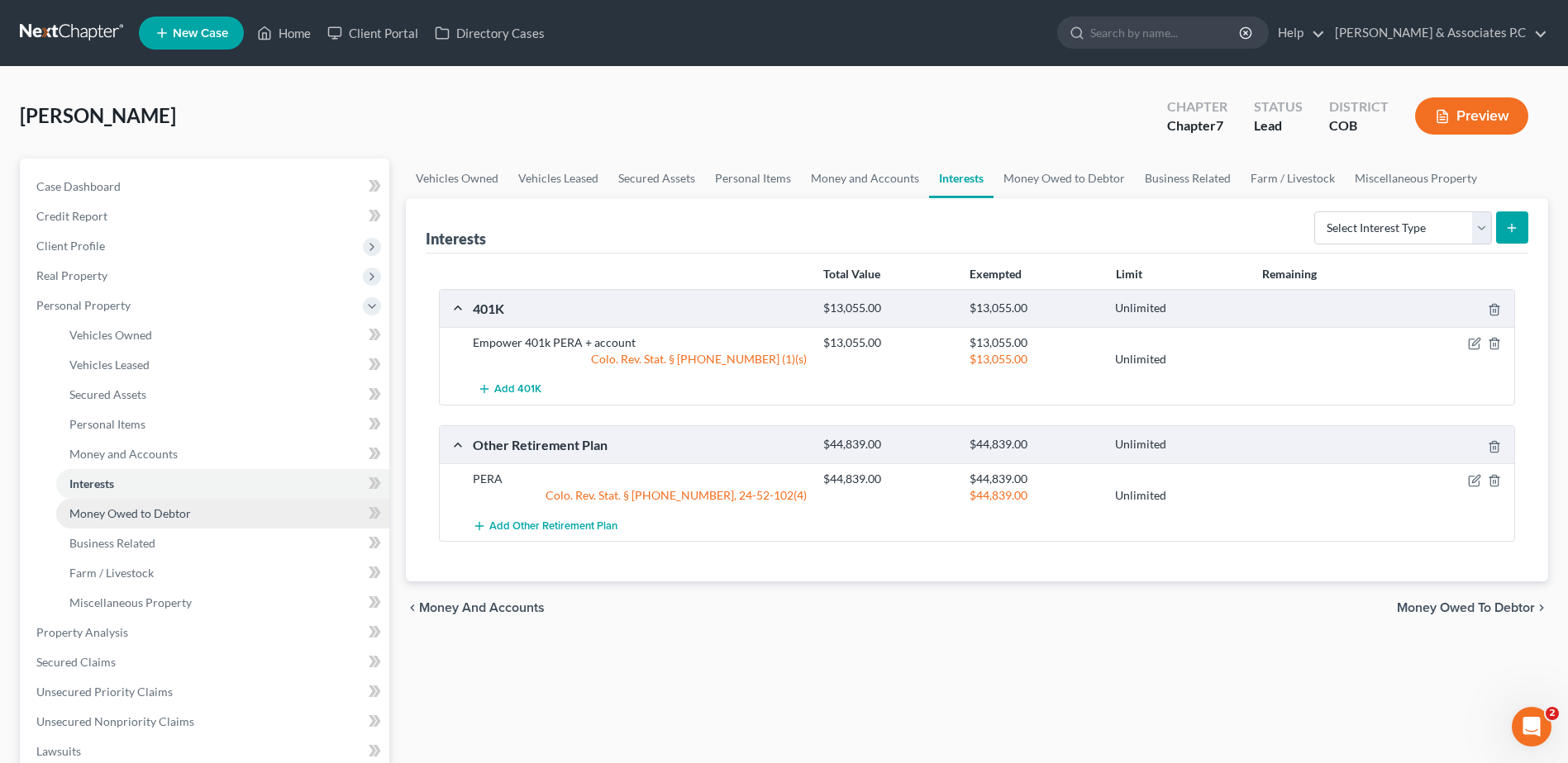
click at [131, 511] on span "Money Owed to Debtor" at bounding box center [130, 514] width 121 height 14
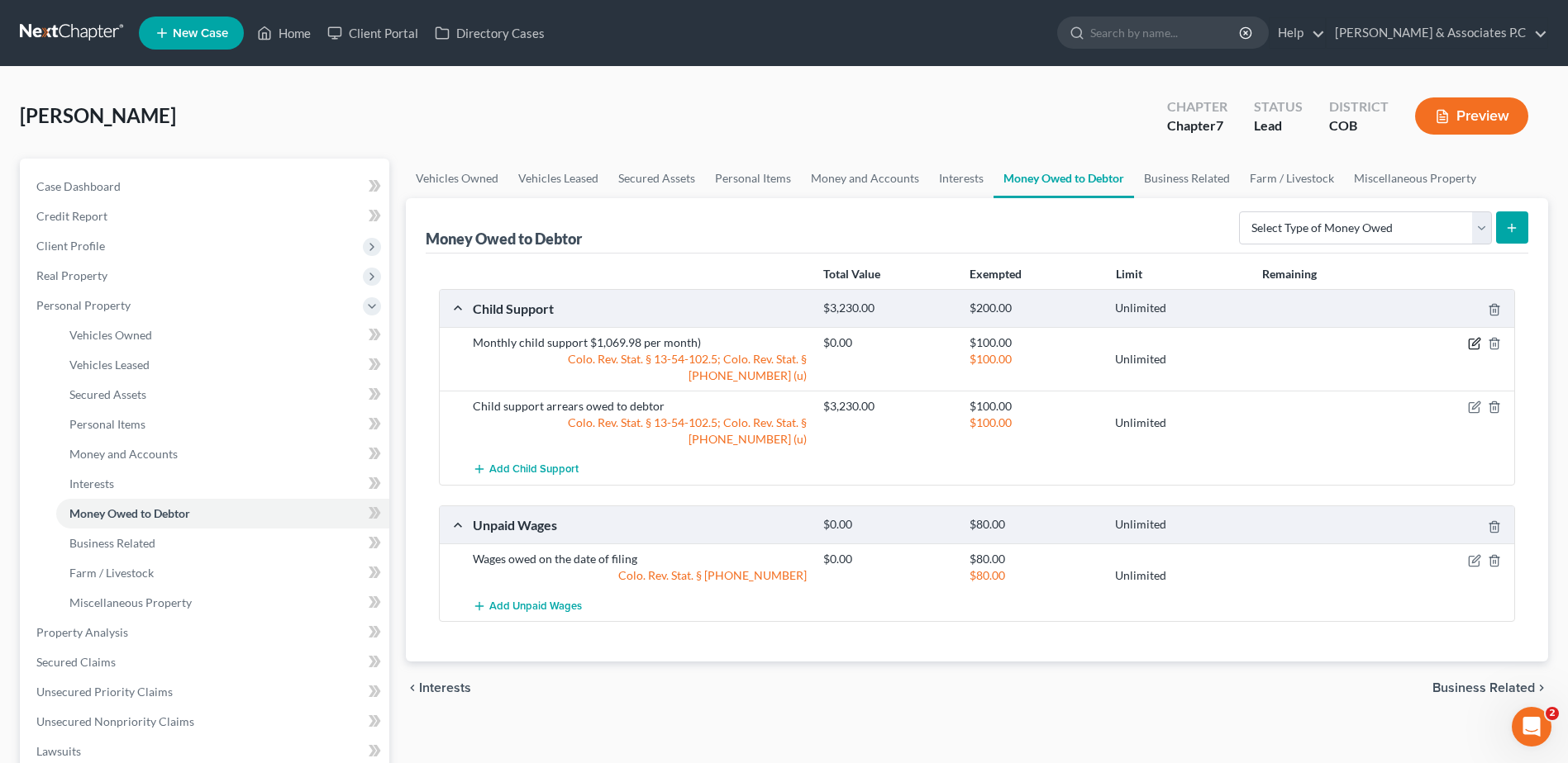
click at [1469, 341] on icon "button" at bounding box center [1473, 344] width 10 height 10
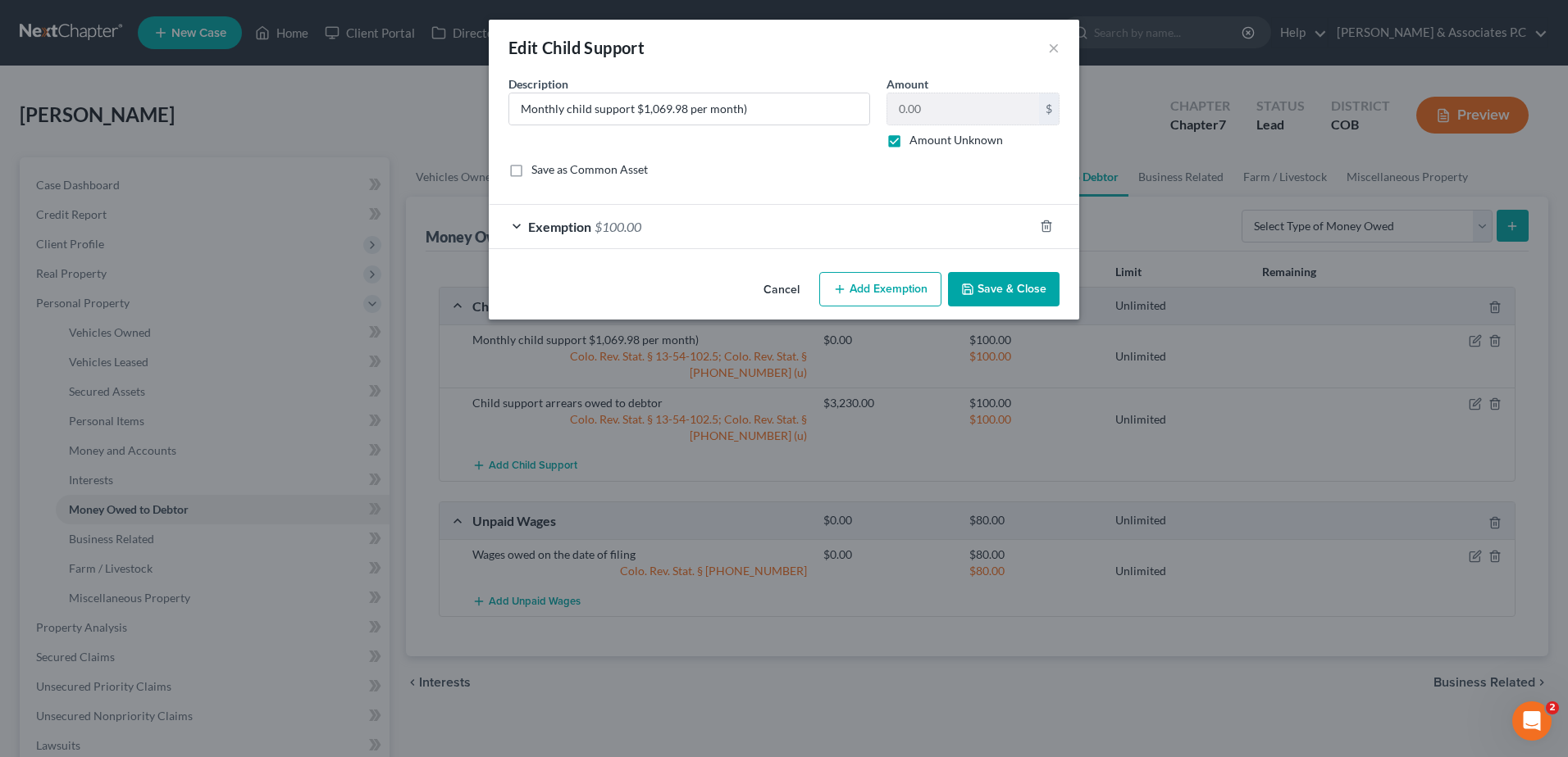
click at [560, 227] on span "Exemption" at bounding box center [559, 227] width 63 height 16
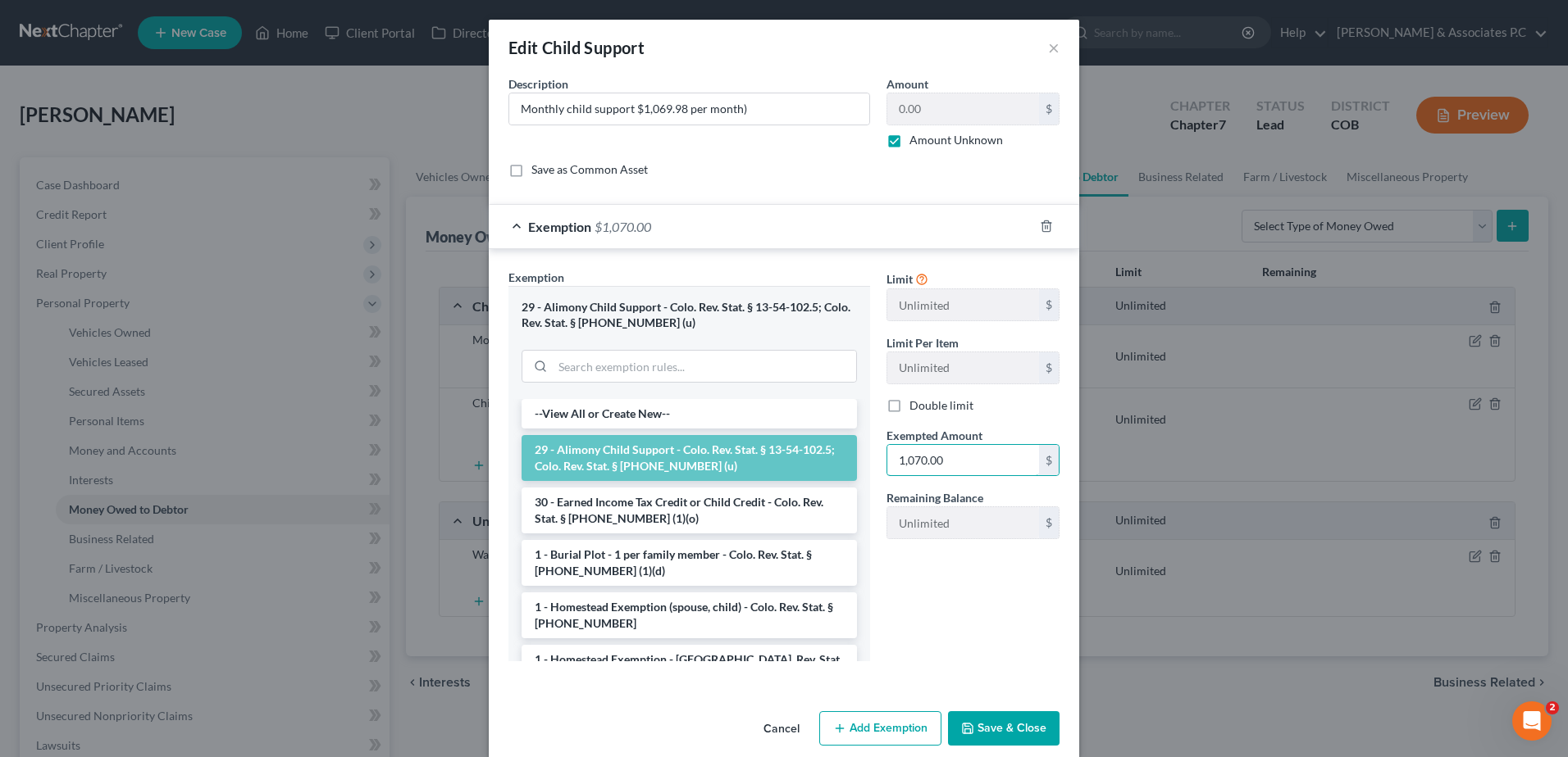
type input "1,070.00"
drag, startPoint x: 675, startPoint y: 107, endPoint x: 665, endPoint y: 104, distance: 10.4
click at [671, 106] on input "Monthly child support $1,069.98 per month)" at bounding box center [689, 109] width 360 height 31
type input "Monthly child support $1,07.00 per month)"
click at [992, 729] on button "Save & Close" at bounding box center [1004, 729] width 112 height 35
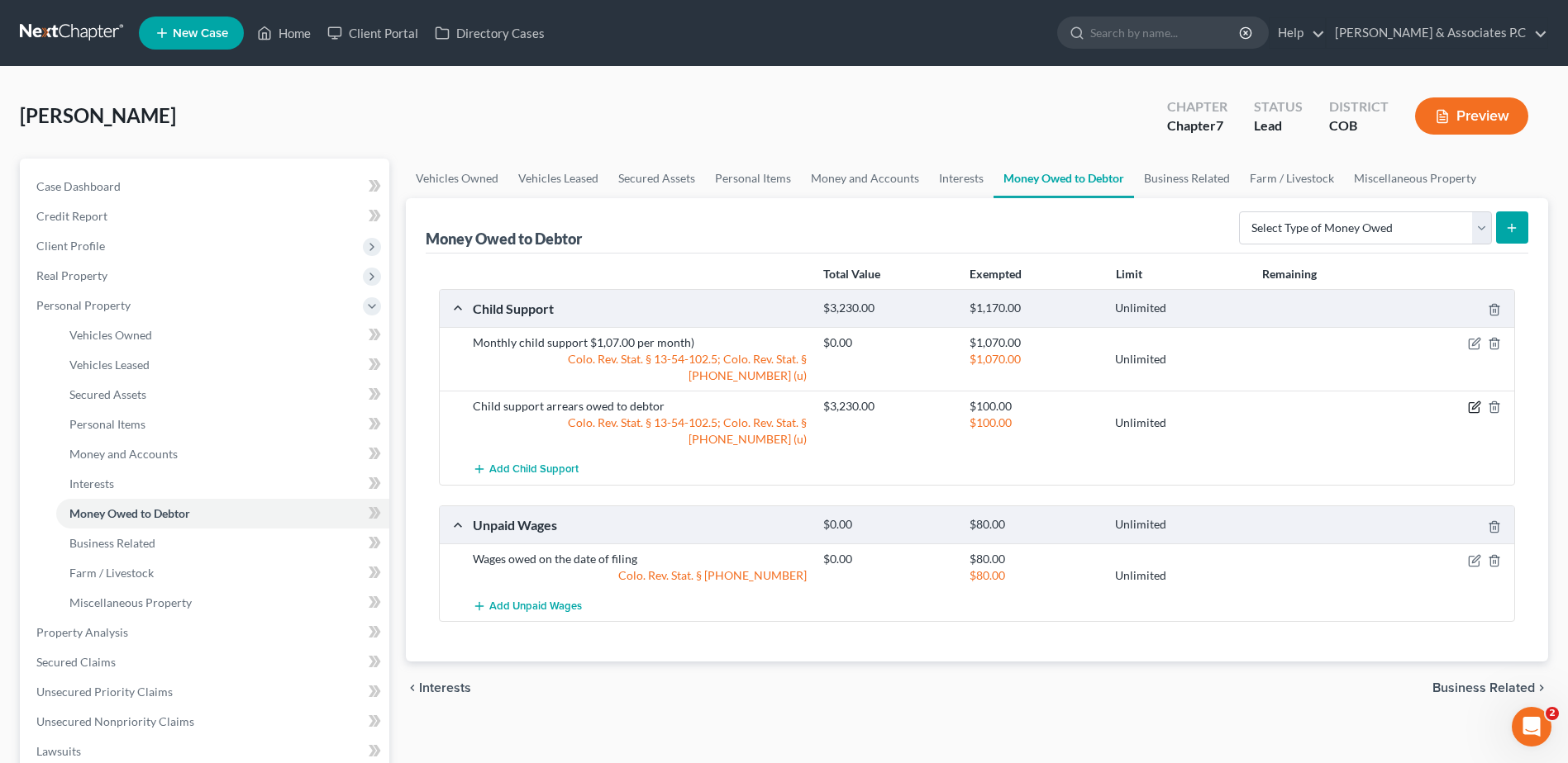
click at [1474, 401] on icon "button" at bounding box center [1474, 407] width 13 height 13
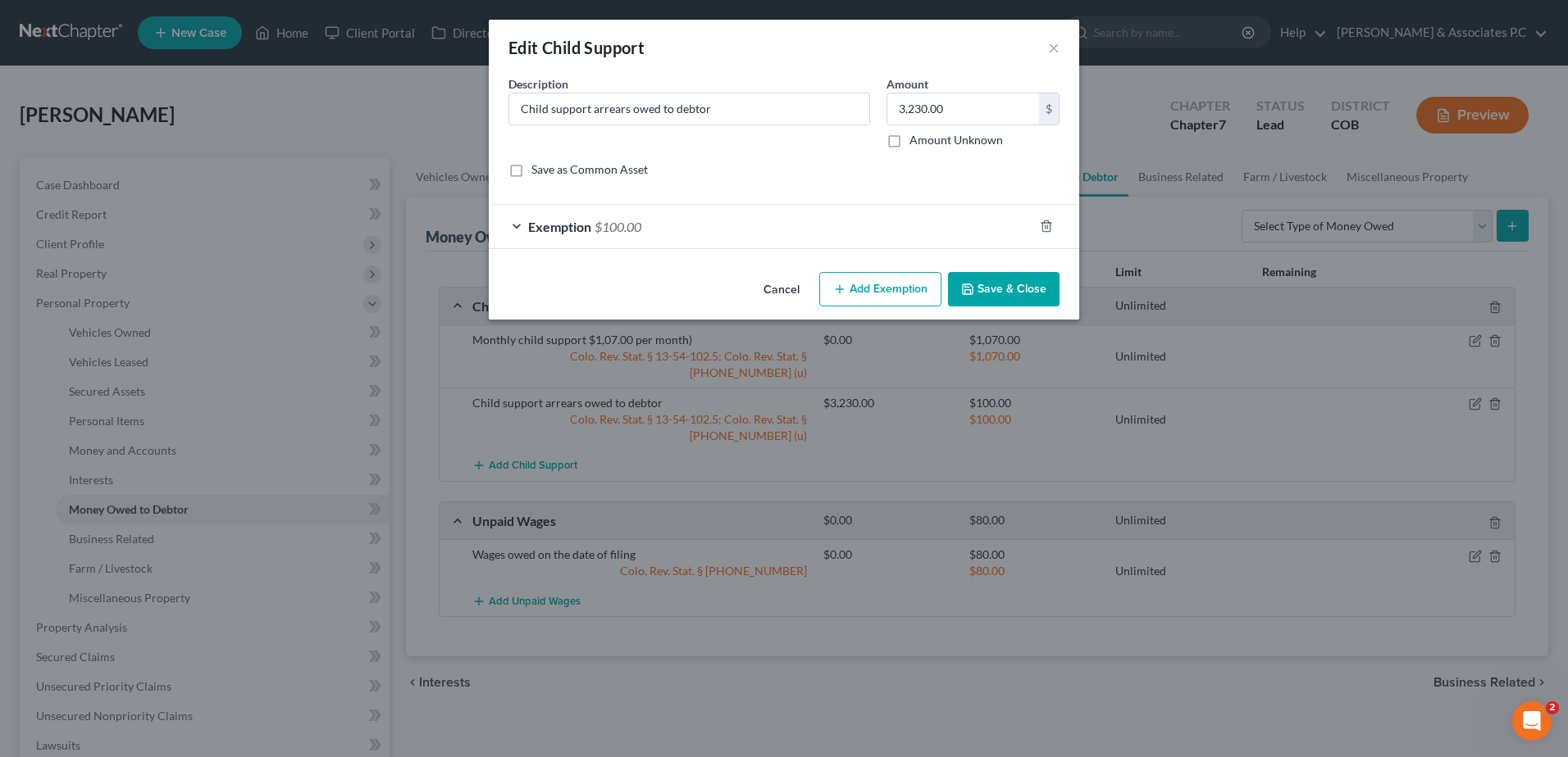
click at [563, 233] on span "Exemption" at bounding box center [559, 227] width 63 height 16
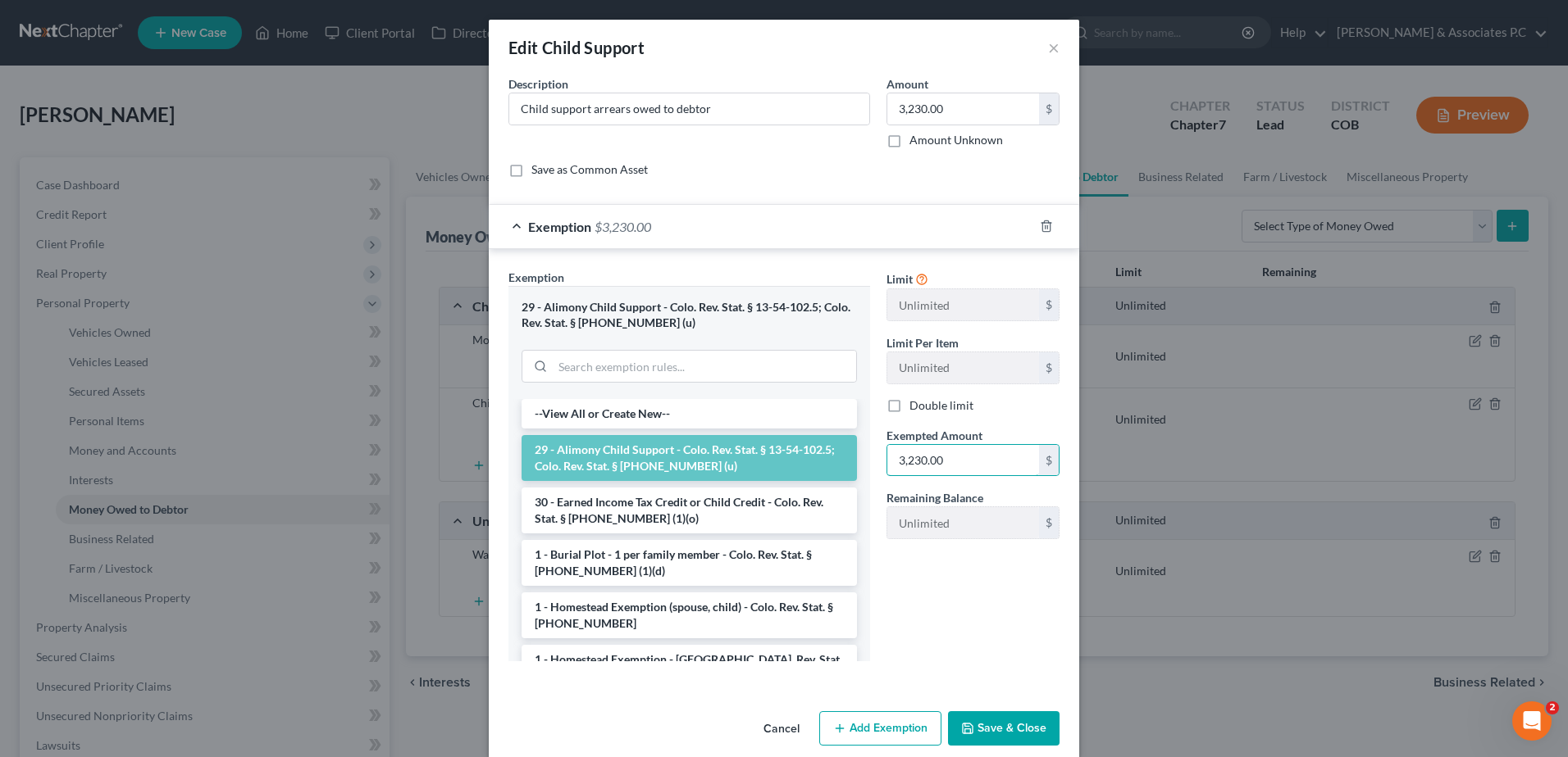
type input "3,230.00"
click at [1010, 725] on button "Save & Close" at bounding box center [1004, 729] width 112 height 35
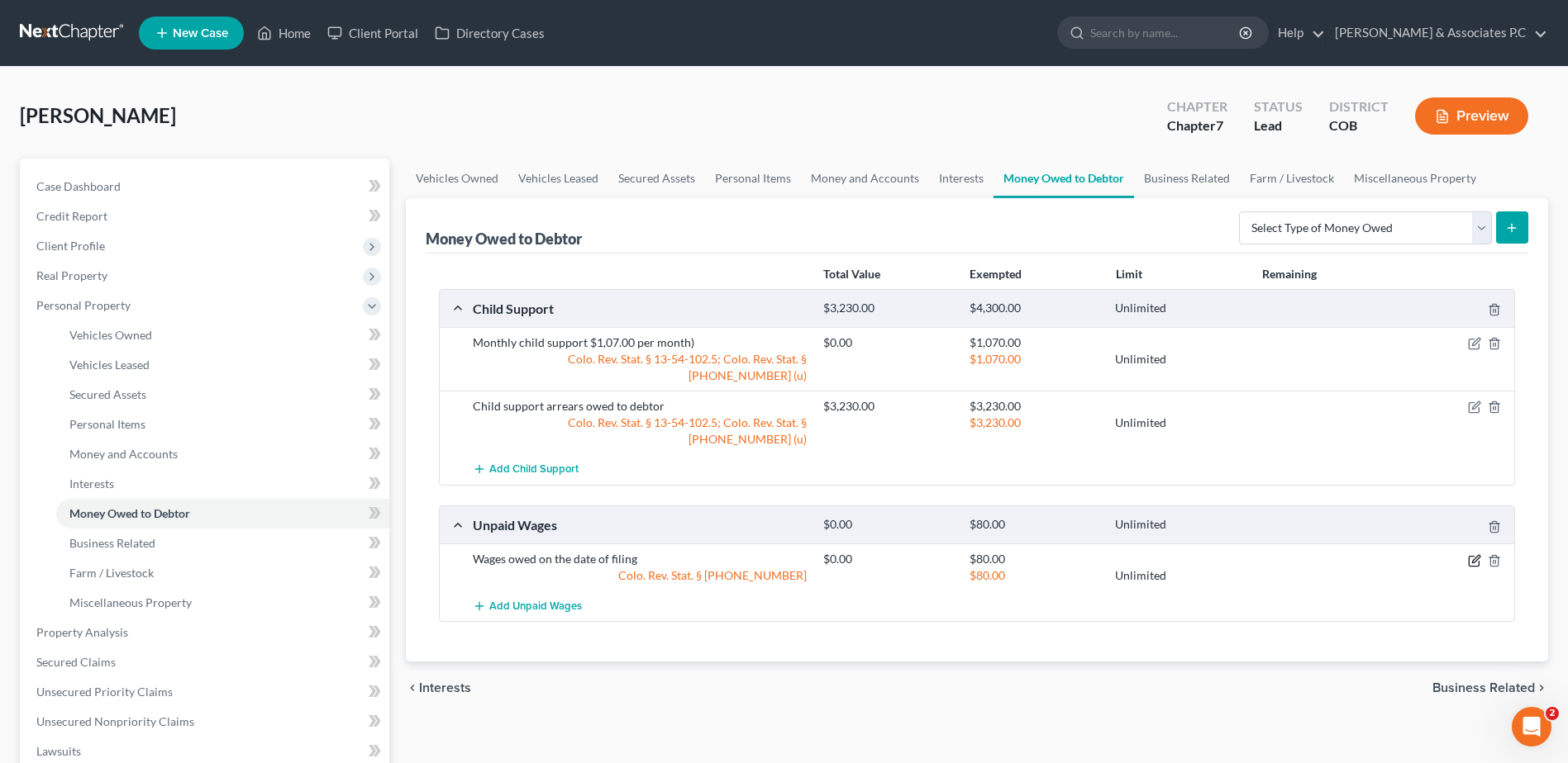
click at [1475, 554] on icon "button" at bounding box center [1474, 560] width 13 height 13
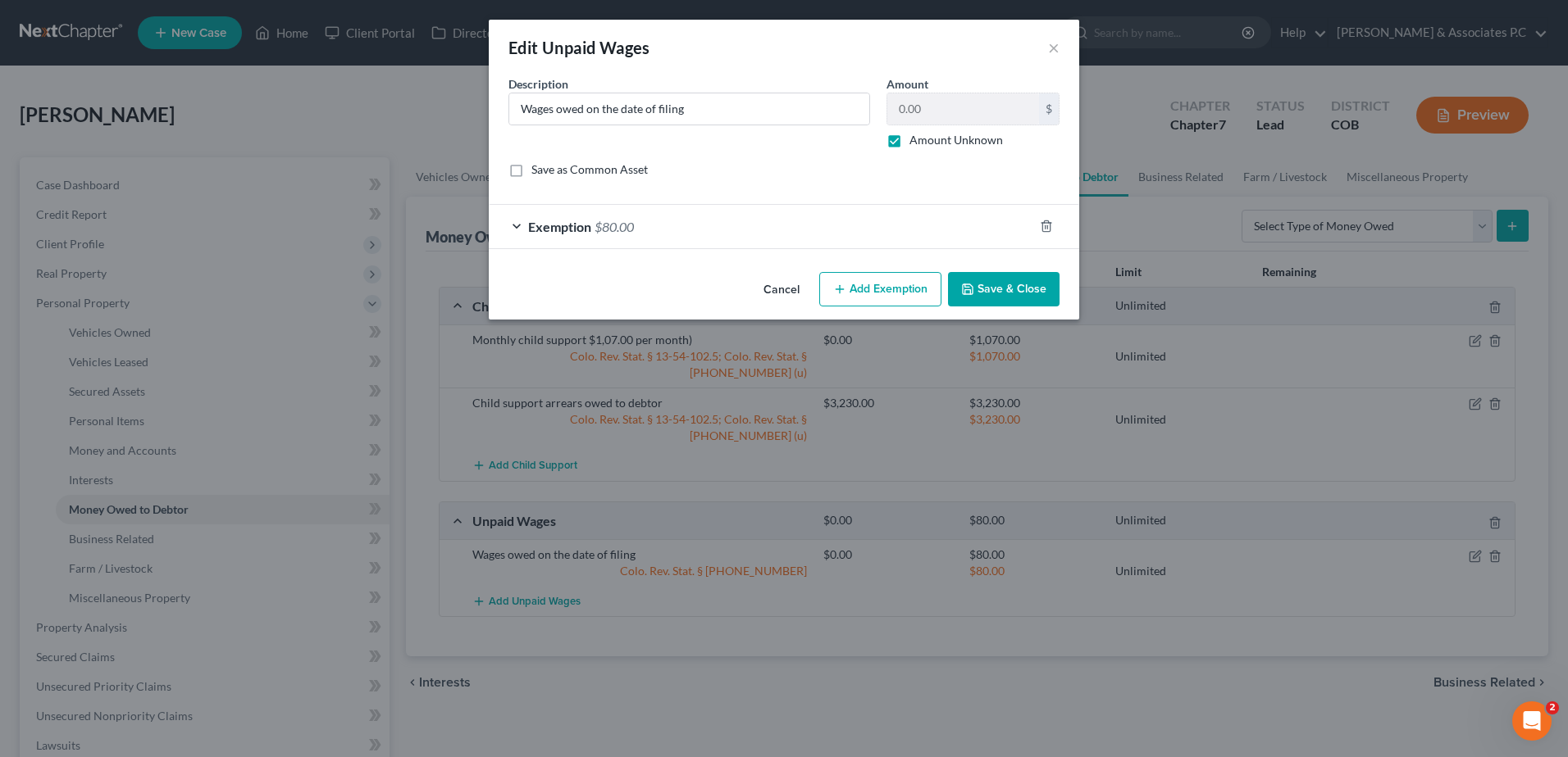
click at [547, 226] on span "Exemption" at bounding box center [559, 227] width 63 height 16
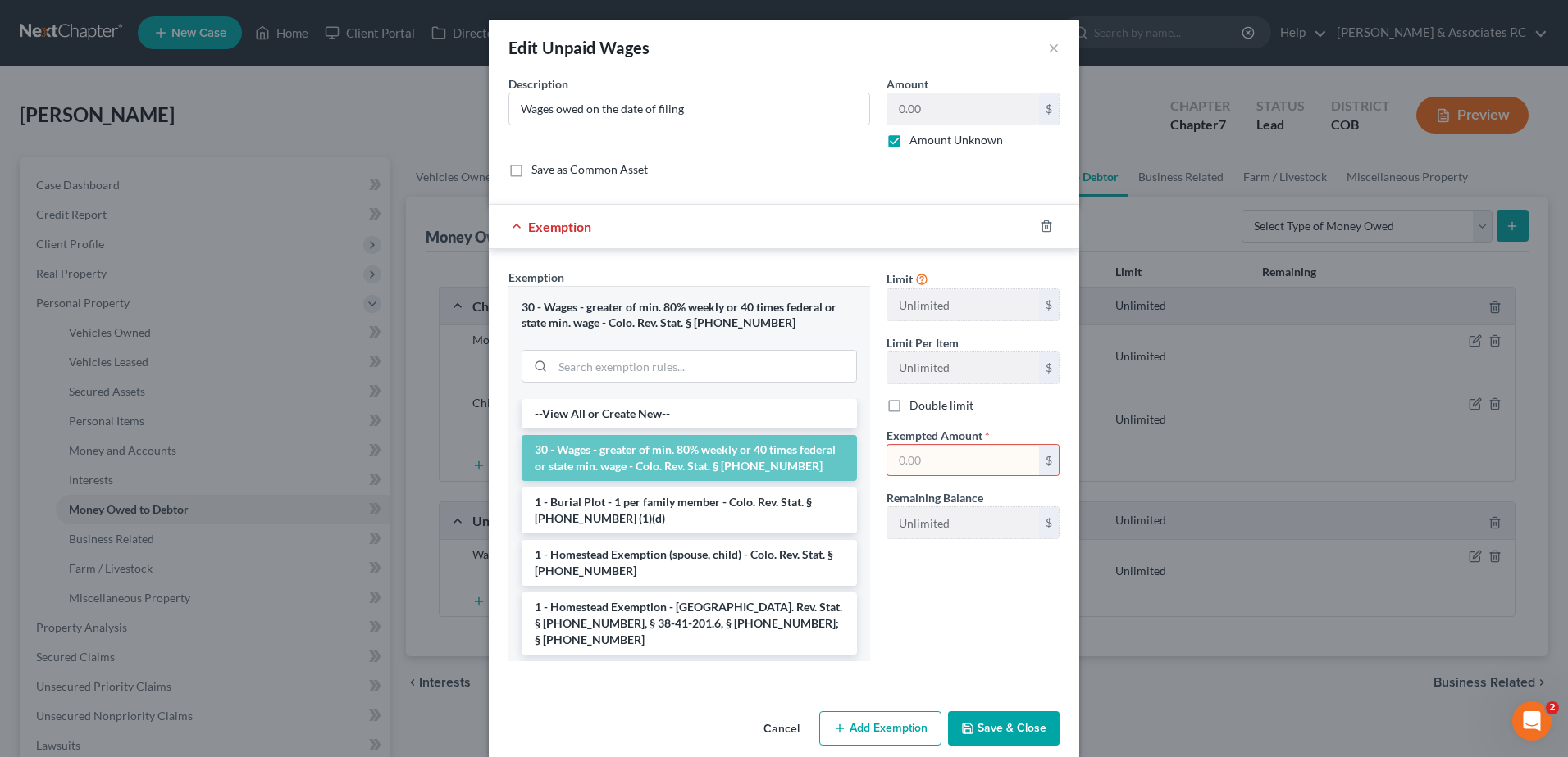
click at [671, 460] on li "30 - Wages - greater of min. 80% weekly or 40 times federal or state min. wage …" at bounding box center [689, 459] width 336 height 46
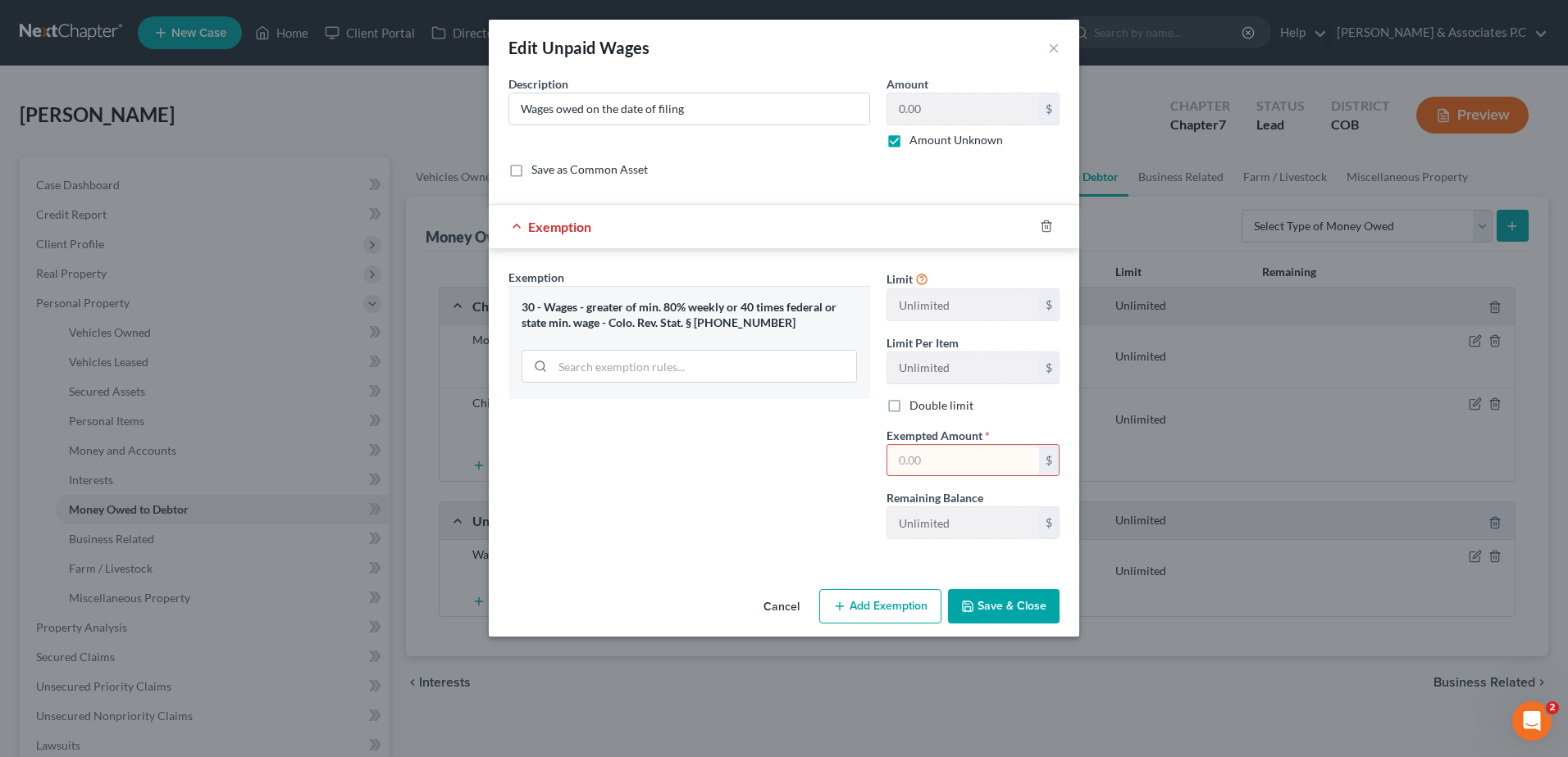
click at [945, 466] on input "text" at bounding box center [963, 460] width 151 height 31
type input "1"
click at [967, 691] on div "Edit Unpaid Wages × An exemption set must first be selected from the Filing Inf…" at bounding box center [784, 378] width 1568 height 757
click at [985, 610] on button "Save & Close" at bounding box center [1004, 606] width 112 height 35
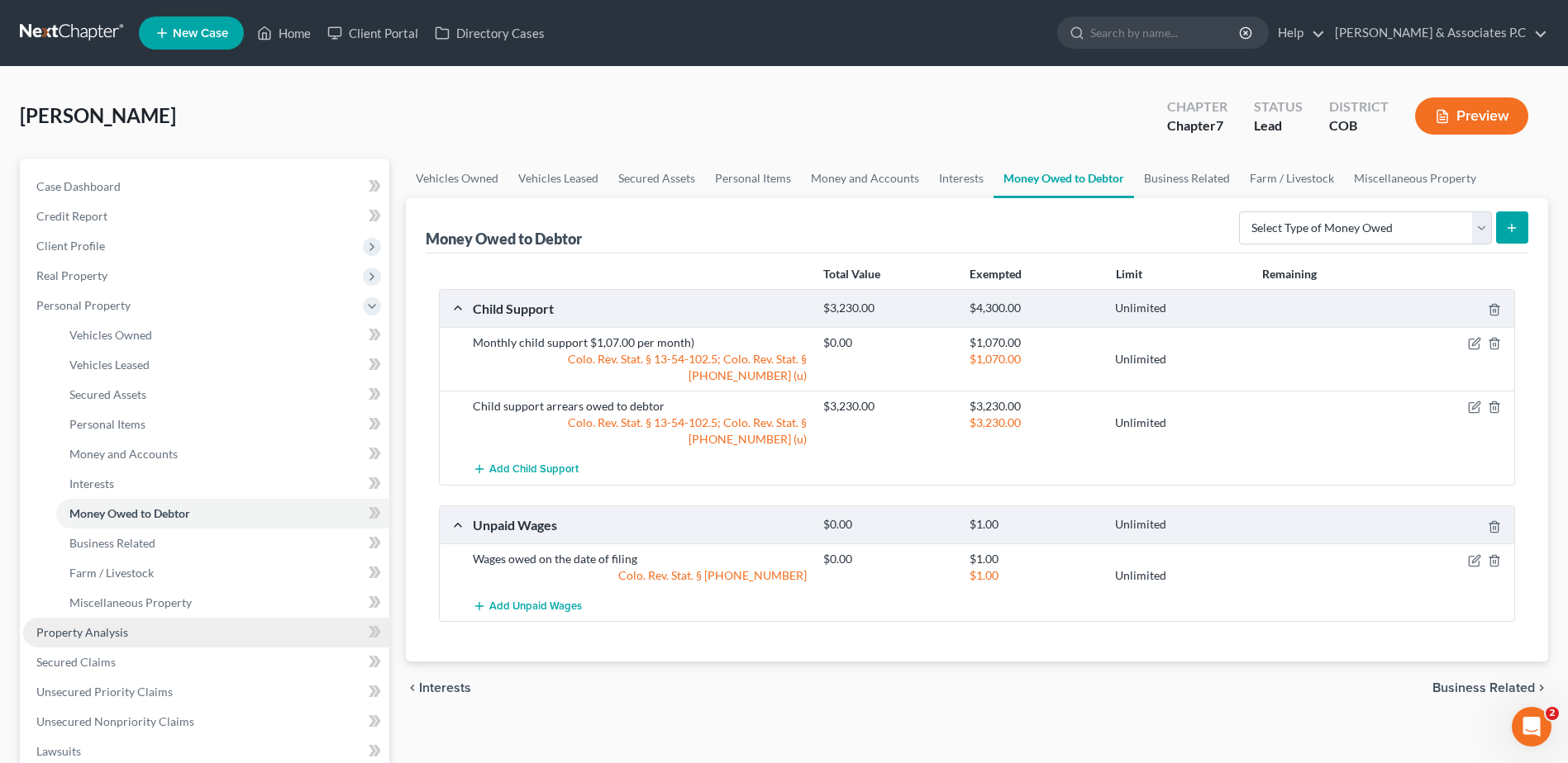
click at [101, 629] on span "Property Analysis" at bounding box center [82, 633] width 92 height 14
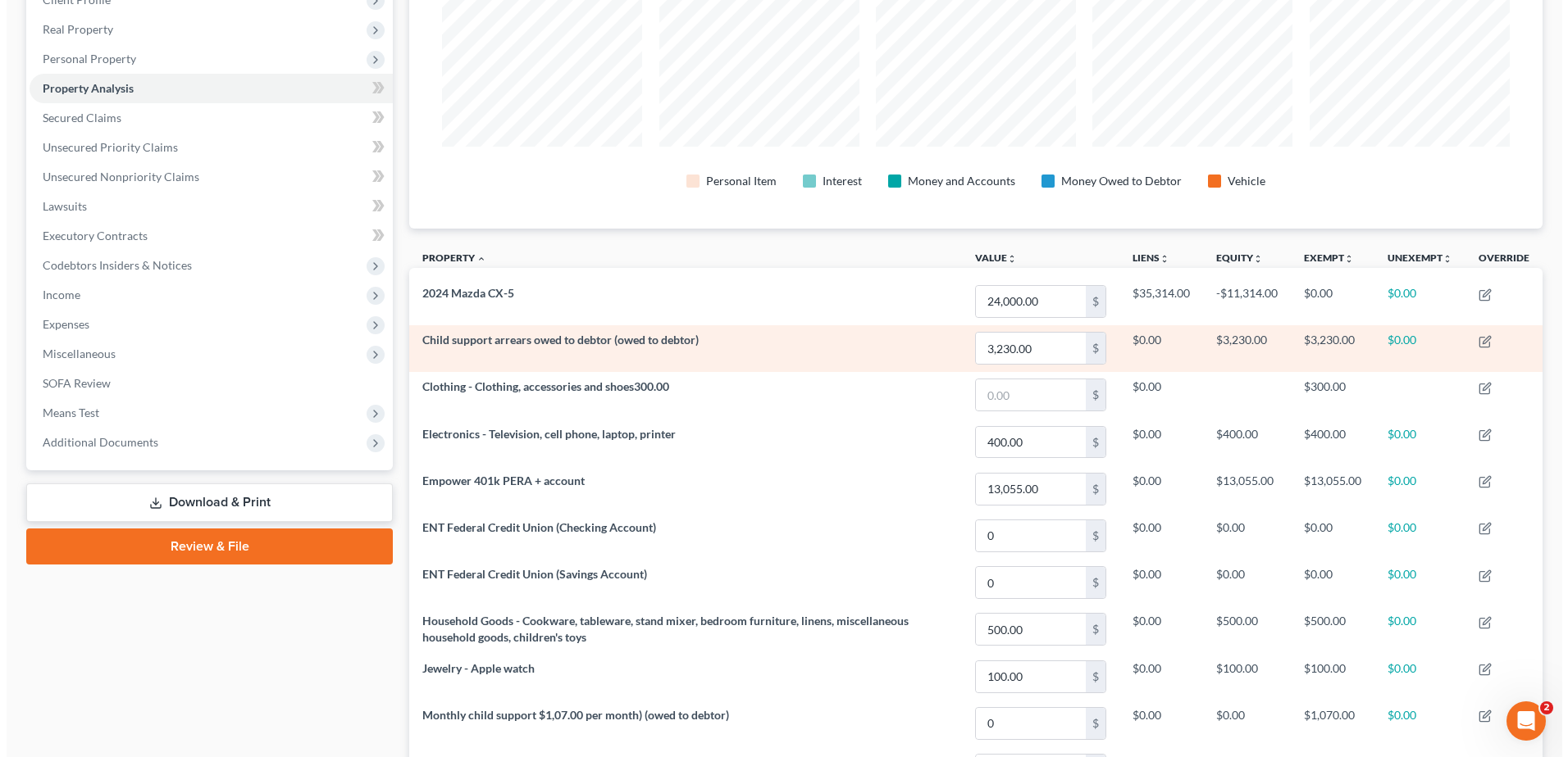
scroll to position [246, 0]
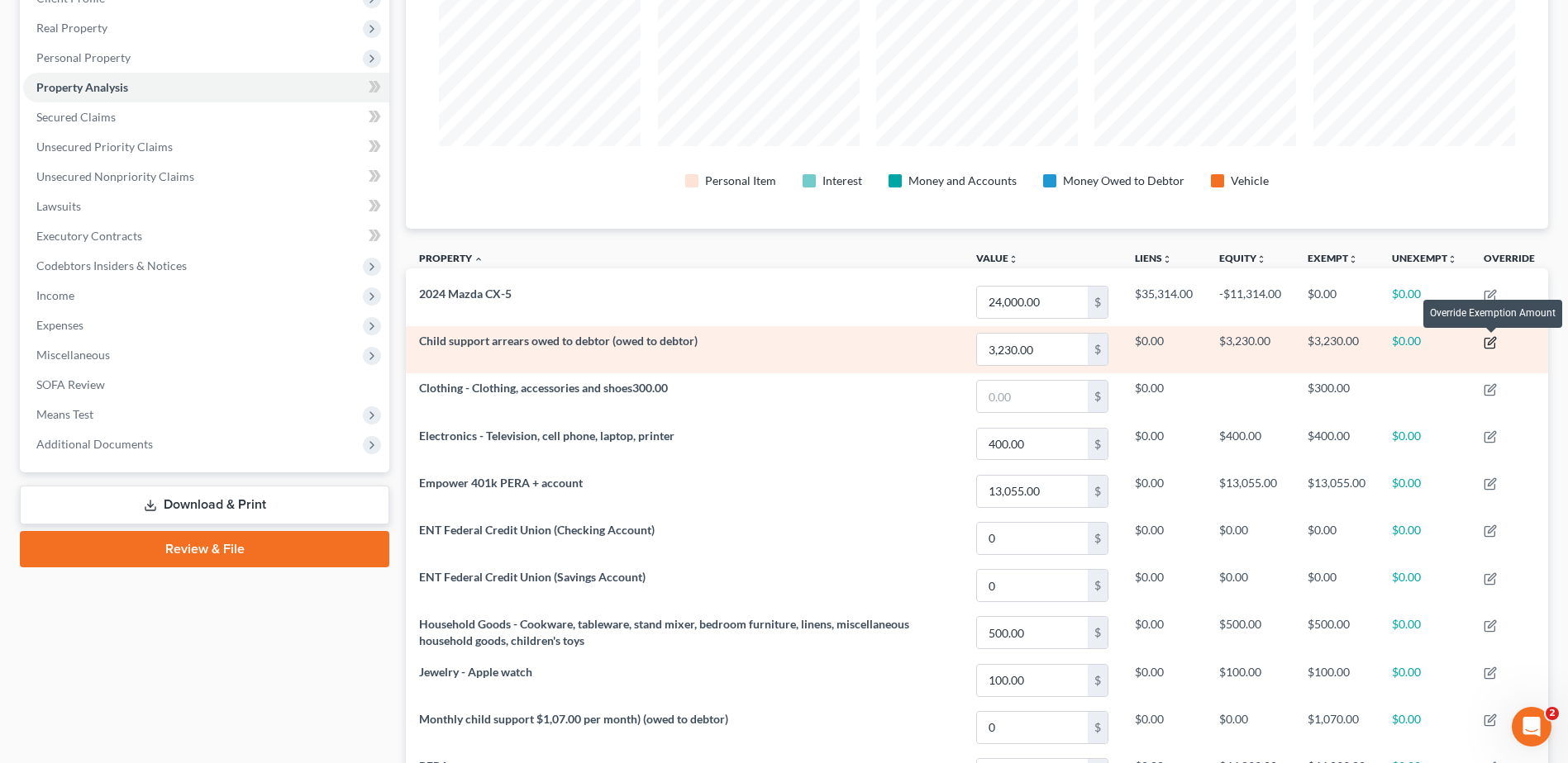
click at [1489, 342] on icon "button" at bounding box center [1490, 343] width 13 height 13
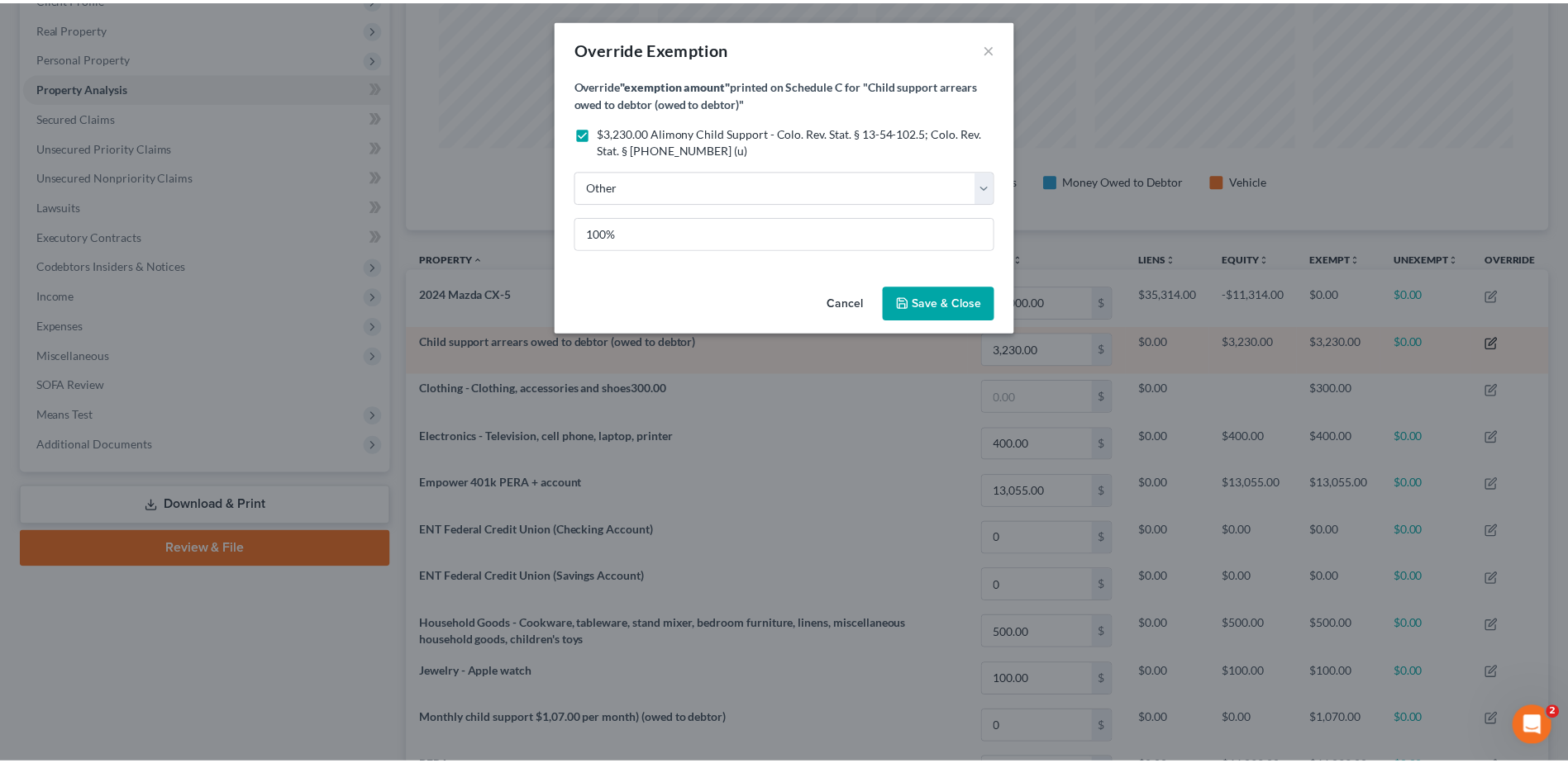
scroll to position [319, 1152]
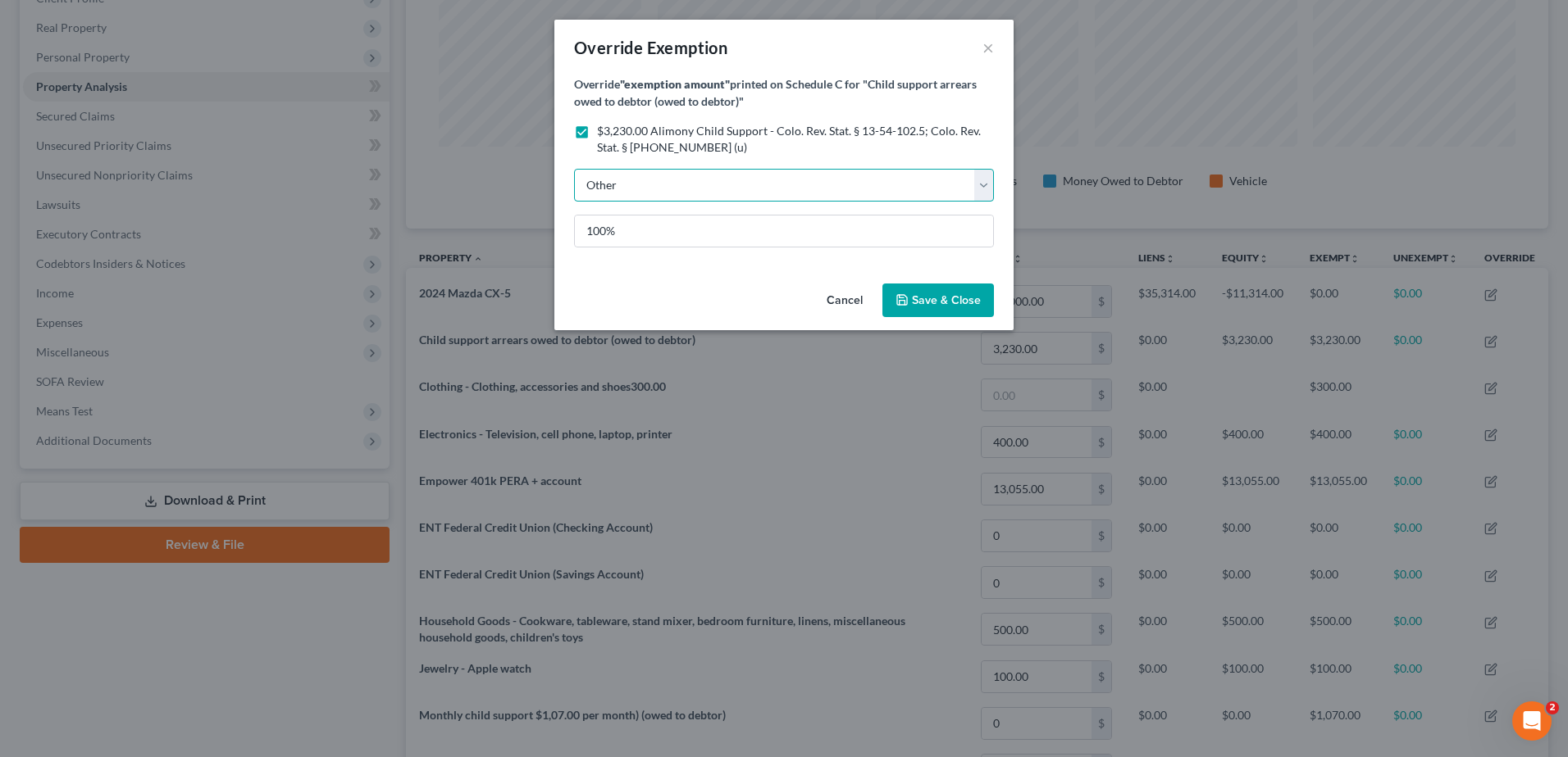
click at [641, 186] on select "100% of FMV Unknown Other" at bounding box center [784, 185] width 420 height 33
select select "0"
click at [574, 169] on select "100% of FMV Unknown Other" at bounding box center [784, 185] width 420 height 33
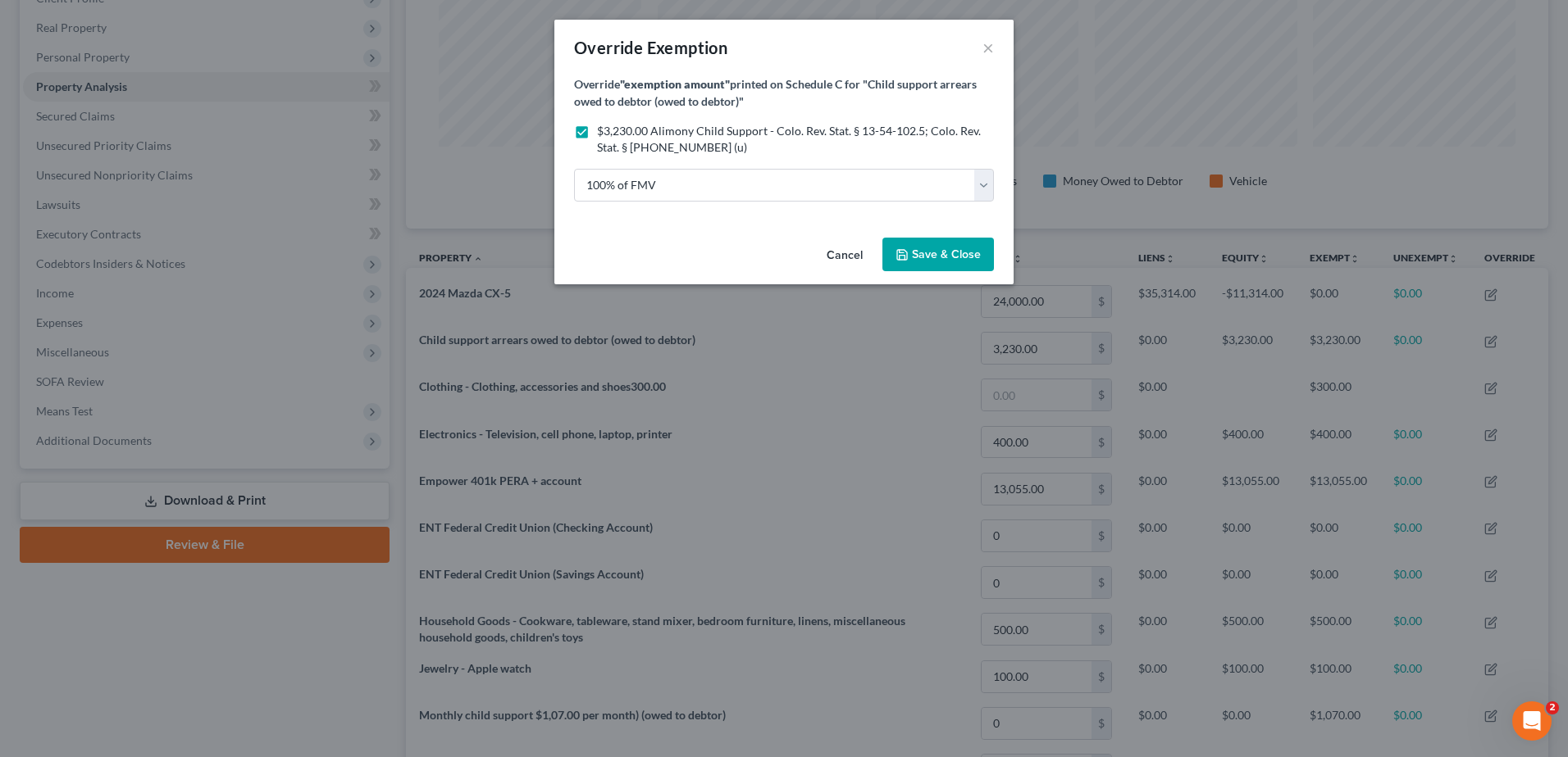
click at [926, 255] on span "Save & Close" at bounding box center [947, 255] width 69 height 14
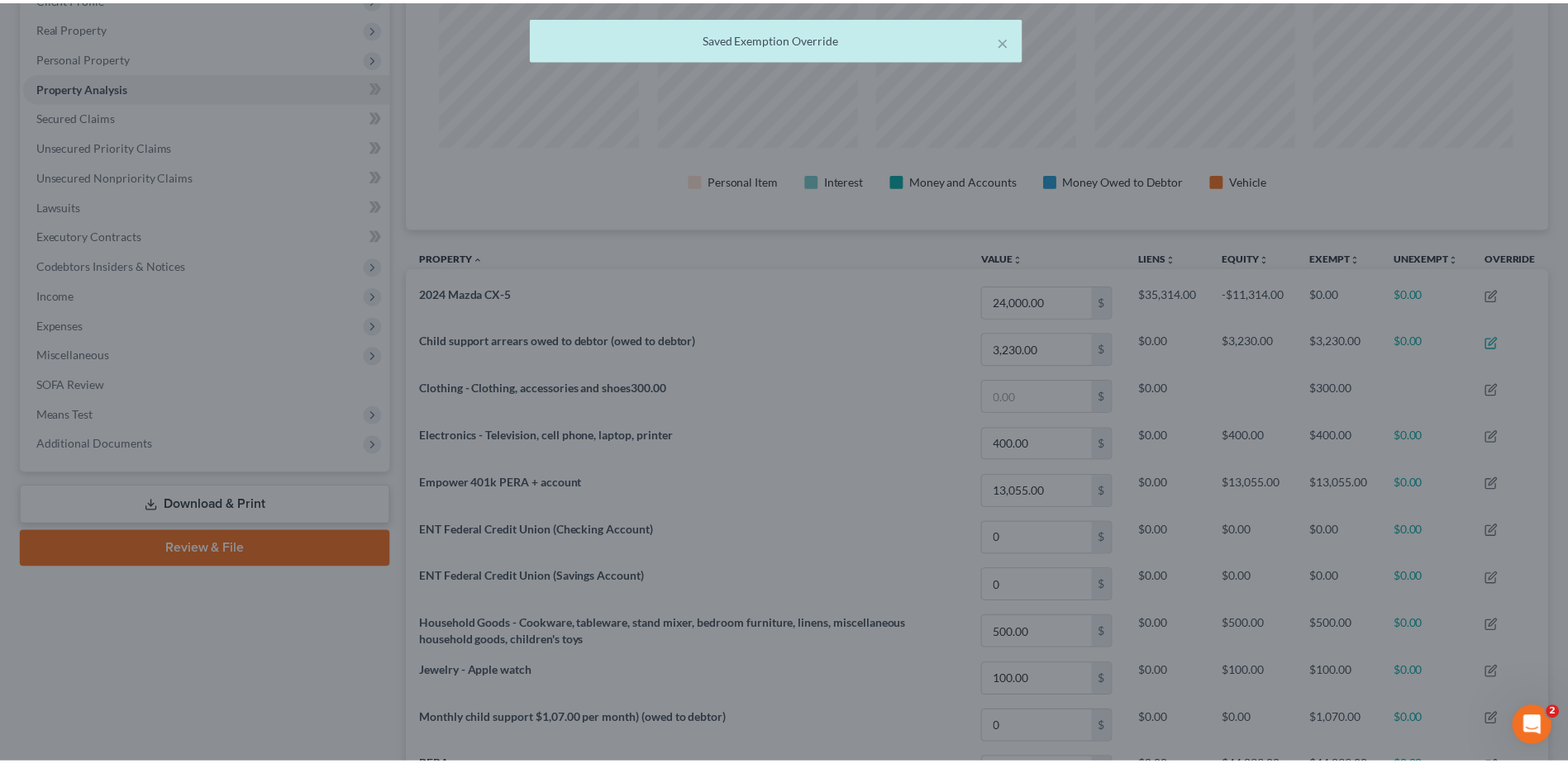
scroll to position [825886, 825563]
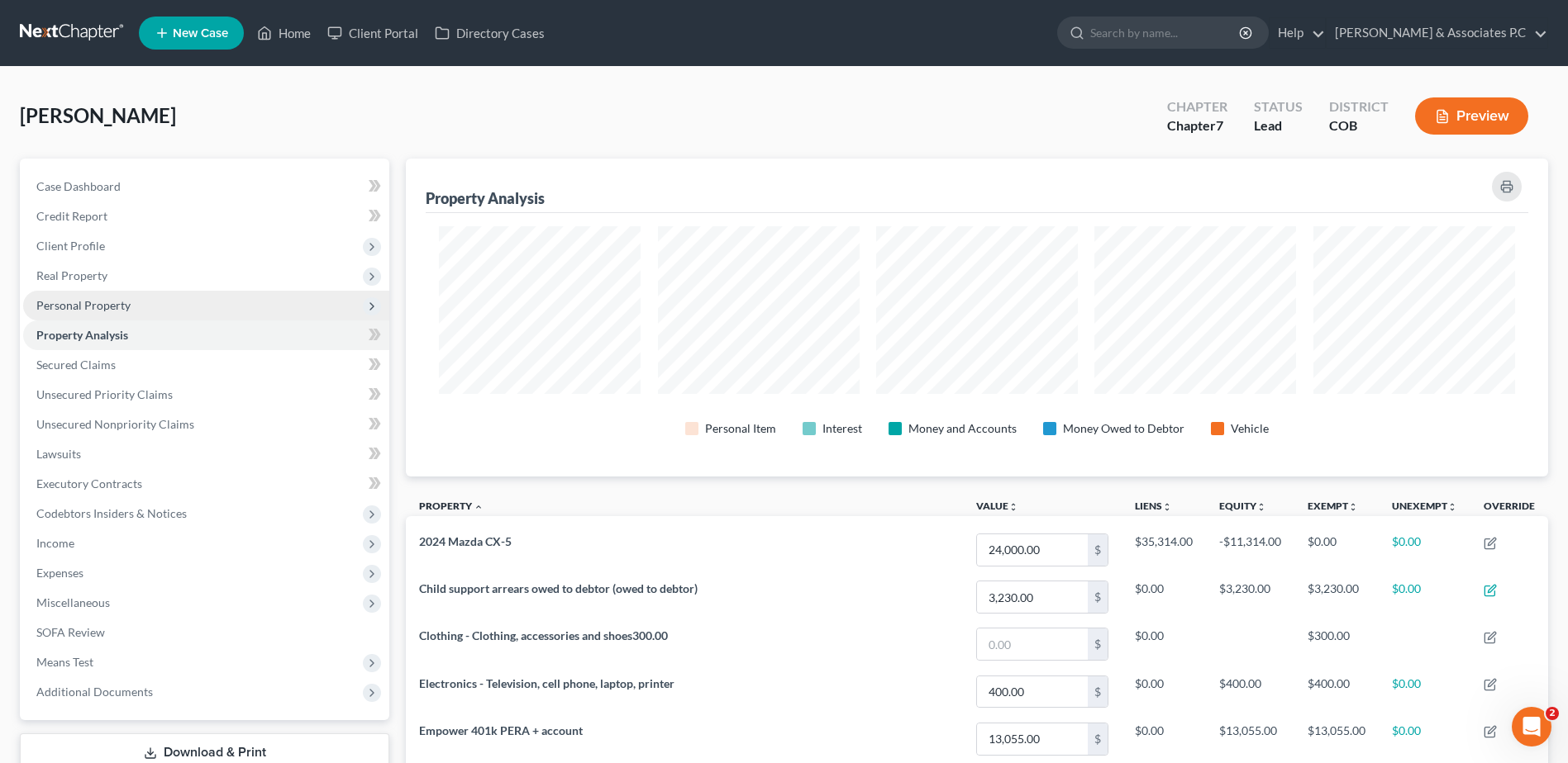
click at [114, 306] on span "Personal Property" at bounding box center [84, 305] width 95 height 14
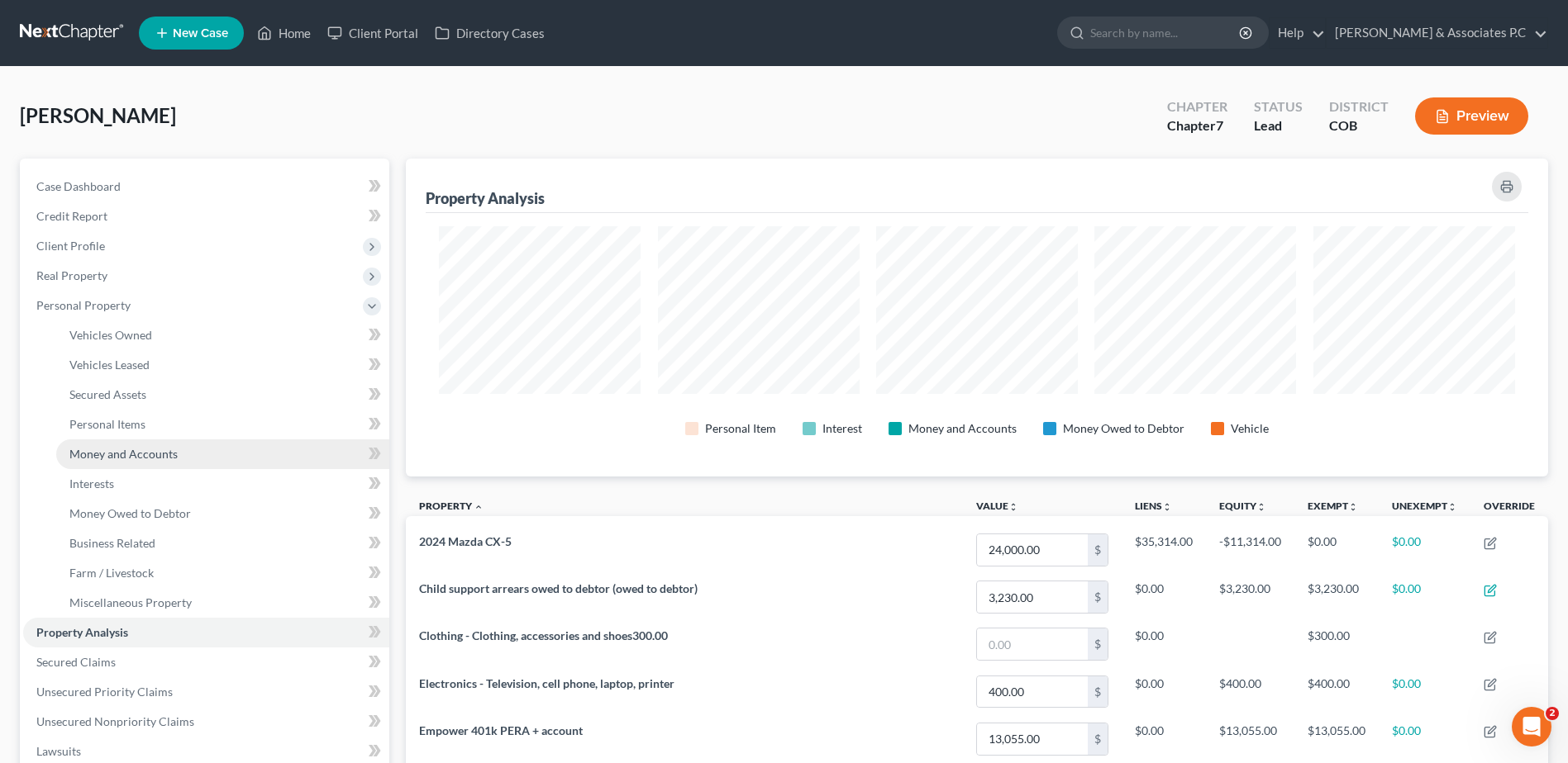
click at [148, 456] on span "Money and Accounts" at bounding box center [123, 454] width 108 height 14
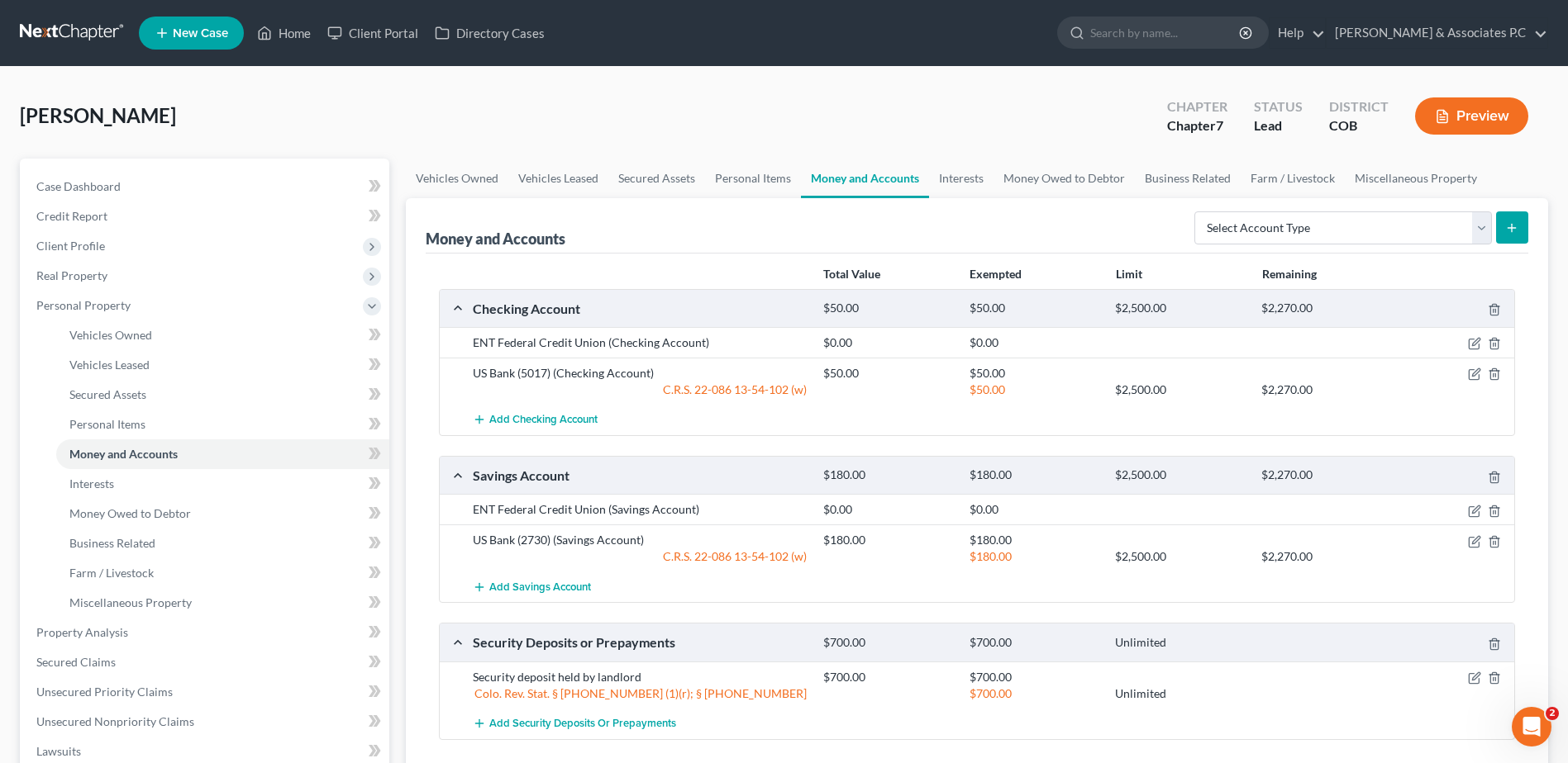
click at [1472, 336] on div at bounding box center [1457, 343] width 117 height 17
click at [1473, 346] on icon "button" at bounding box center [1476, 343] width 7 height 7
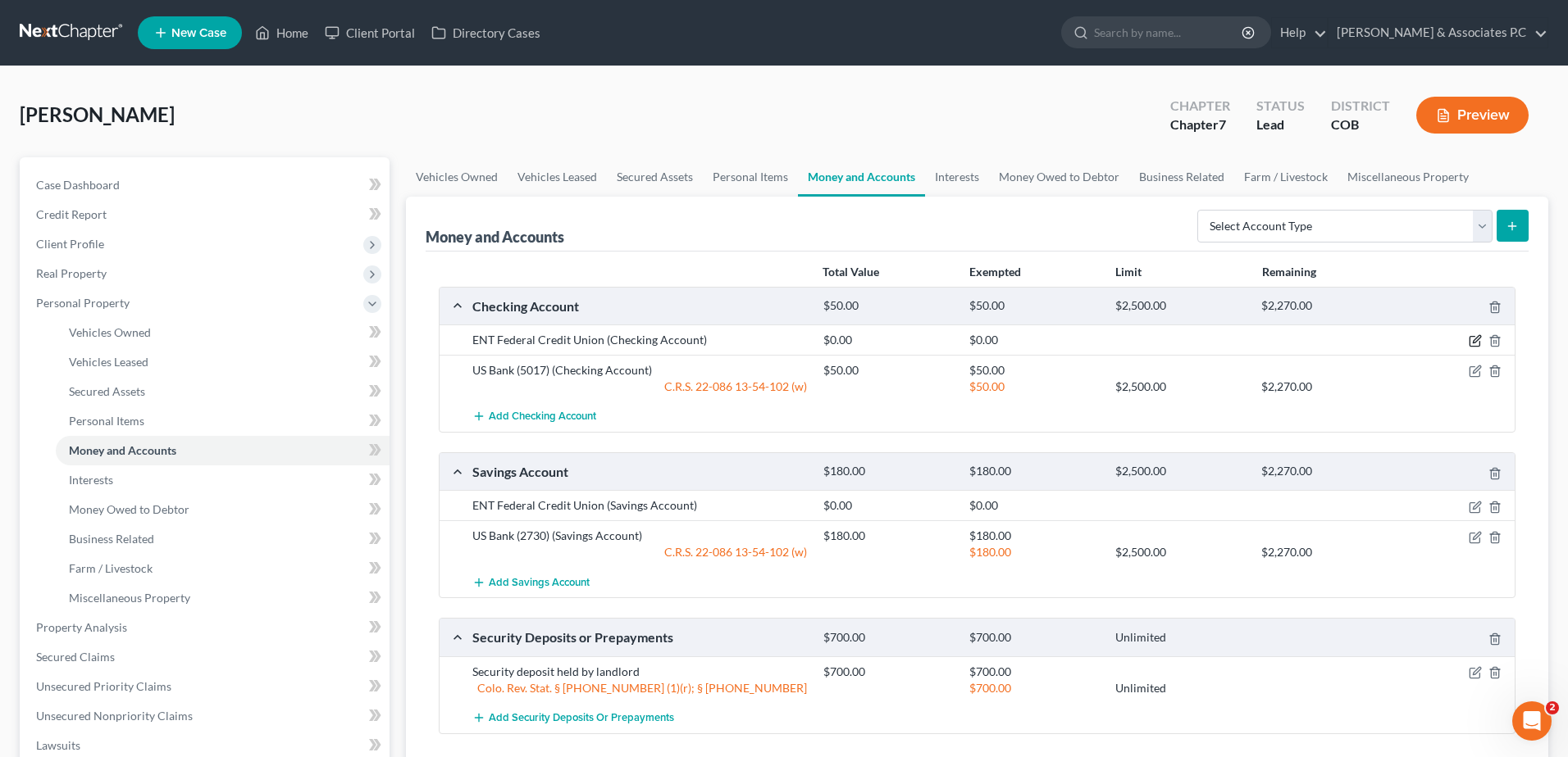
select select "5"
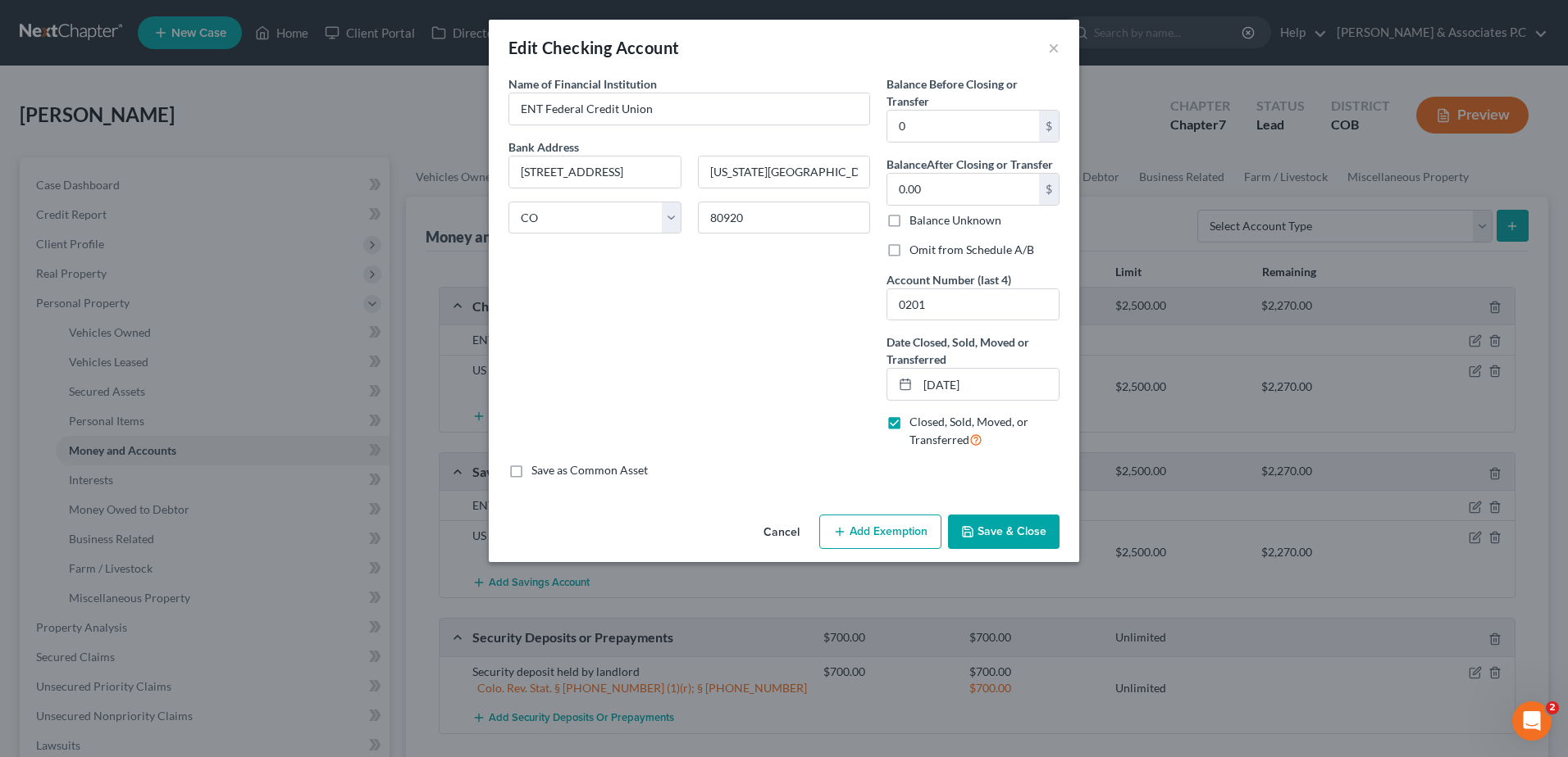
click at [1008, 526] on button "Save & Close" at bounding box center [1004, 531] width 112 height 35
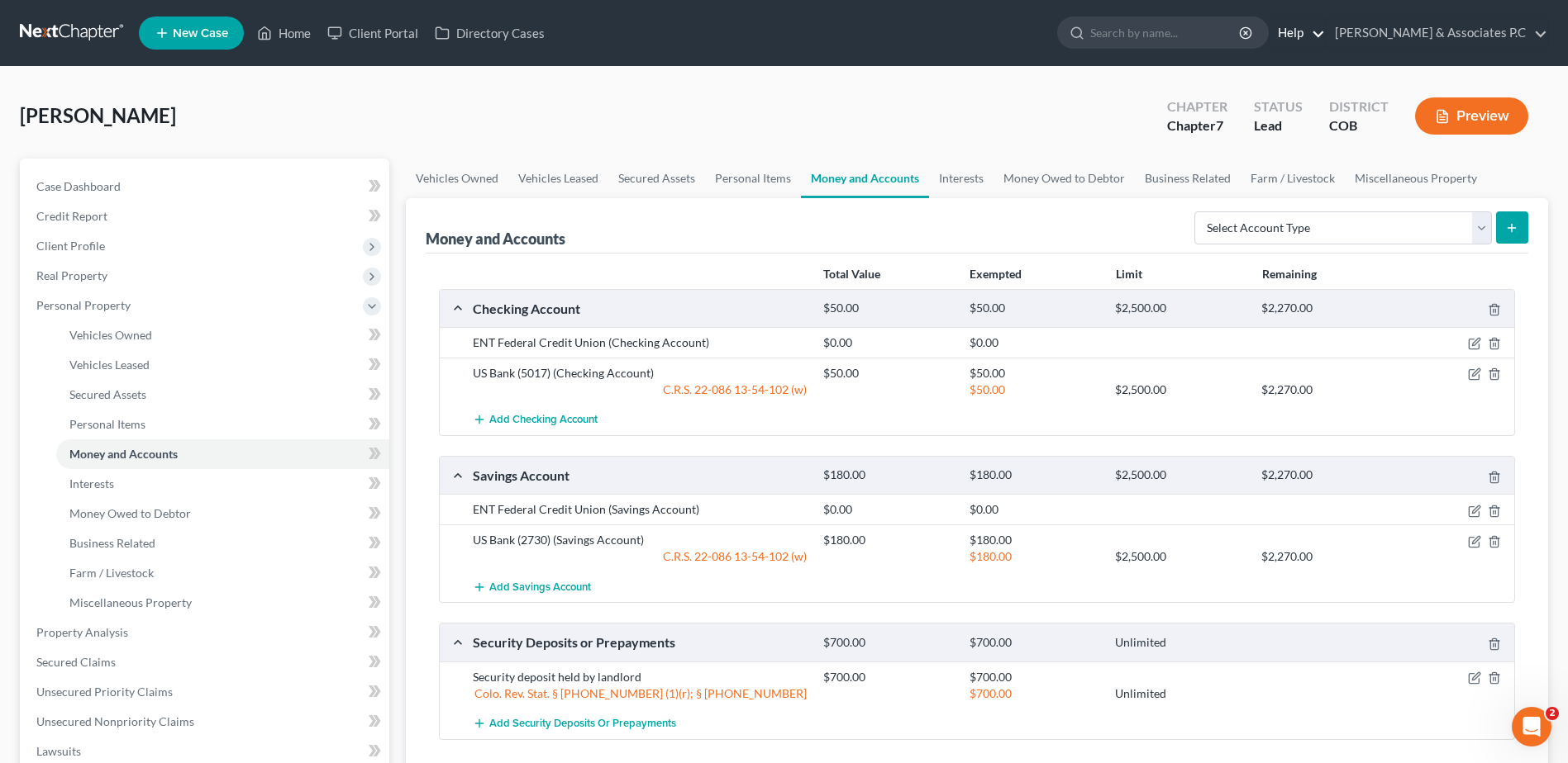
click at [1325, 29] on link "Help" at bounding box center [1297, 32] width 55 height 29
click at [1325, 72] on link "Help Center" at bounding box center [1259, 68] width 131 height 28
click at [92, 635] on span "Property Analysis" at bounding box center [82, 633] width 92 height 14
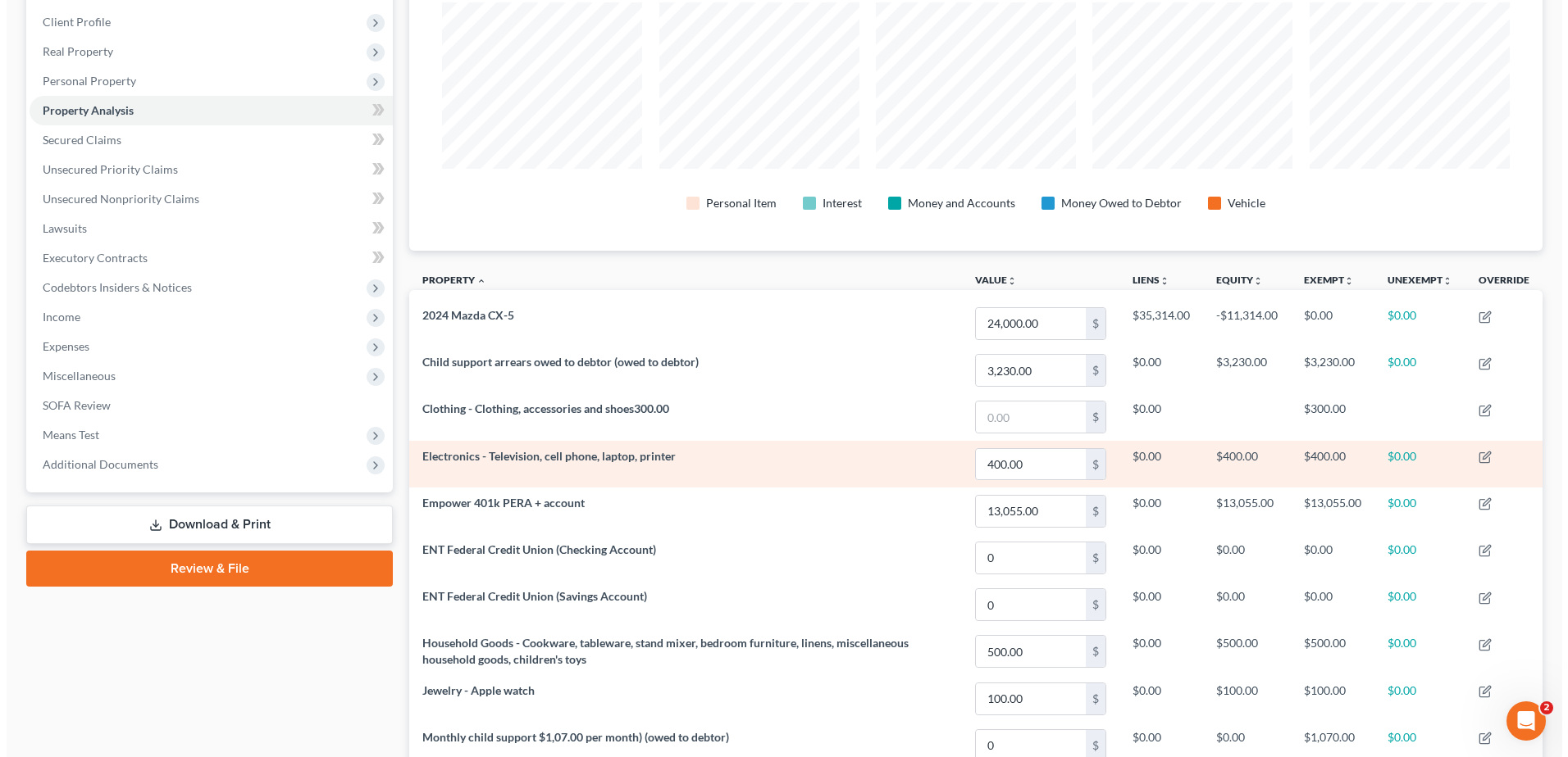
scroll to position [246, 0]
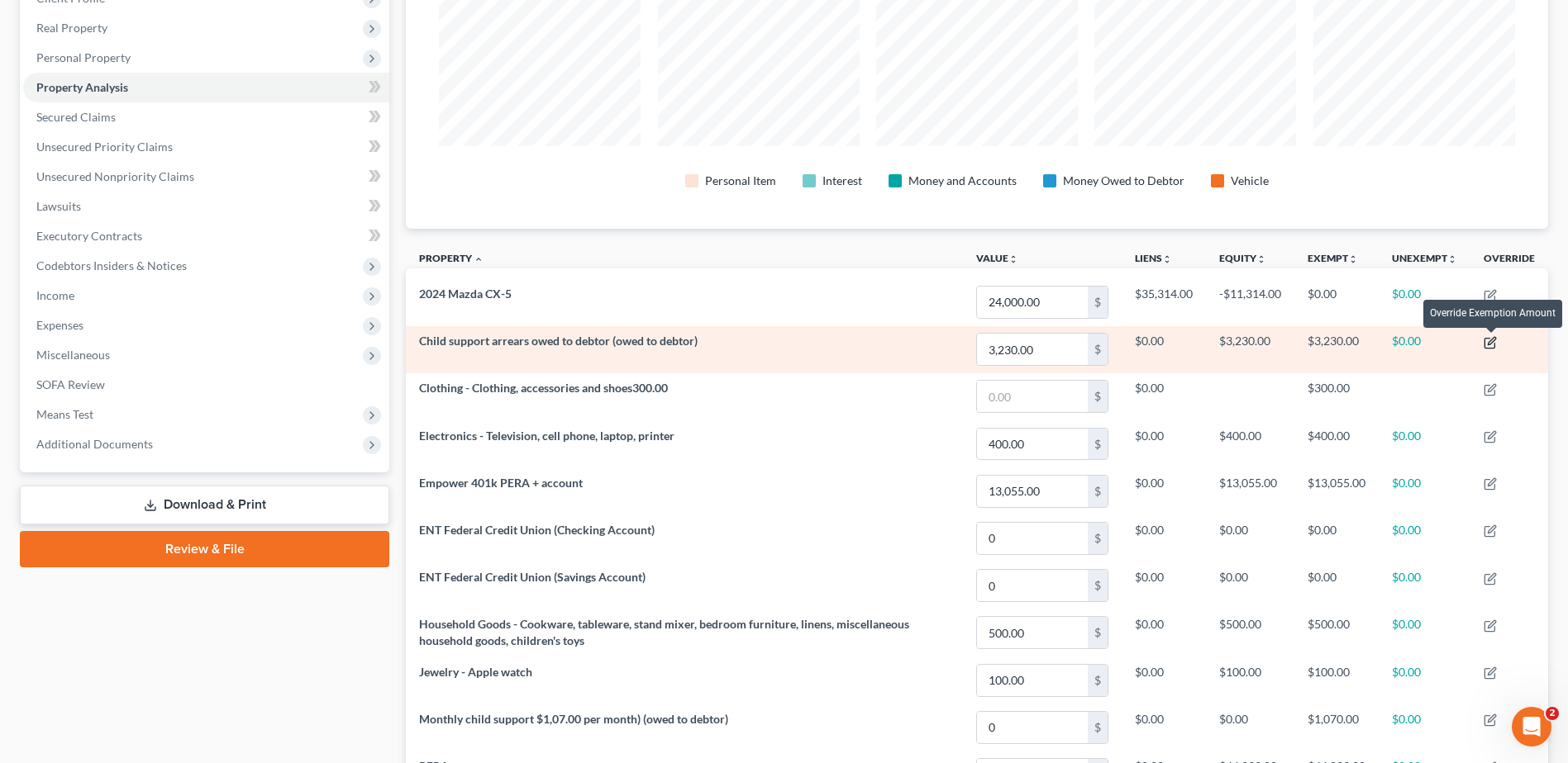
click at [1492, 345] on icon "button" at bounding box center [1490, 343] width 13 height 13
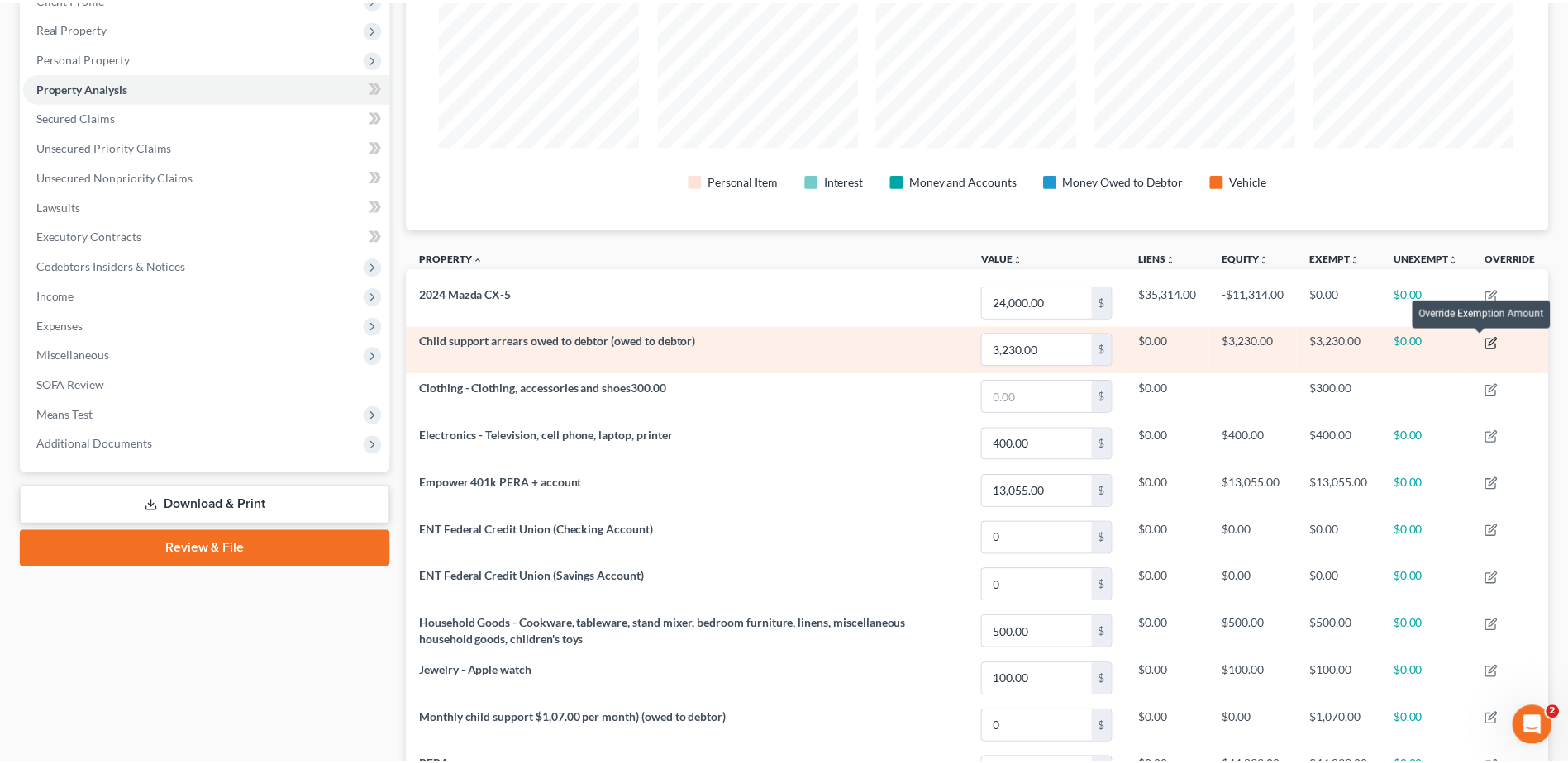
scroll to position [319, 1152]
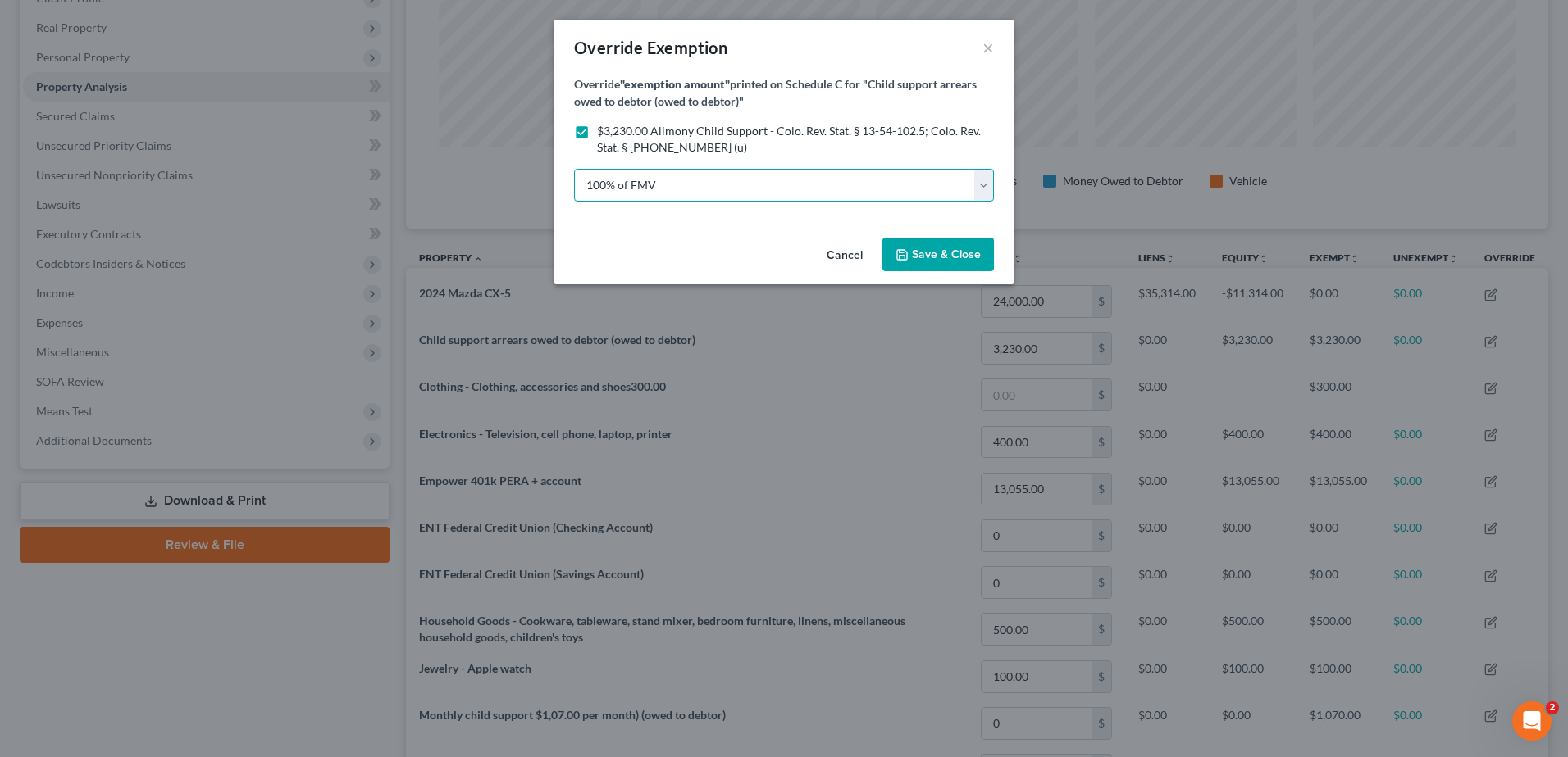
click at [719, 176] on select "100% of FMV Unknown Other" at bounding box center [784, 185] width 420 height 33
click at [714, 189] on select "100% of FMV Unknown Other" at bounding box center [784, 185] width 420 height 33
click at [951, 253] on span "Save & Close" at bounding box center [947, 255] width 69 height 14
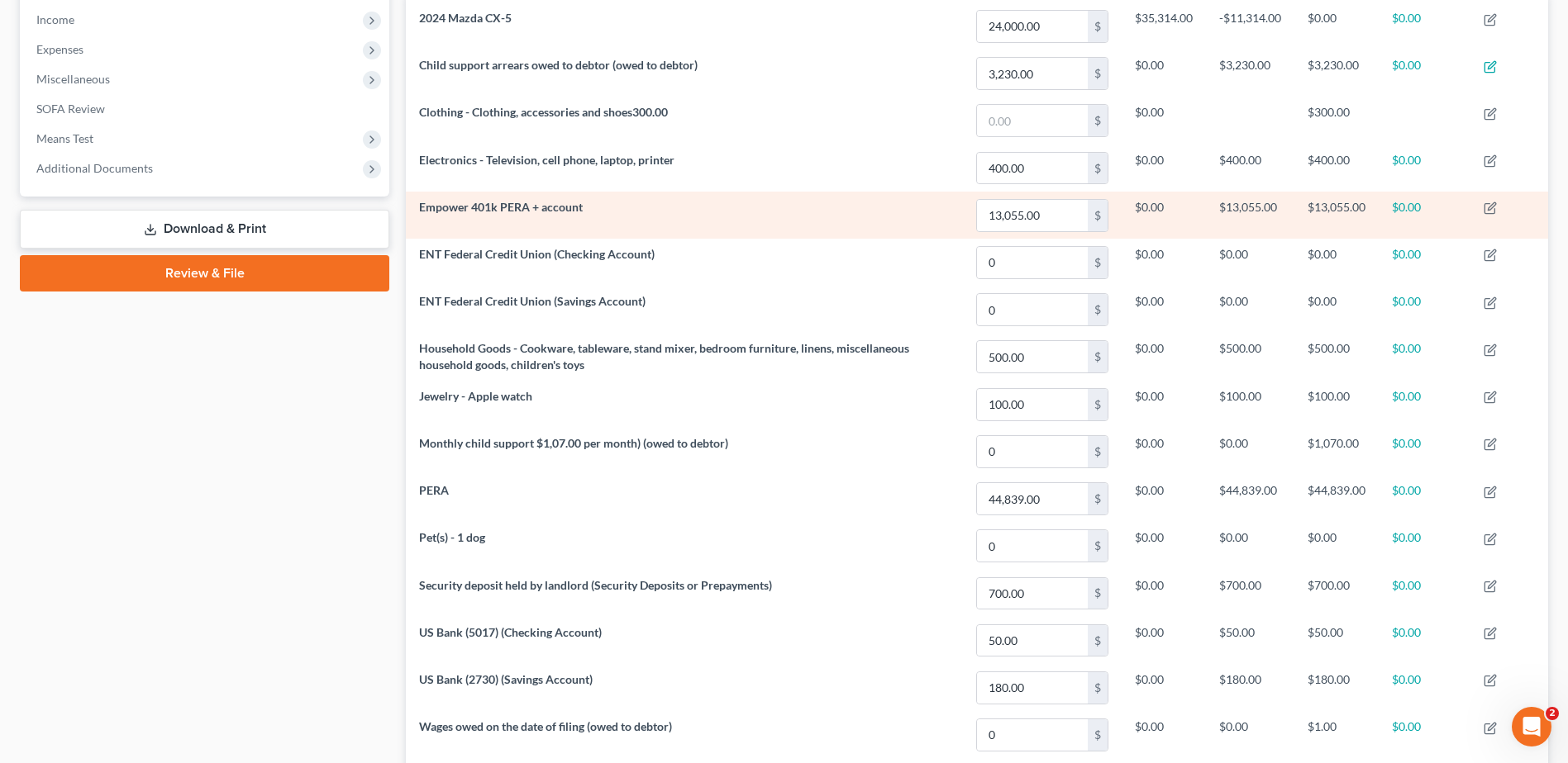
scroll to position [599, 0]
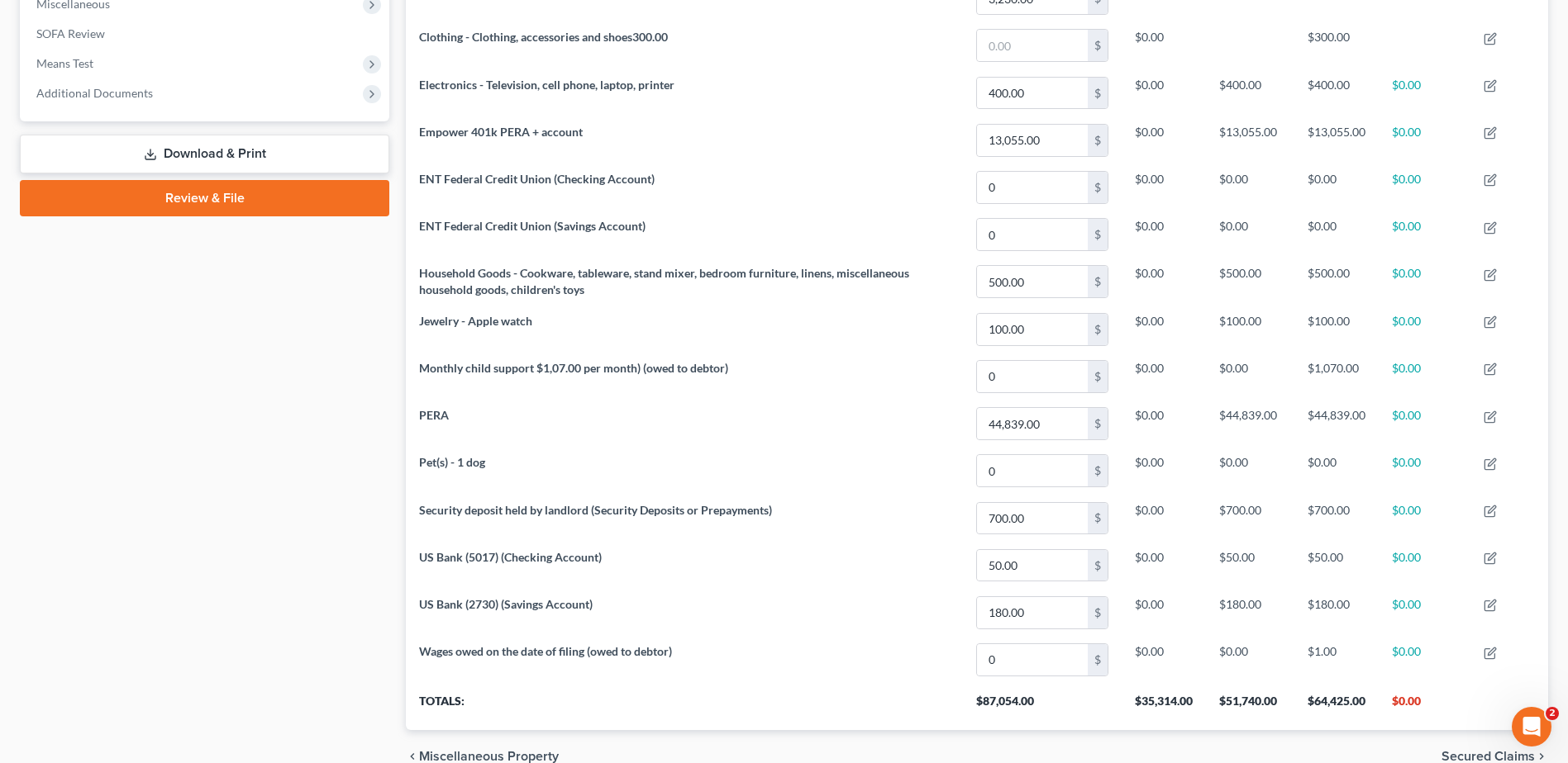
click at [159, 195] on link "Review & File" at bounding box center [204, 198] width 370 height 37
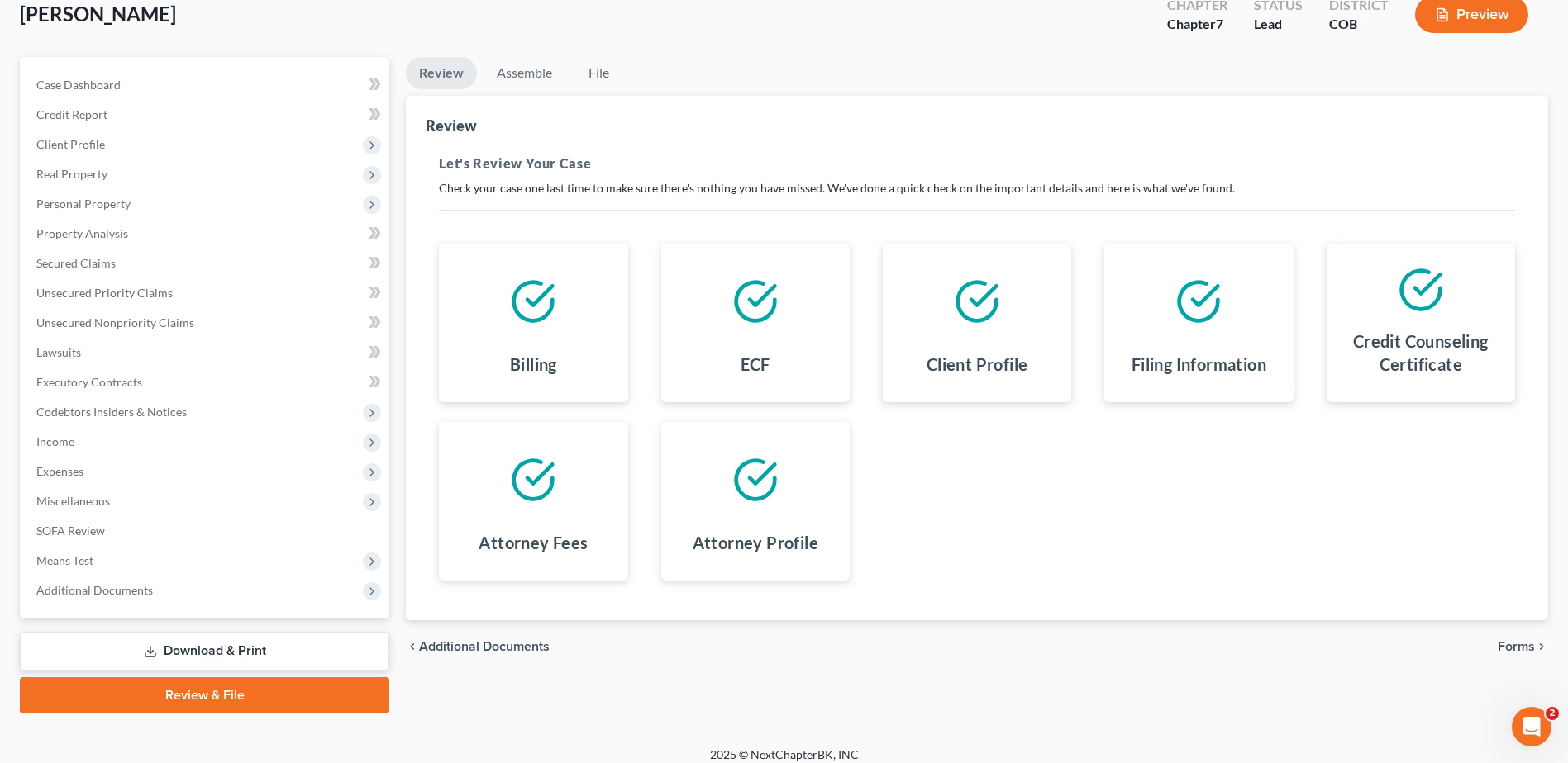
scroll to position [115, 0]
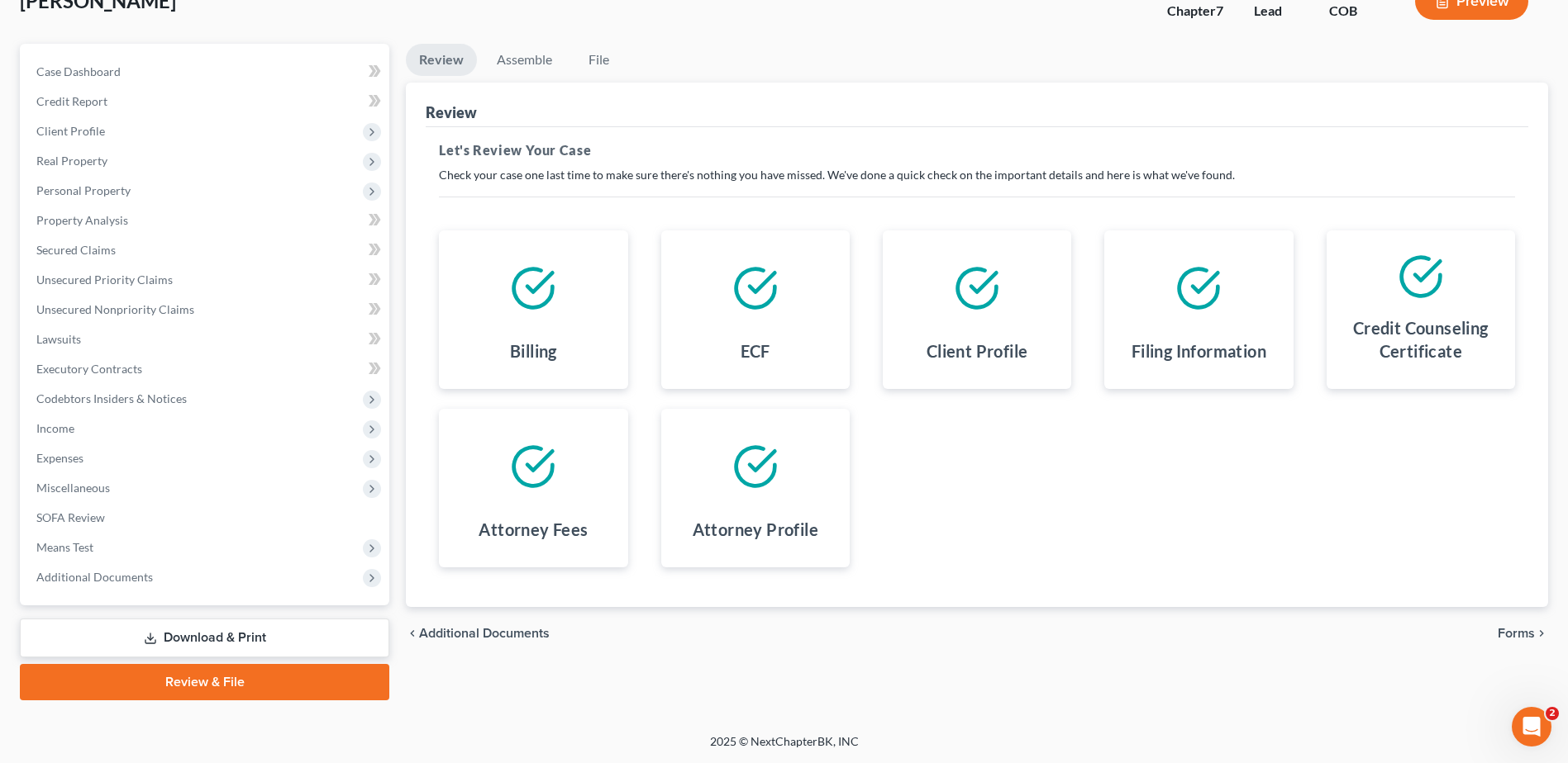
click at [1510, 633] on span "Forms" at bounding box center [1517, 634] width 38 height 13
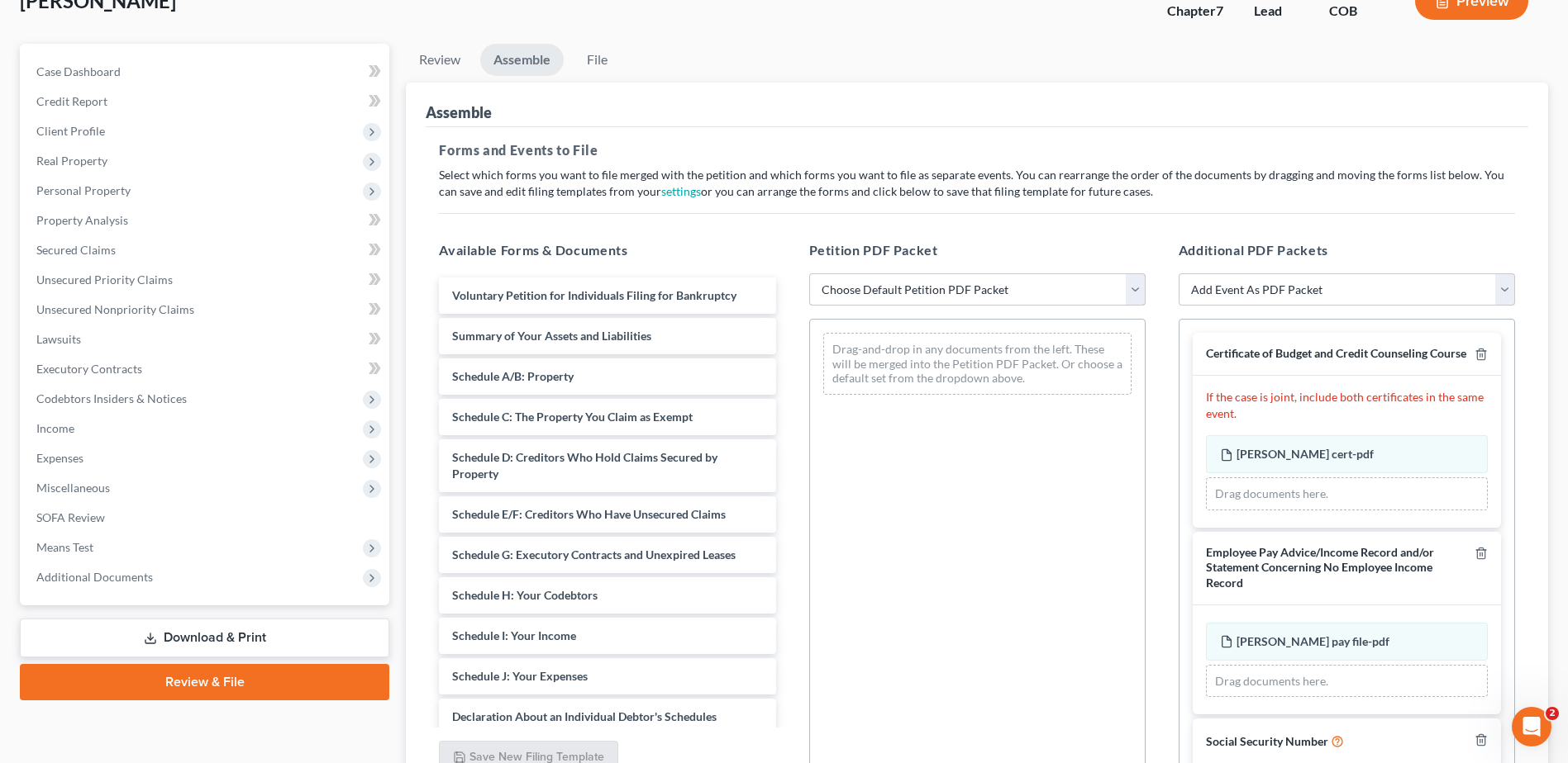
click at [924, 296] on select "Choose Default Petition PDF Packet Emergency Filing (Voluntary Petition and Cre…" at bounding box center [977, 289] width 337 height 33
select select "1"
click at [809, 273] on select "Choose Default Petition PDF Packet Emergency Filing (Voluntary Petition and Cre…" at bounding box center [977, 289] width 337 height 33
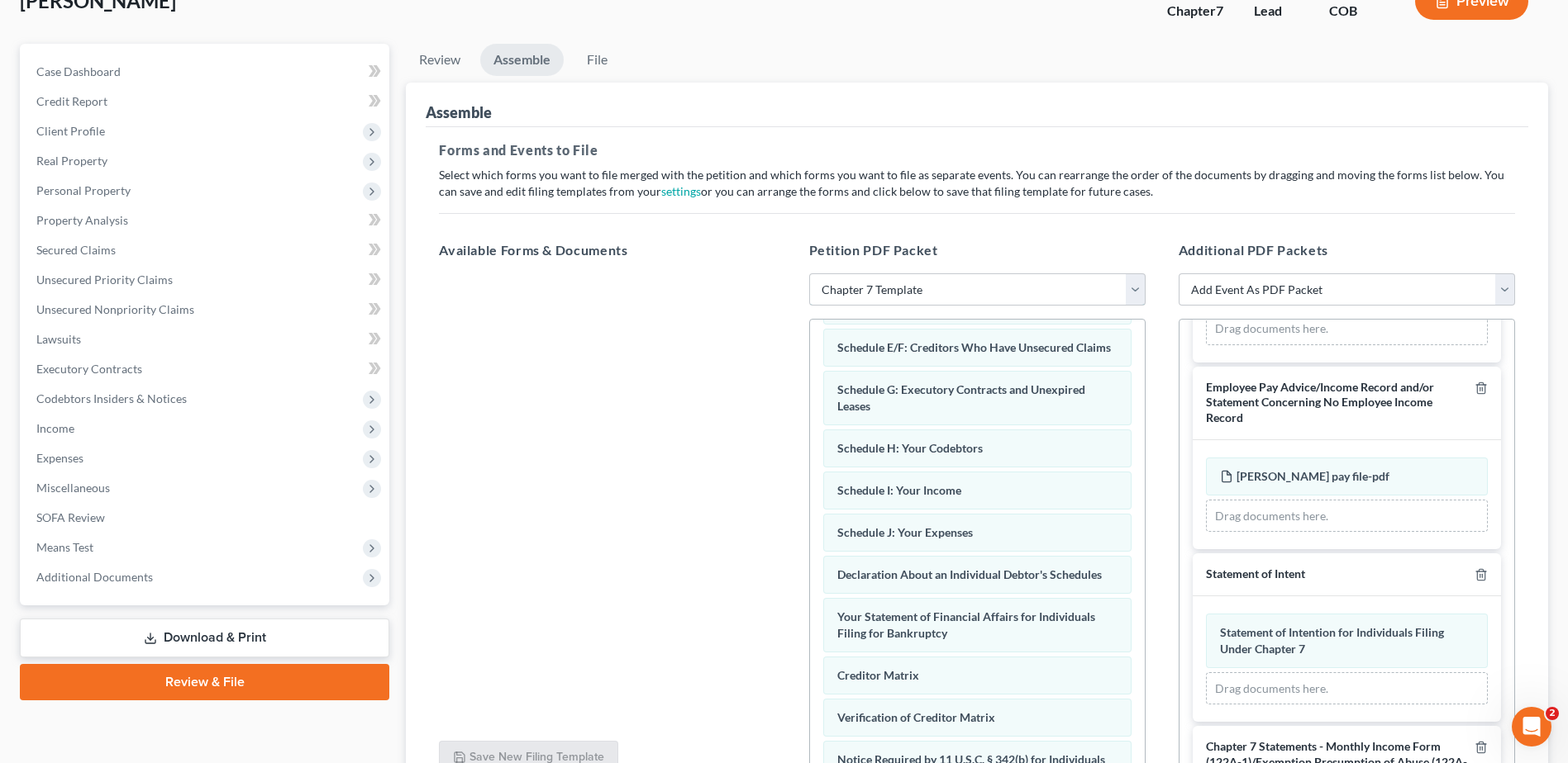
scroll to position [273, 0]
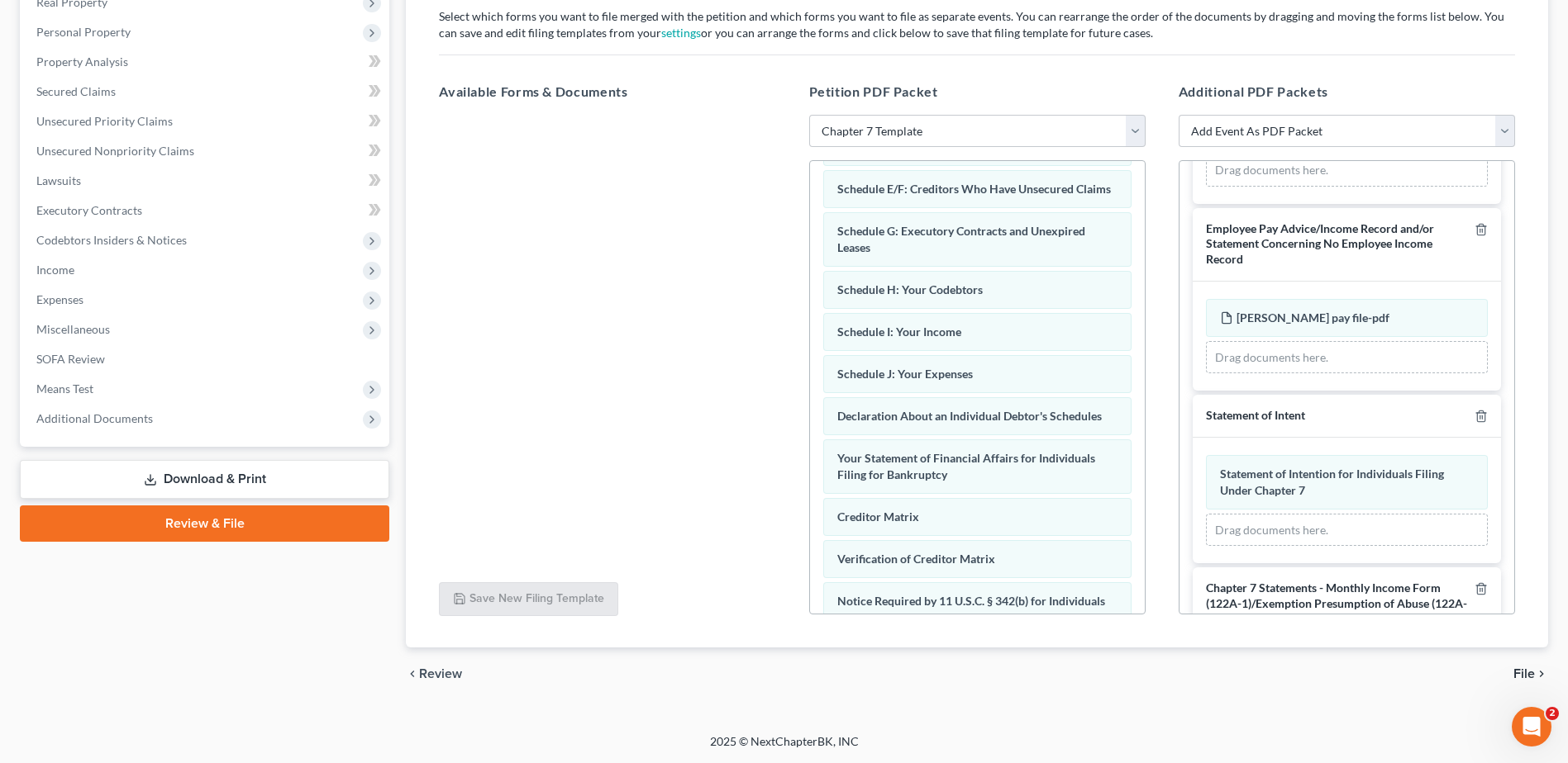
click at [1519, 672] on span "File" at bounding box center [1524, 674] width 21 height 13
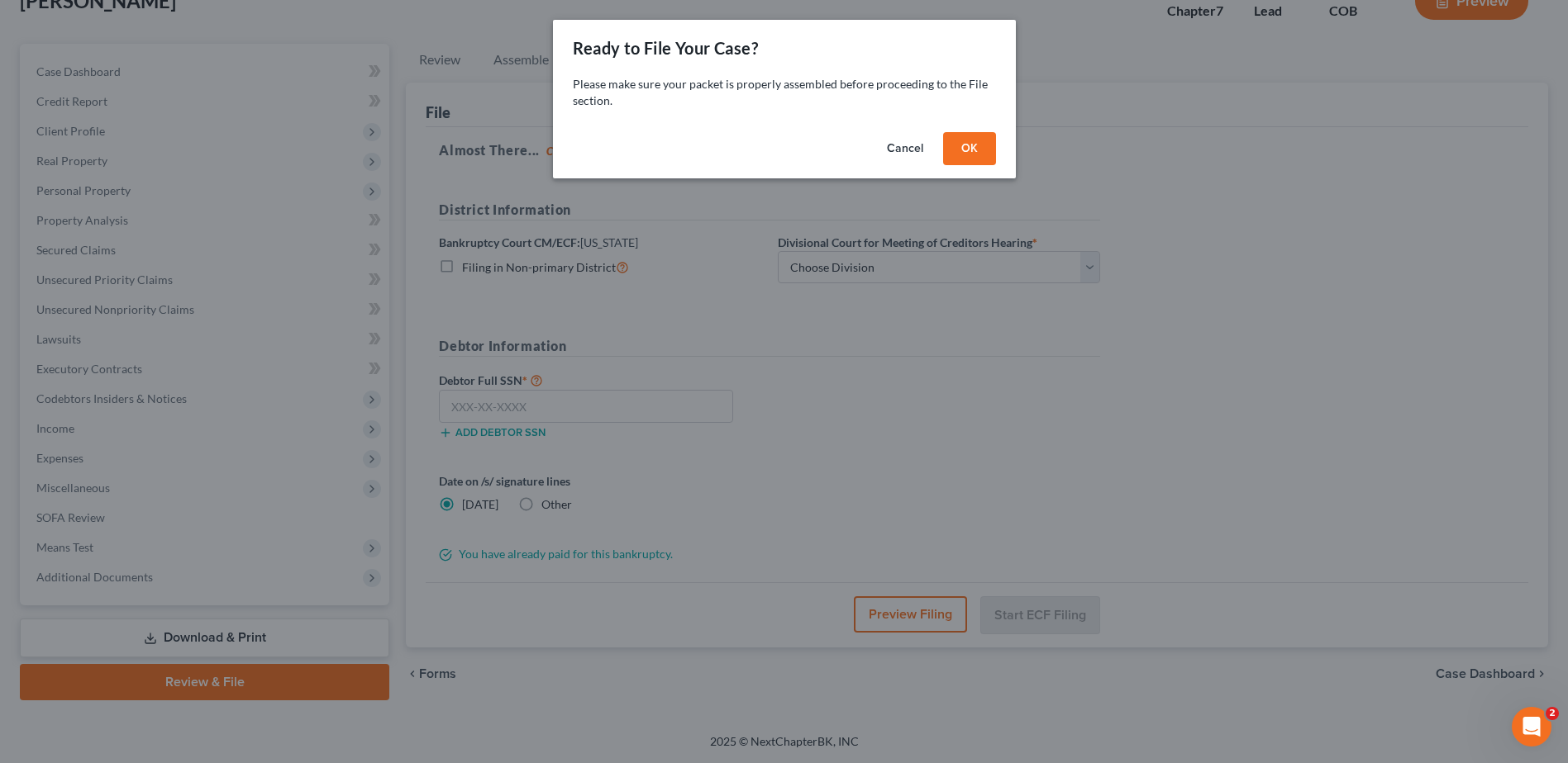
scroll to position [115, 0]
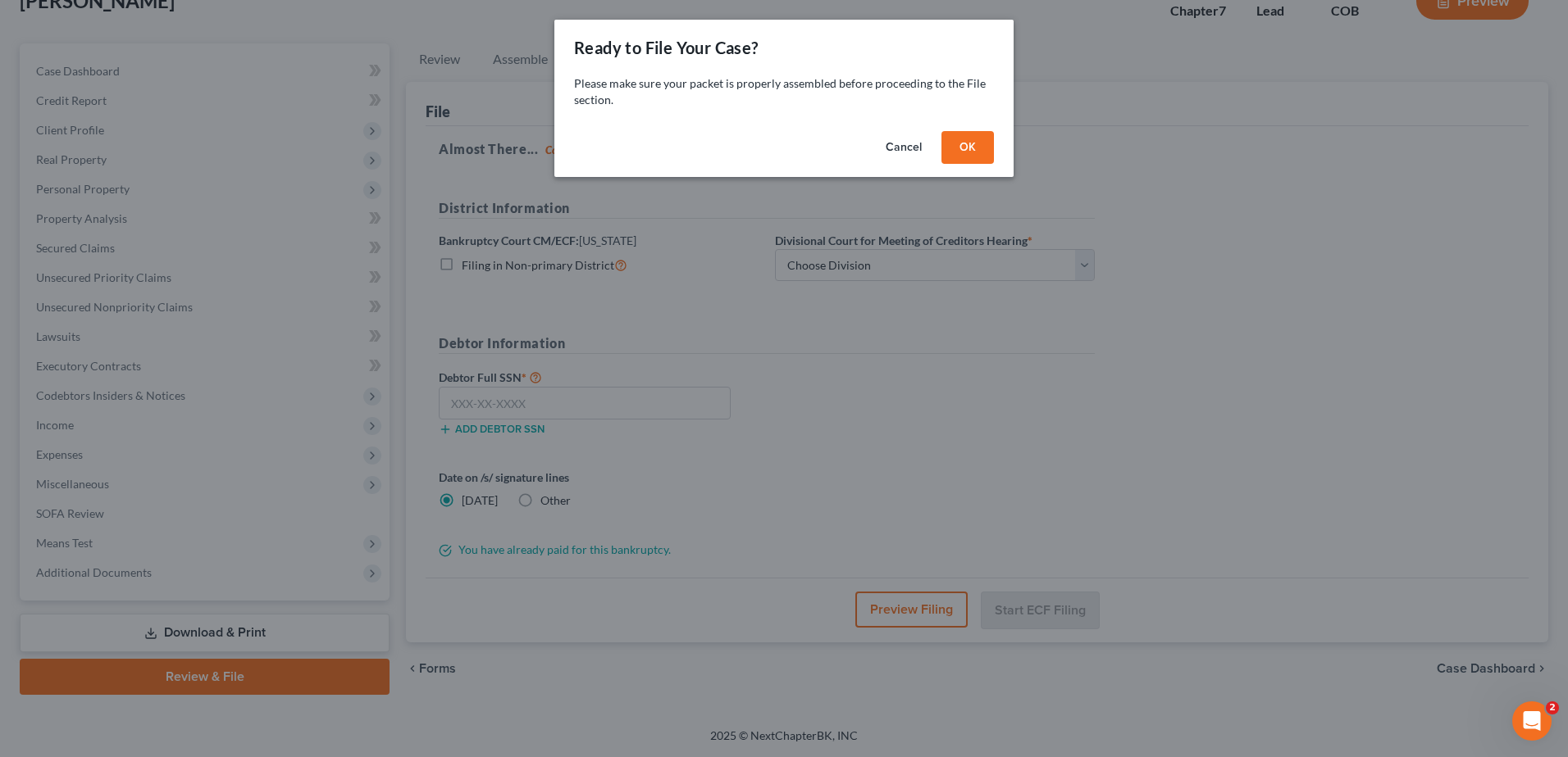
click at [895, 145] on button "Cancel" at bounding box center [904, 147] width 62 height 33
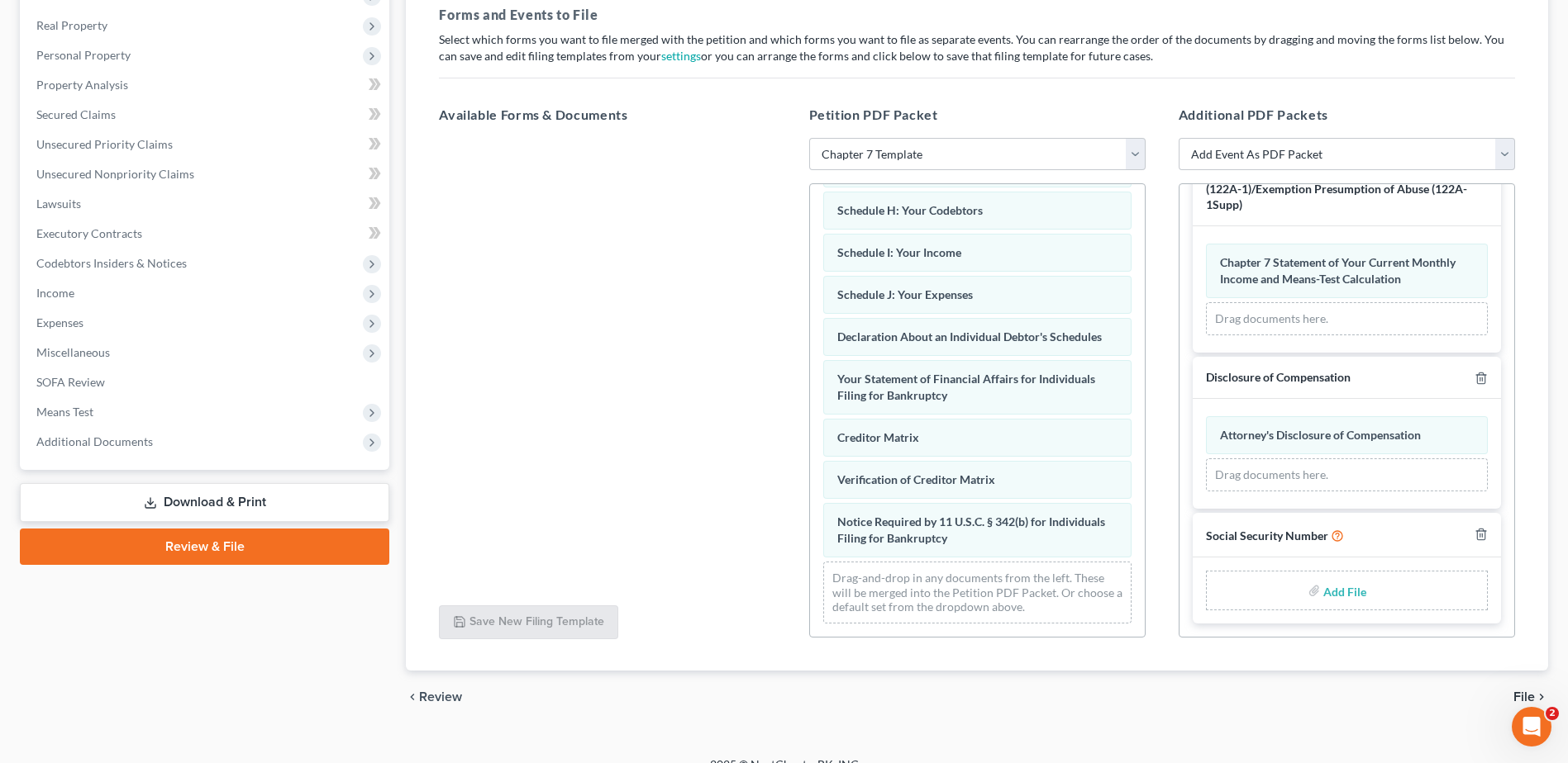
scroll to position [273, 0]
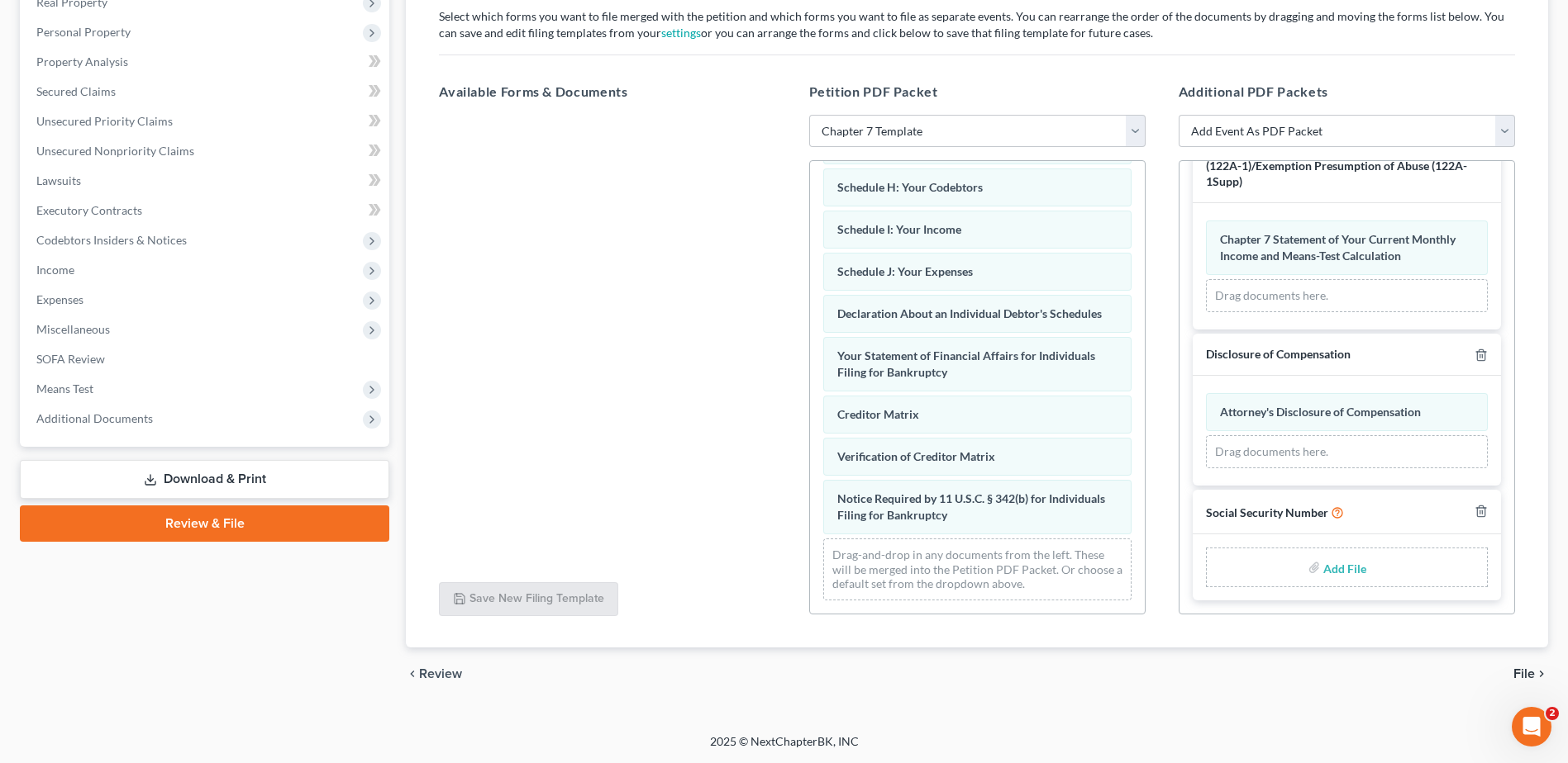
click at [1522, 676] on span "File" at bounding box center [1524, 674] width 21 height 13
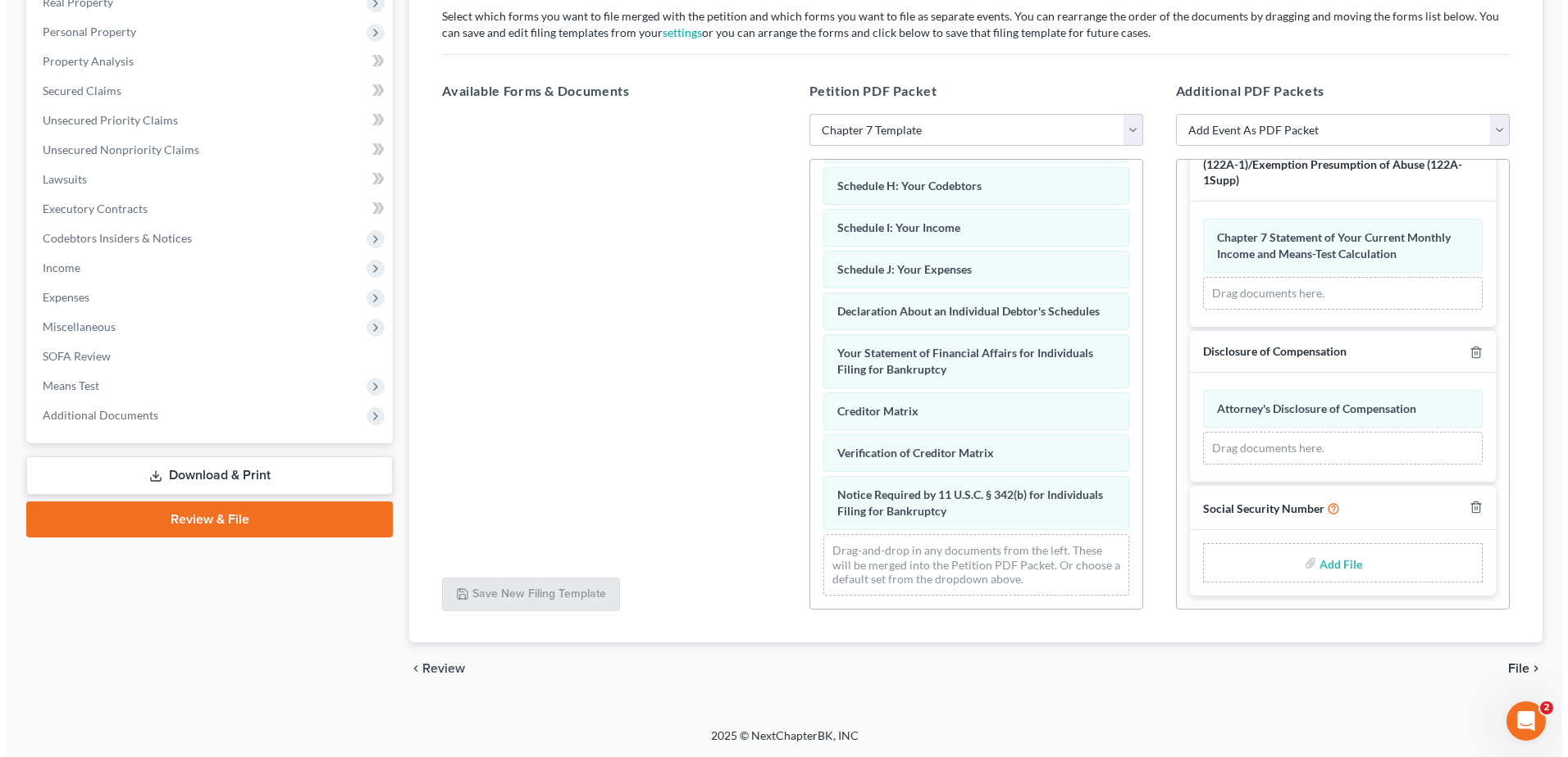
scroll to position [114, 0]
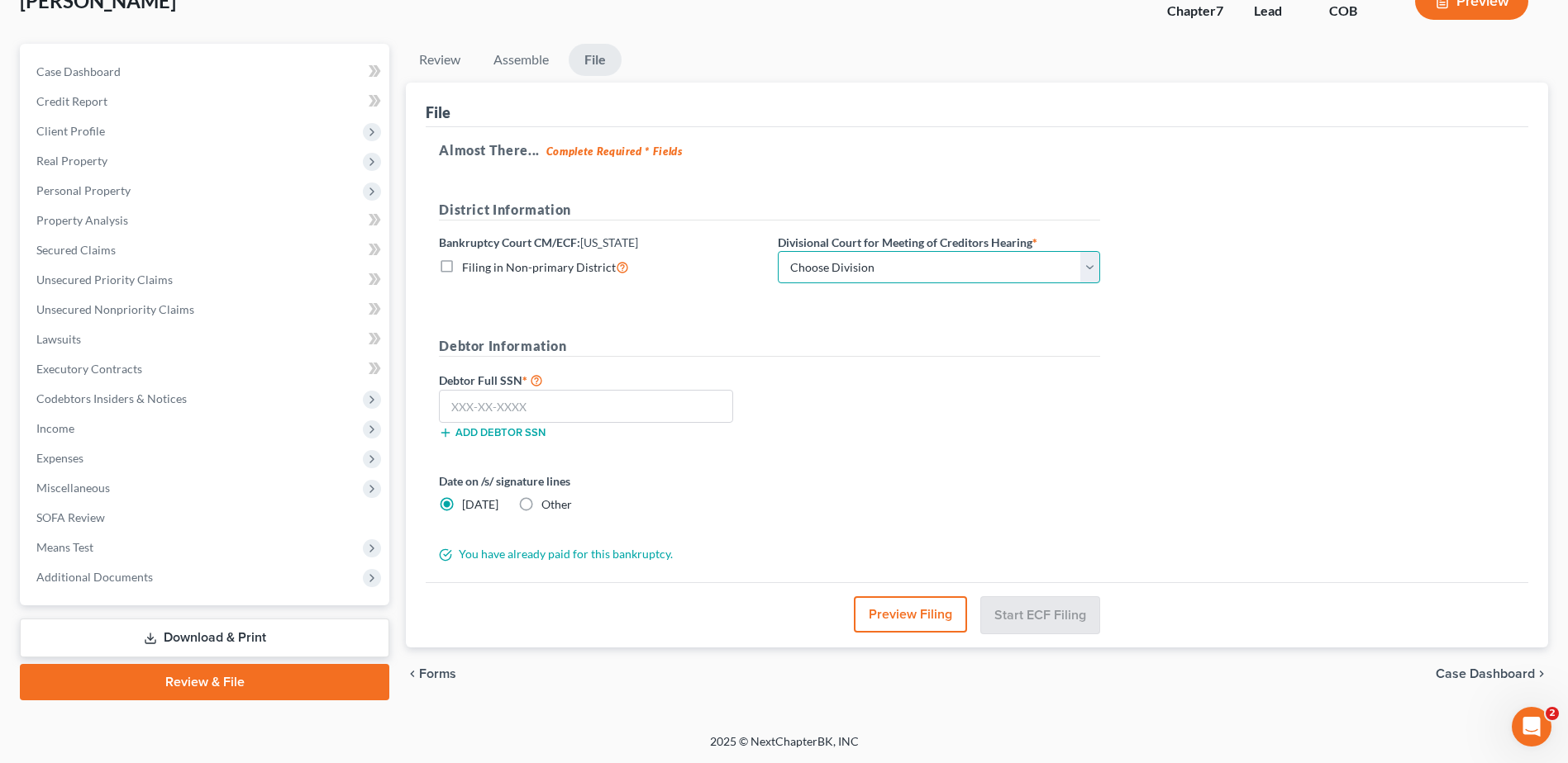
click at [849, 278] on select "Choose Division Denver" at bounding box center [938, 267] width 322 height 33
select select "0"
click at [778, 251] on select "Choose Division Denver" at bounding box center [938, 267] width 322 height 33
click at [512, 405] on input "text" at bounding box center [587, 406] width 295 height 33
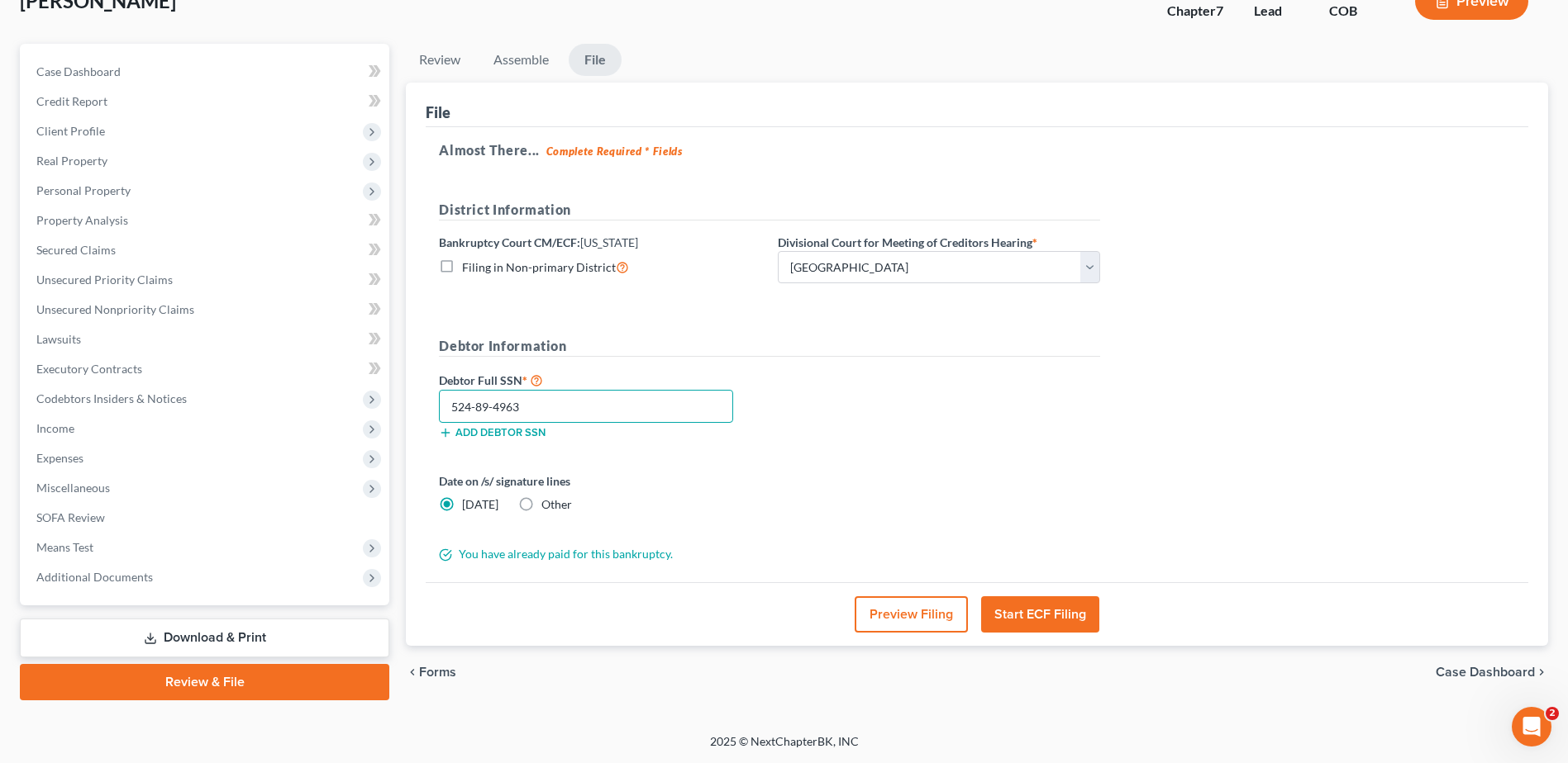
type input "524-89-4963"
click at [1016, 615] on button "Start ECF Filing" at bounding box center [1040, 614] width 118 height 37
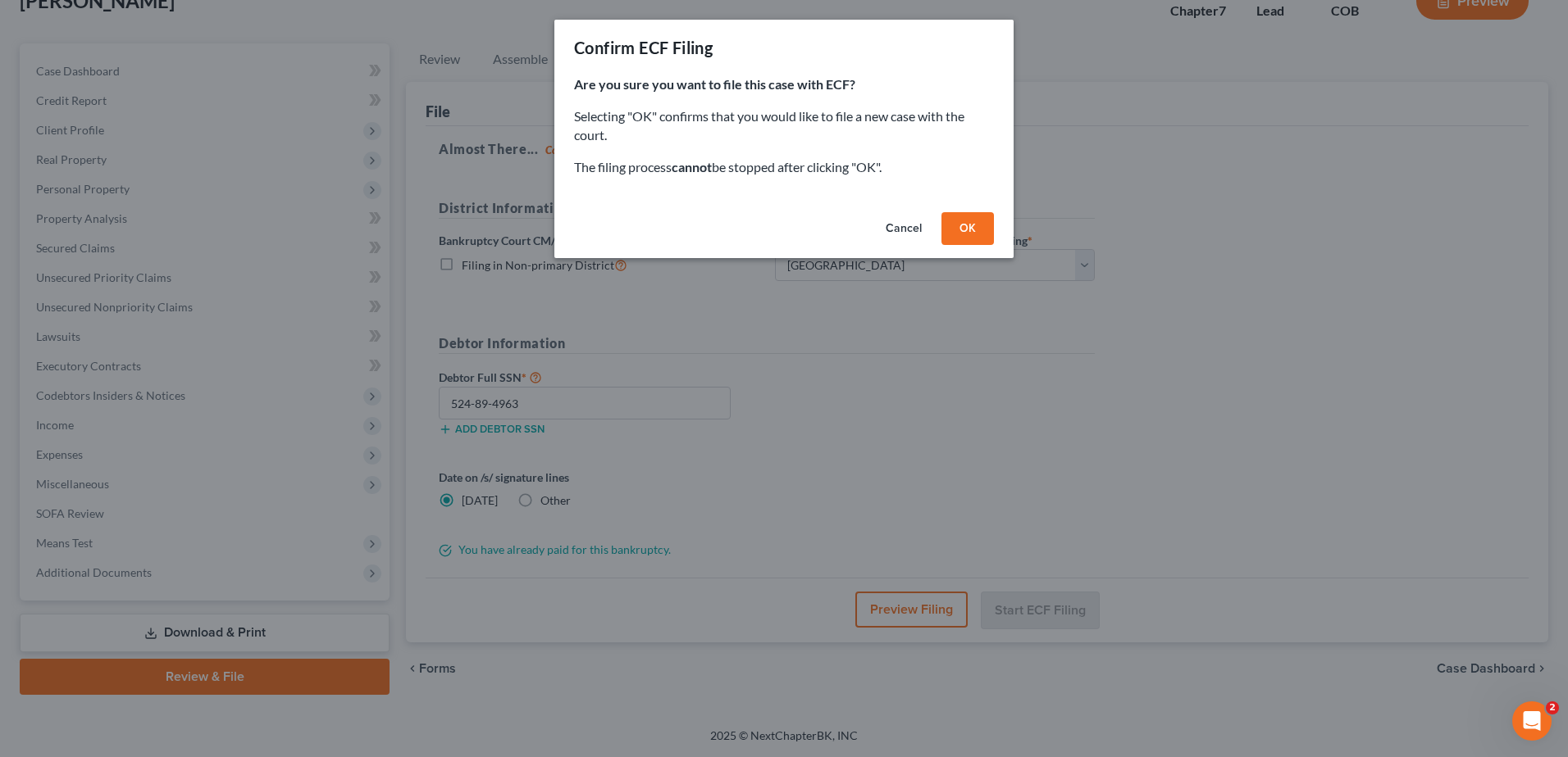
click at [970, 232] on button "OK" at bounding box center [967, 228] width 52 height 33
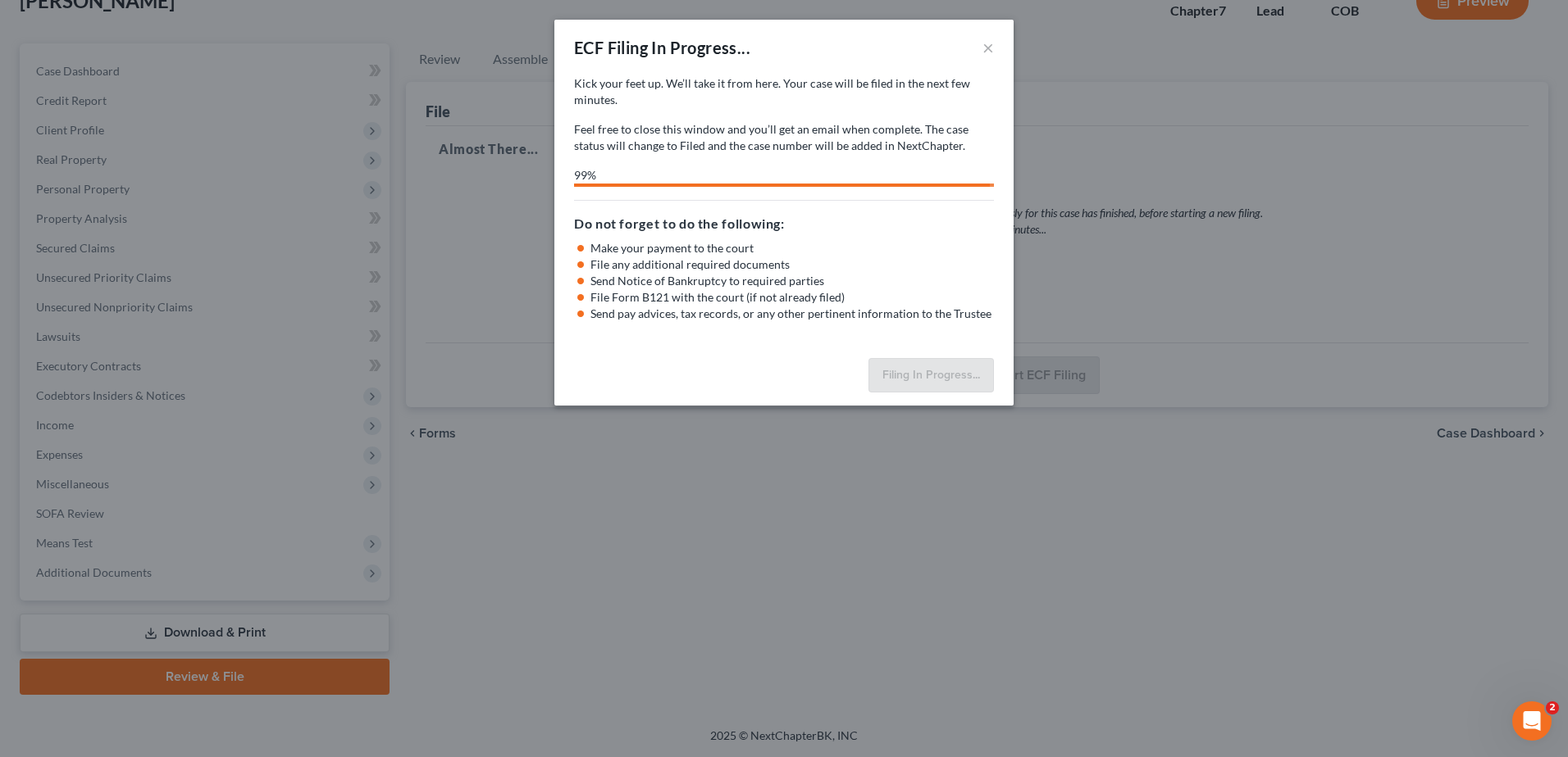
select select "0"
